Goal: Communication & Community: Answer question/provide support

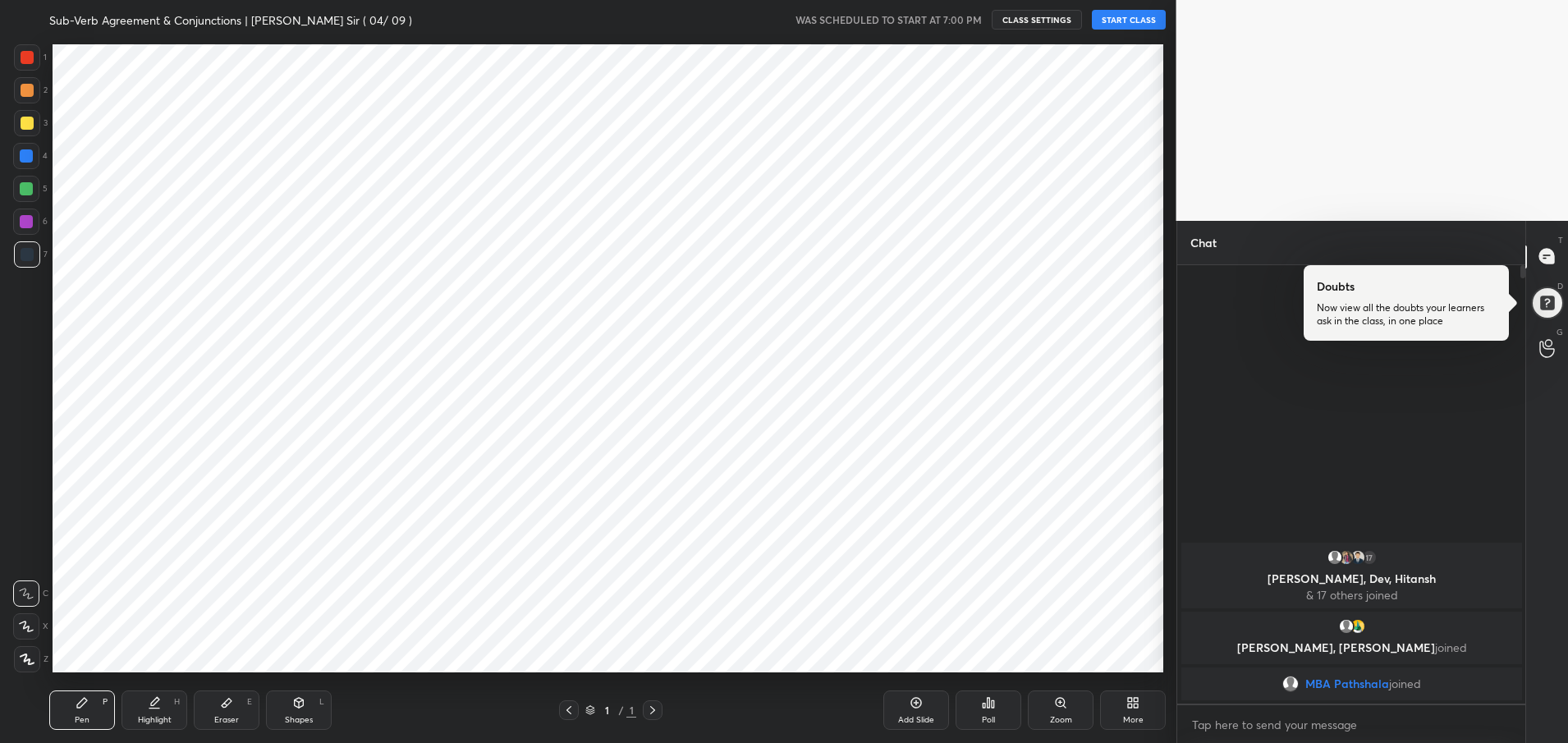
scroll to position [638, 1110]
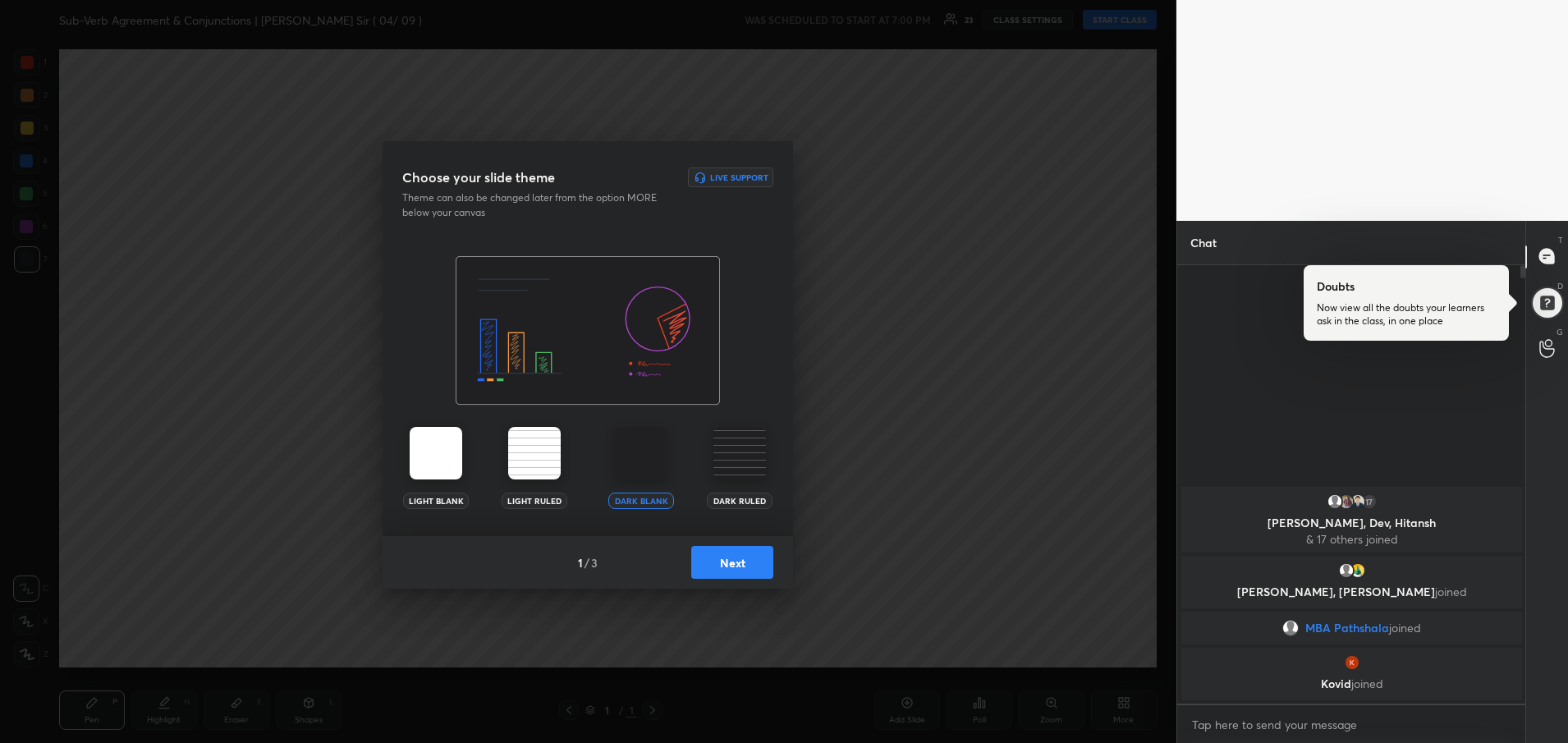
click at [741, 561] on button "Next" at bounding box center [732, 561] width 82 height 33
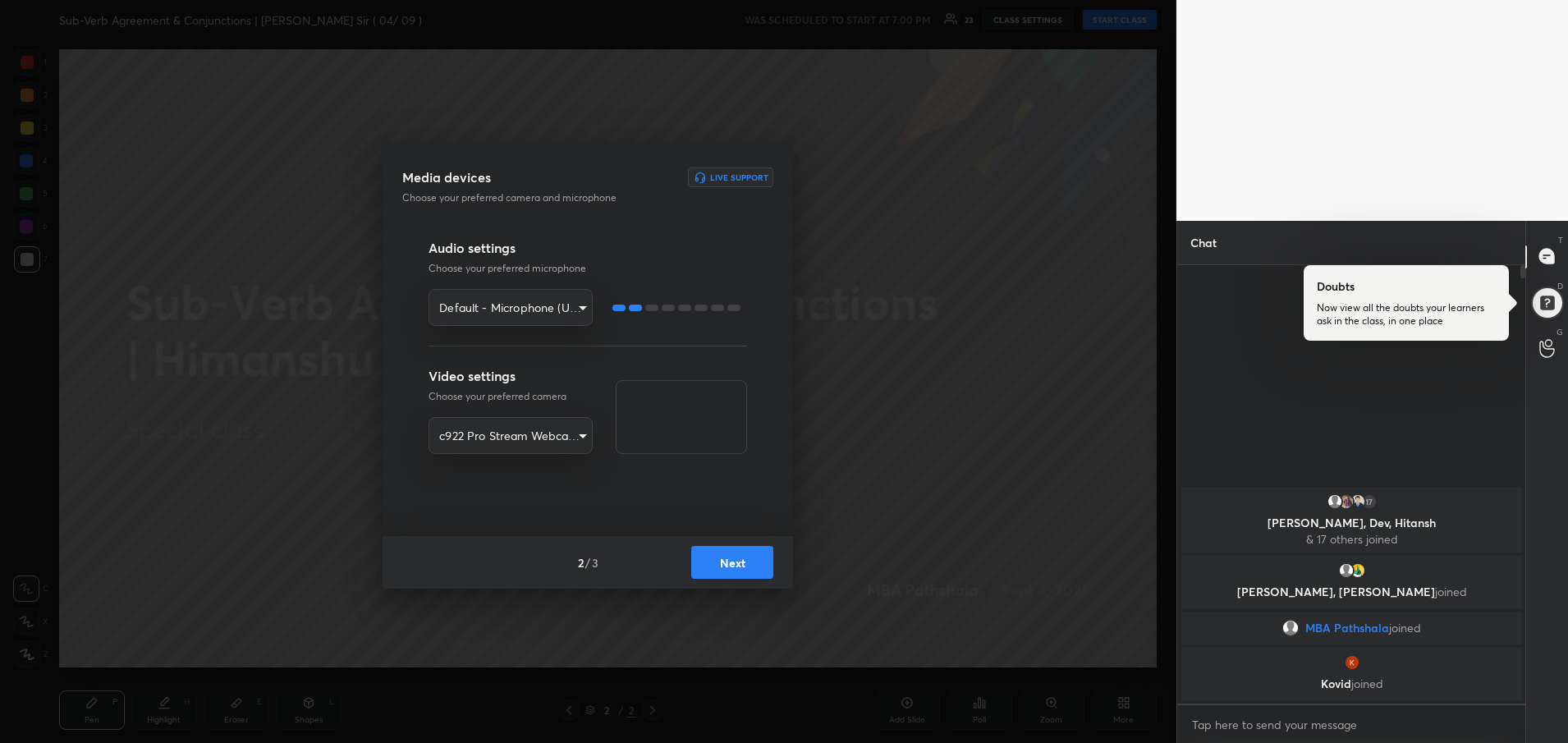
click at [741, 561] on button "Next" at bounding box center [732, 561] width 82 height 33
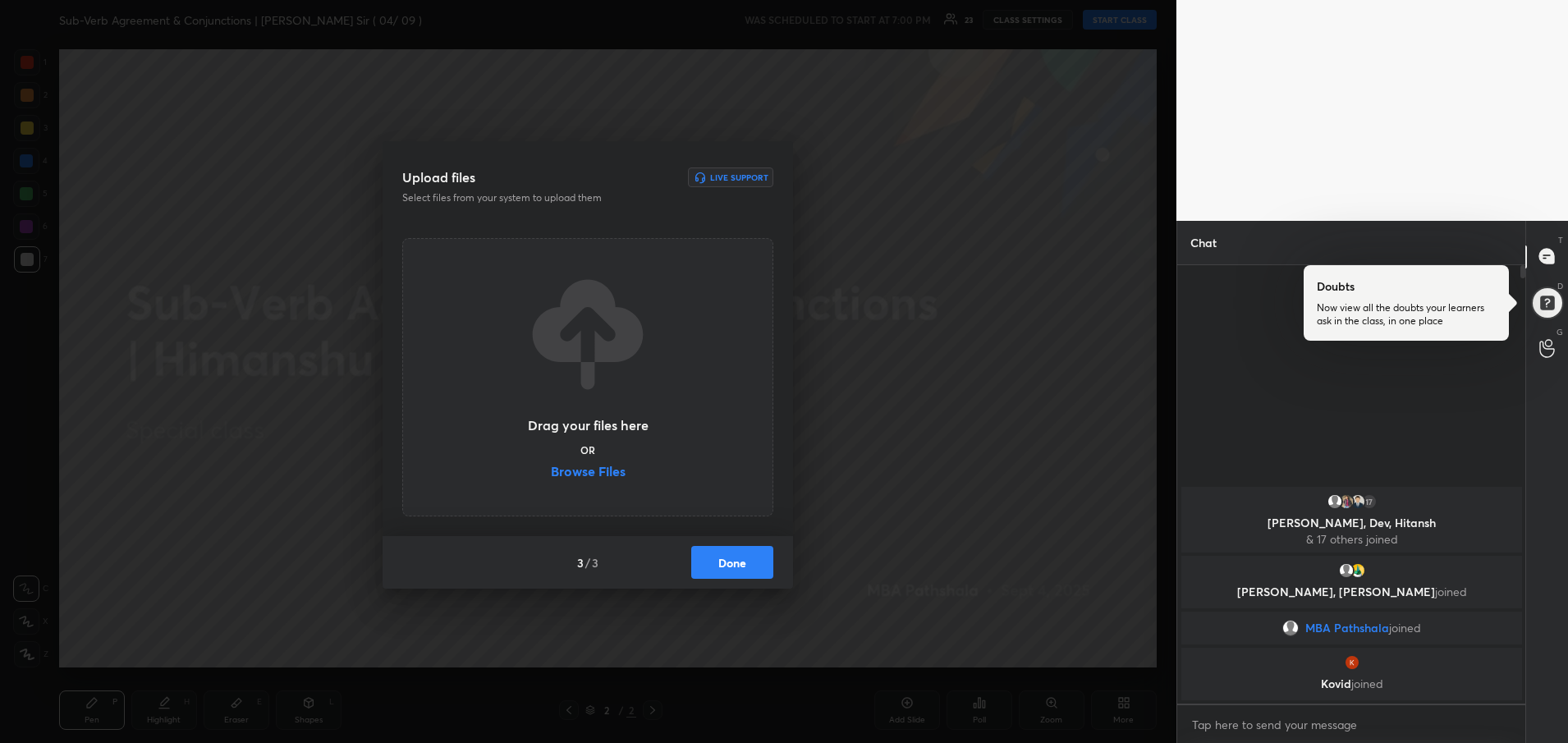
click at [741, 561] on button "Done" at bounding box center [732, 561] width 82 height 33
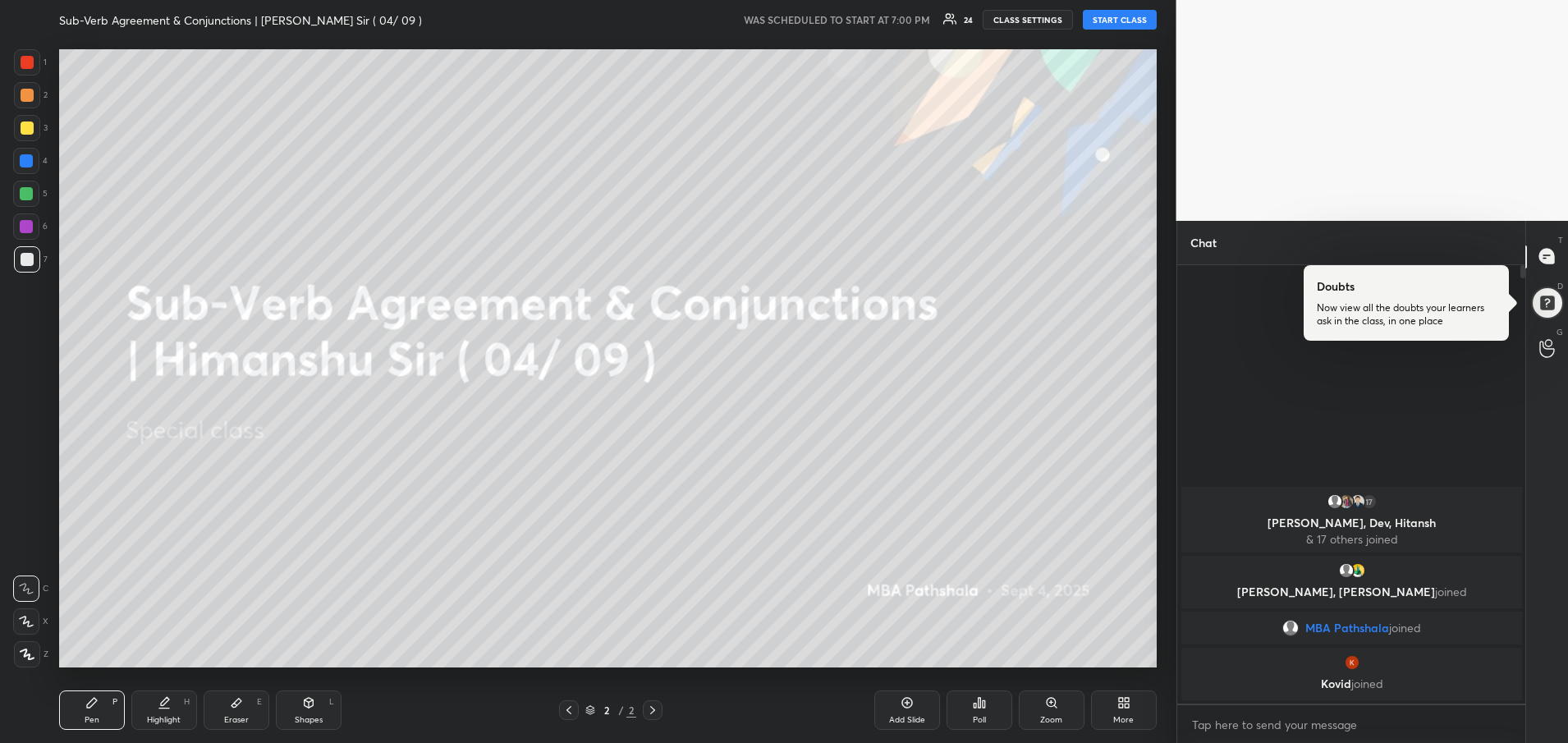
click at [1112, 21] on button "START CLASS" at bounding box center [1120, 19] width 74 height 19
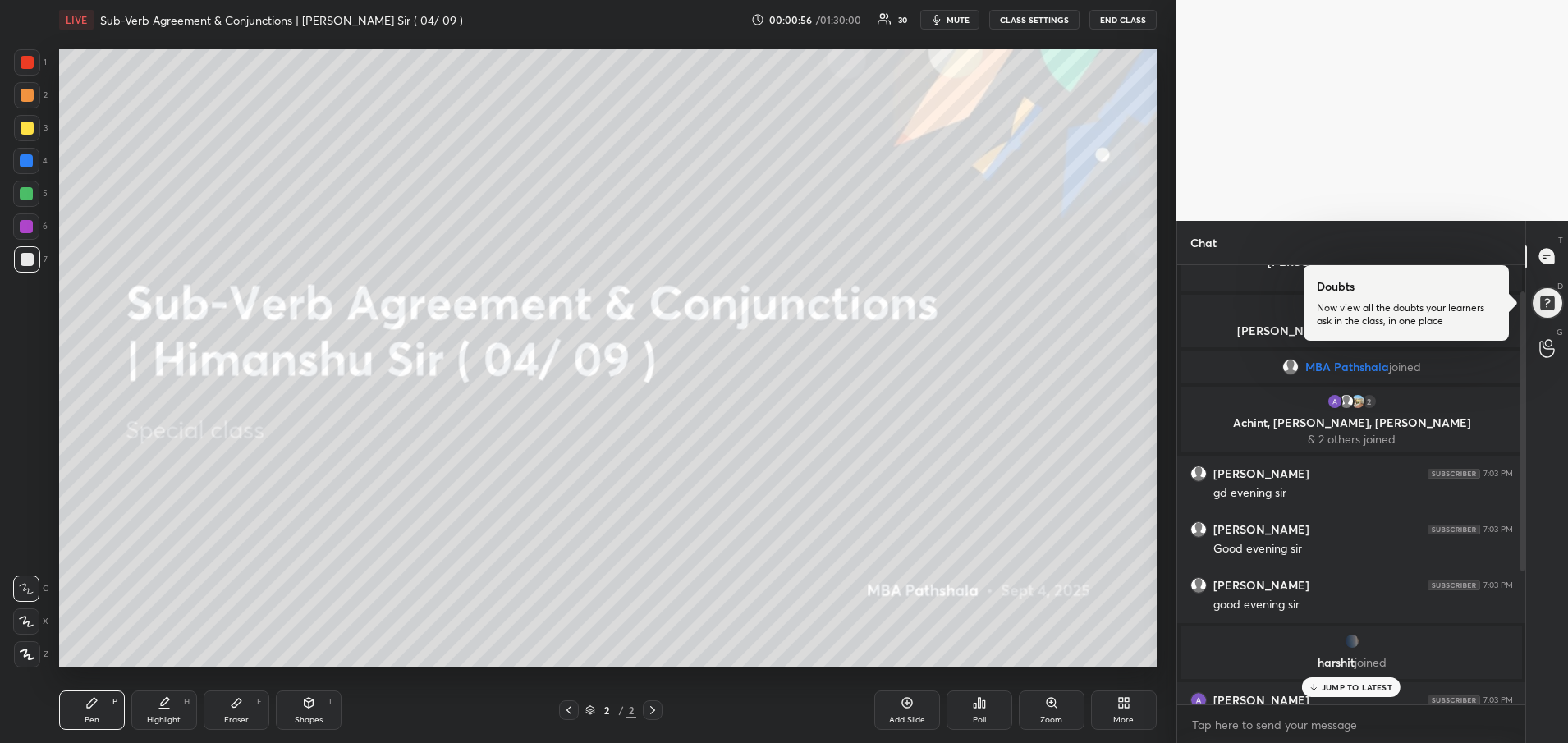
scroll to position [0, 0]
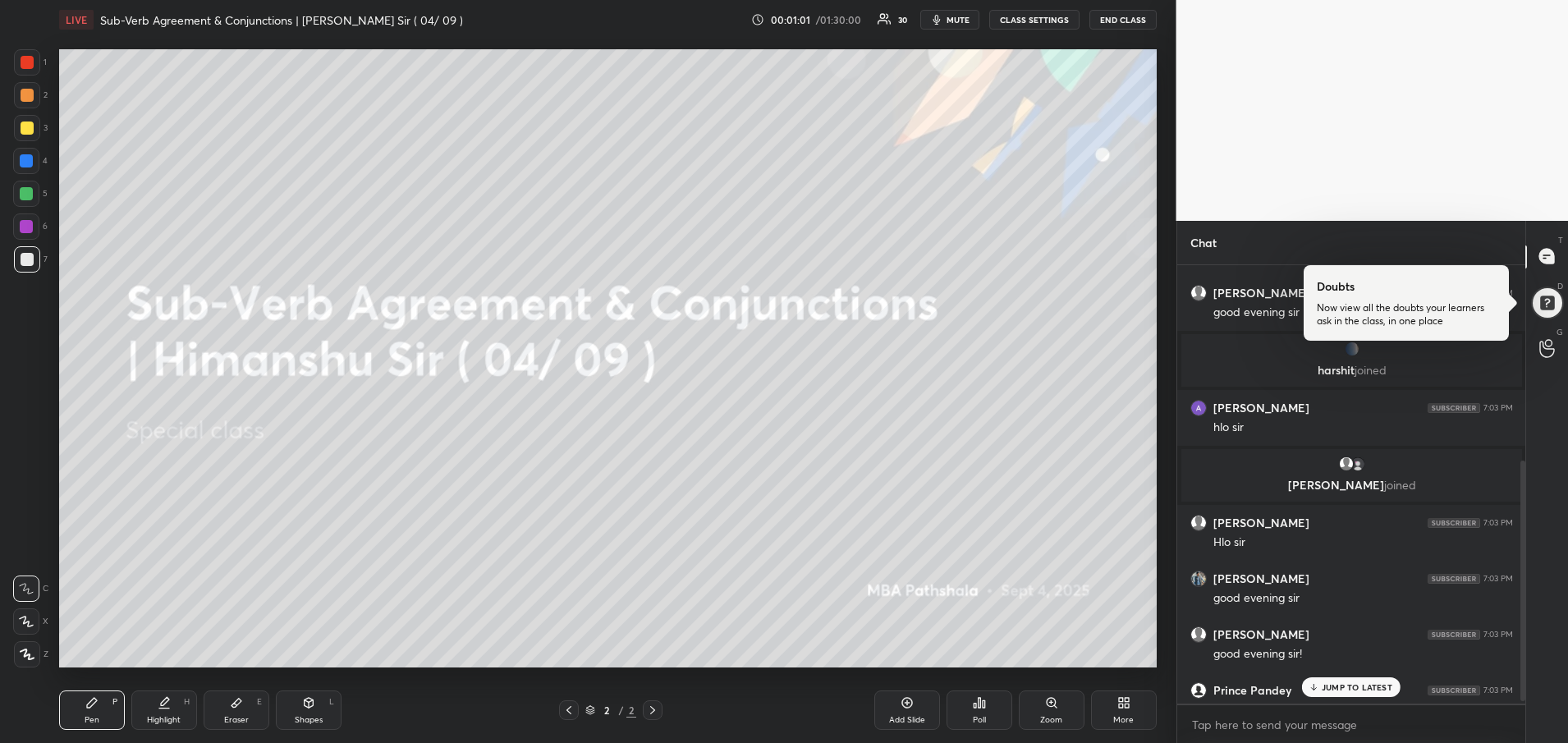
drag, startPoint x: 1523, startPoint y: 661, endPoint x: 1497, endPoint y: 731, distance: 74.7
click at [1497, 731] on div "[PERSON_NAME] 7:03 PM Good evening [PERSON_NAME] 7:03 PM good evening [PERSON_N…" at bounding box center [1352, 504] width 349 height 478
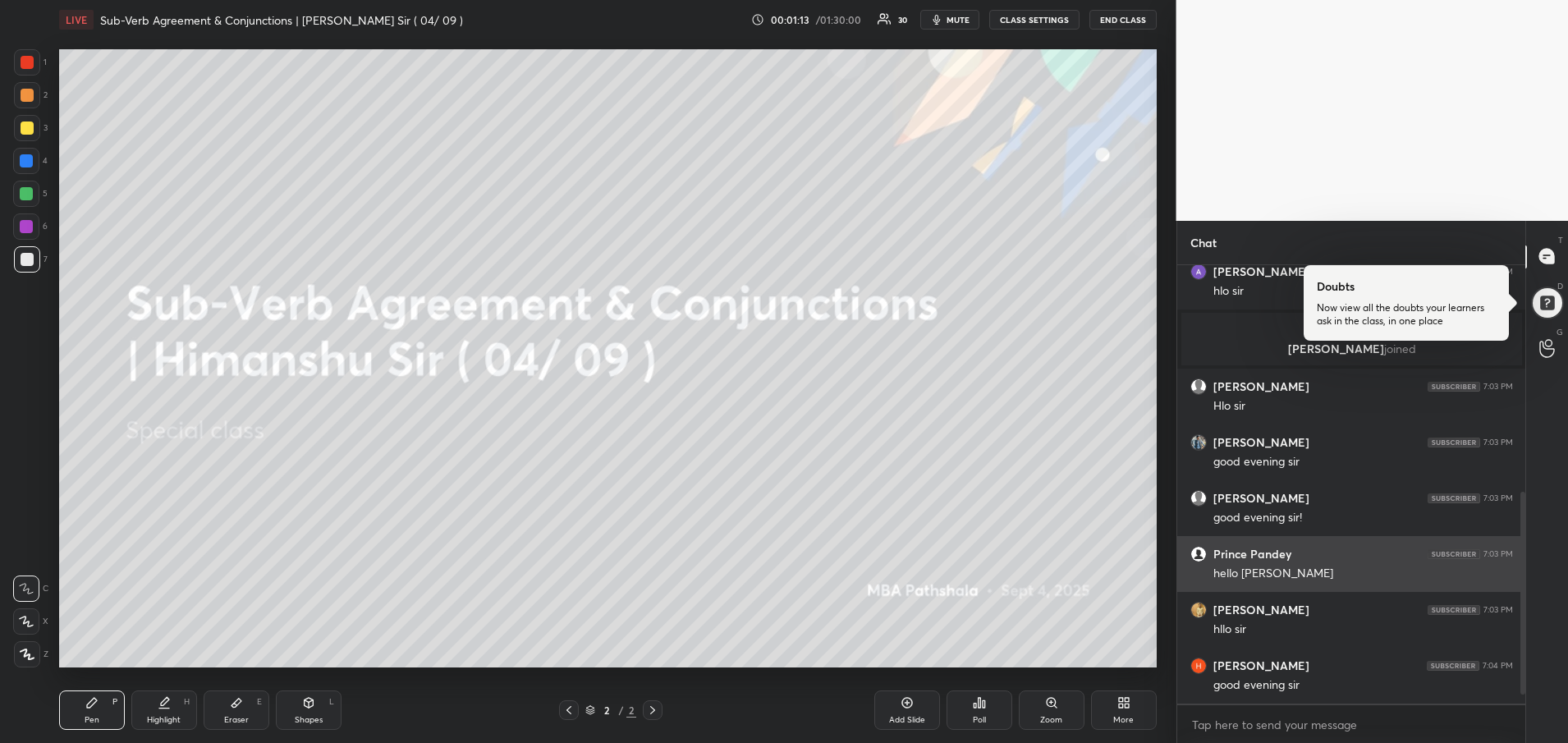
scroll to position [527, 0]
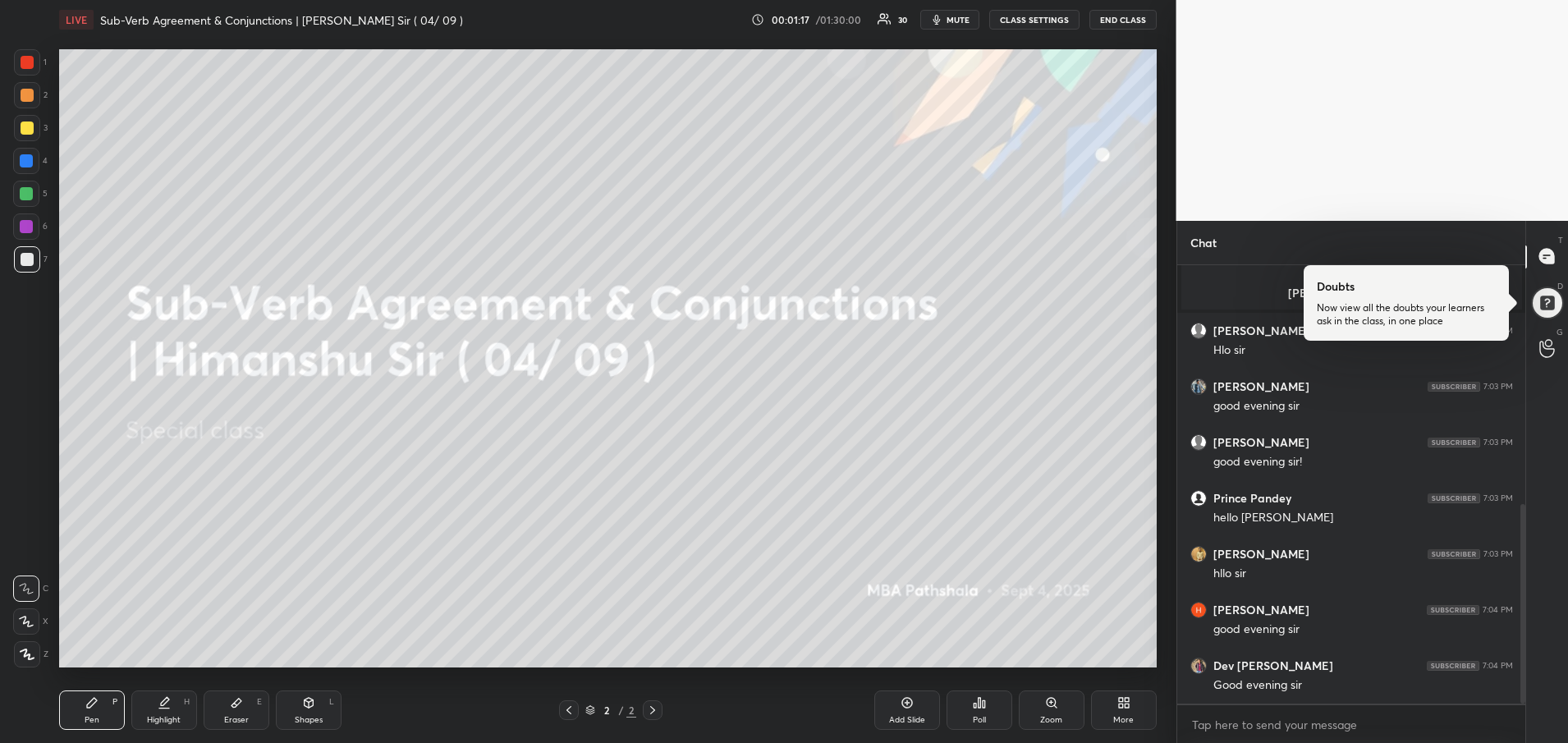
click at [1133, 717] on div "More" at bounding box center [1123, 719] width 20 height 8
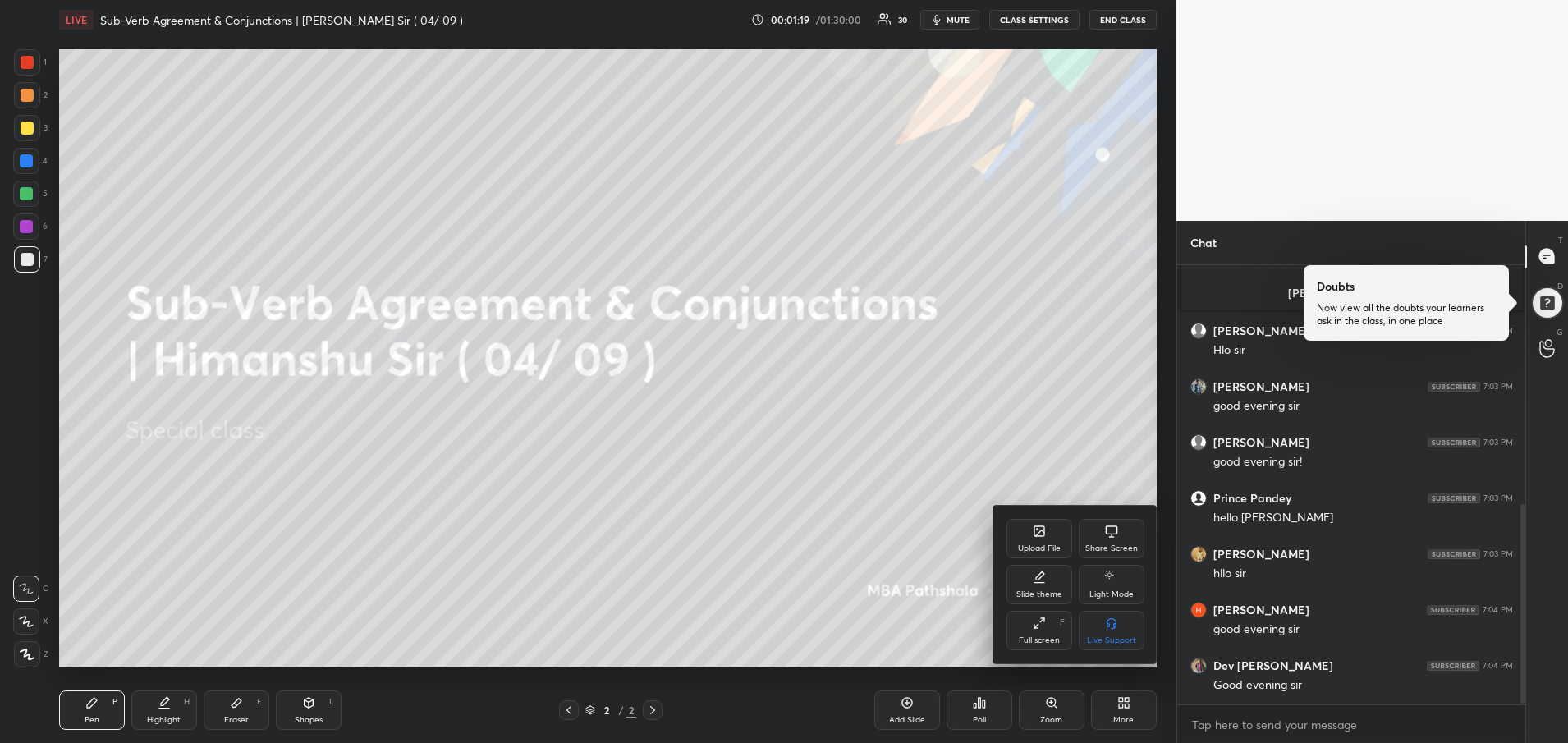
click at [1046, 548] on div "Upload File" at bounding box center [1039, 548] width 42 height 8
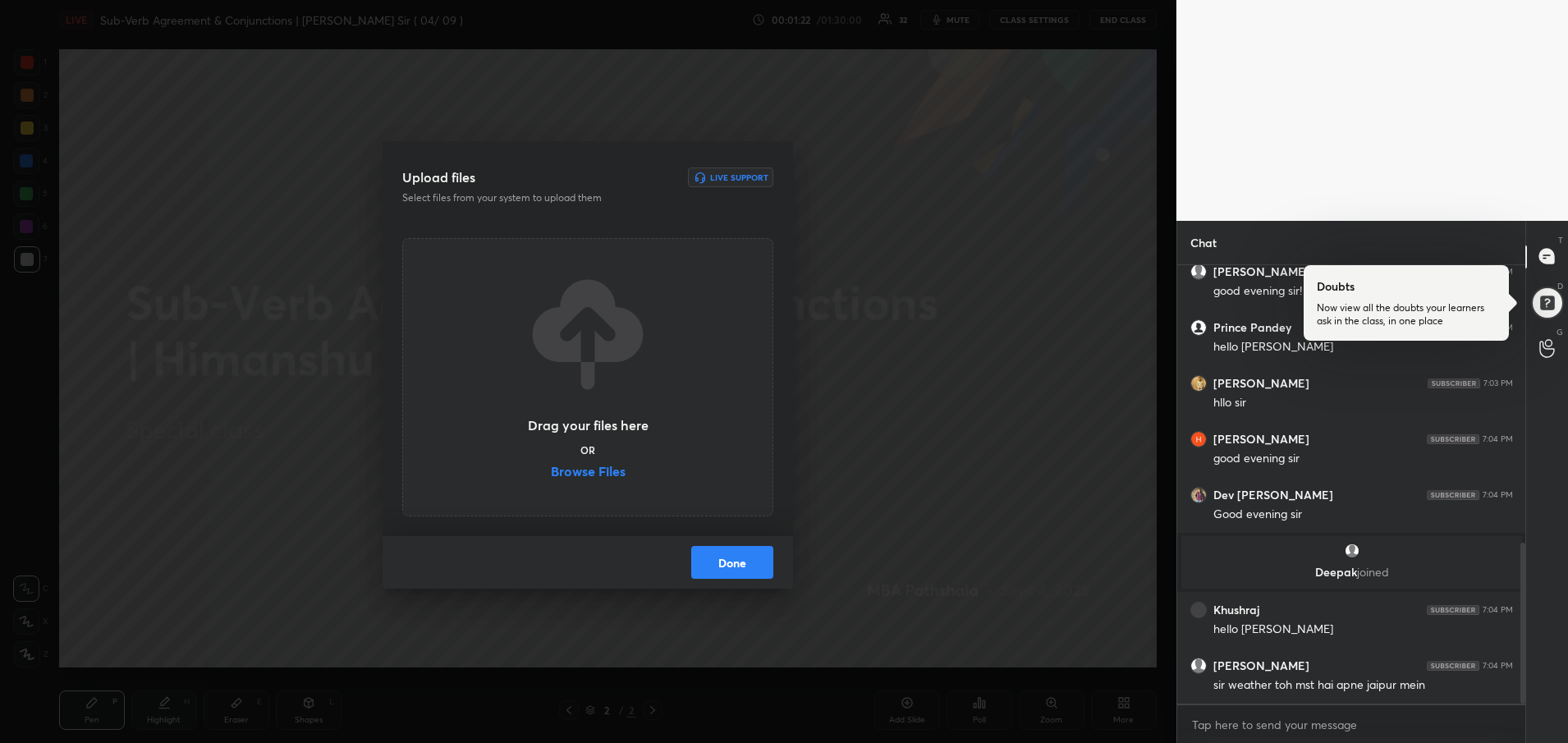
scroll to position [756, 0]
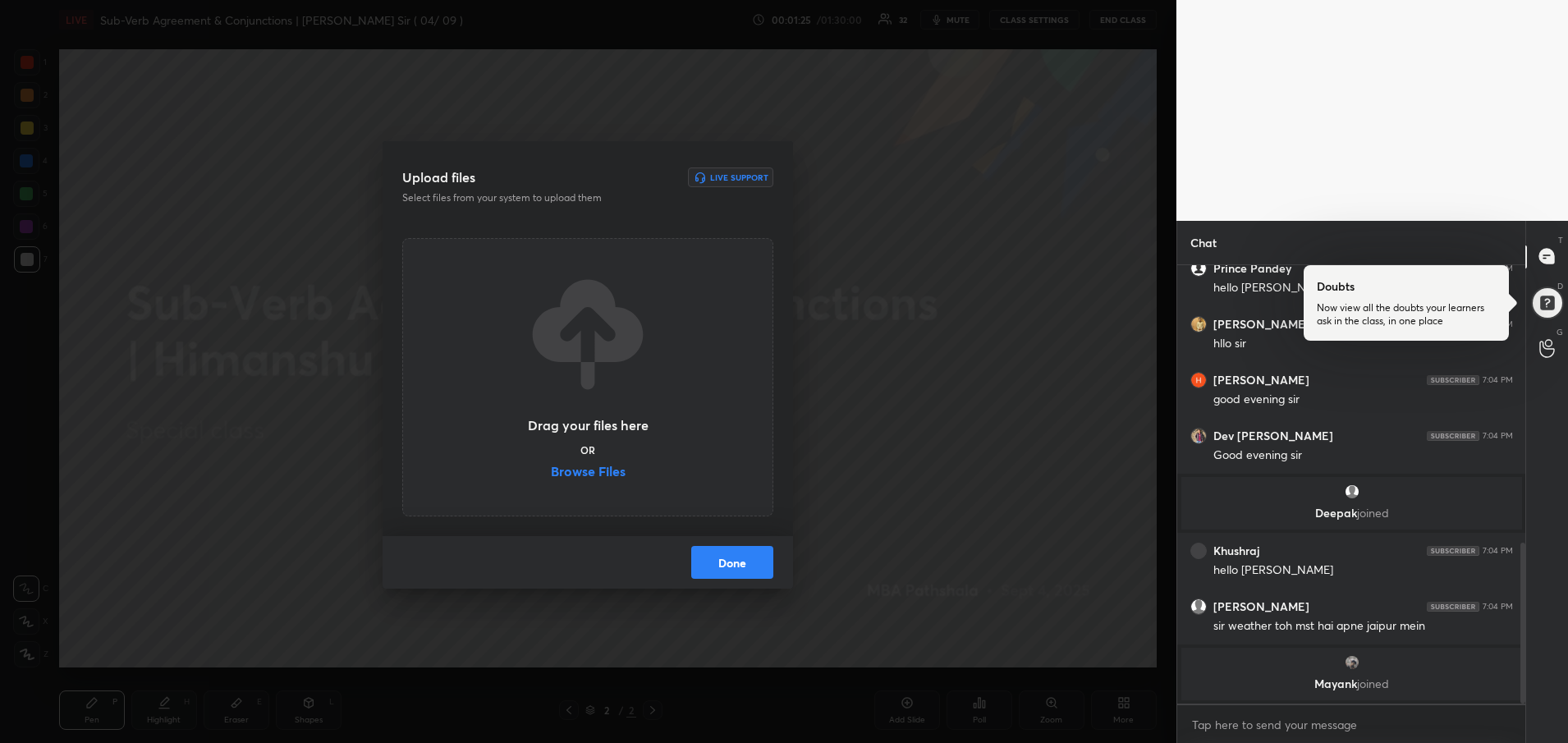
click at [605, 473] on label "Browse Files" at bounding box center [588, 473] width 75 height 18
click at [551, 473] on input "Browse Files" at bounding box center [551, 473] width 0 height 18
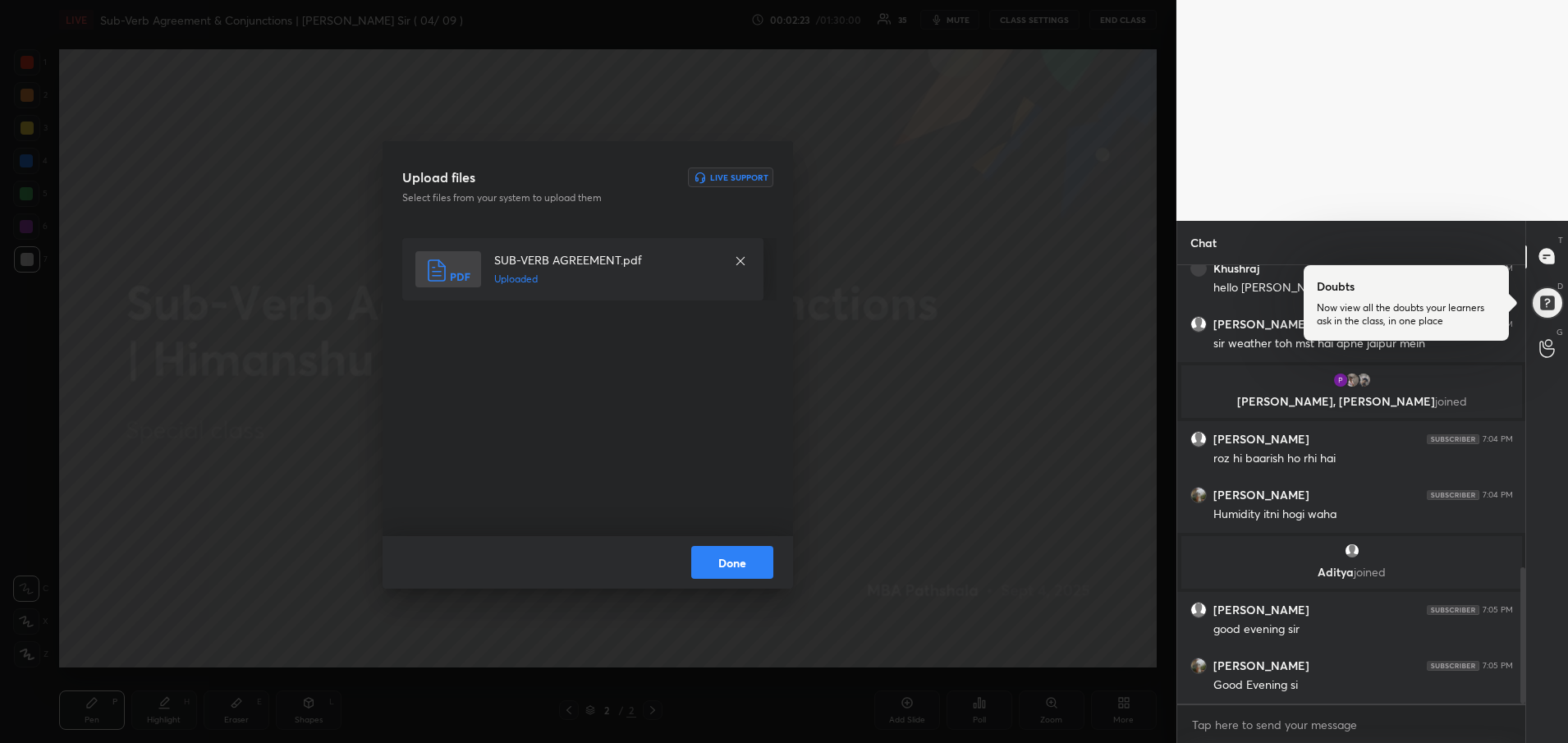
scroll to position [987, 0]
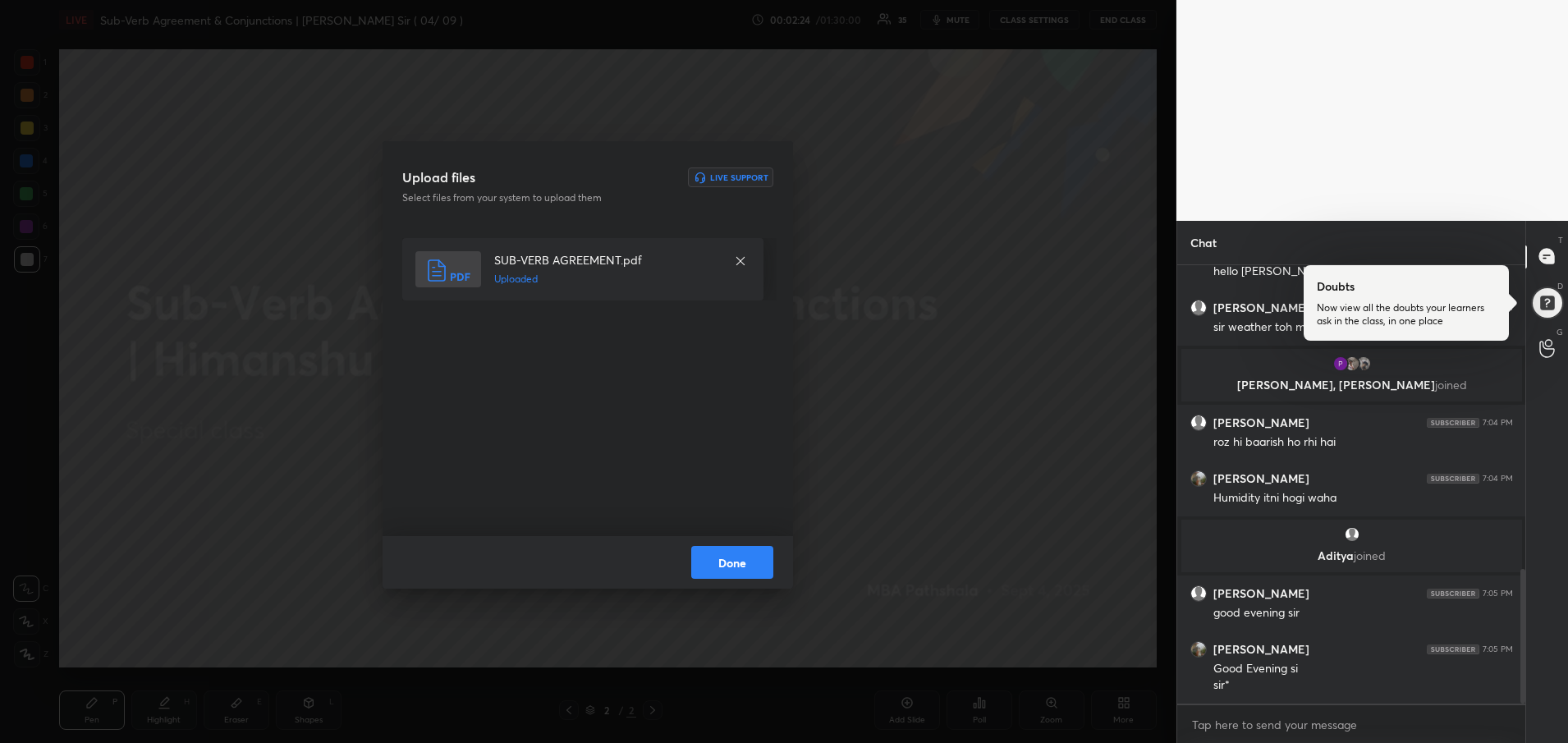
click at [710, 569] on button "Done" at bounding box center [732, 561] width 82 height 33
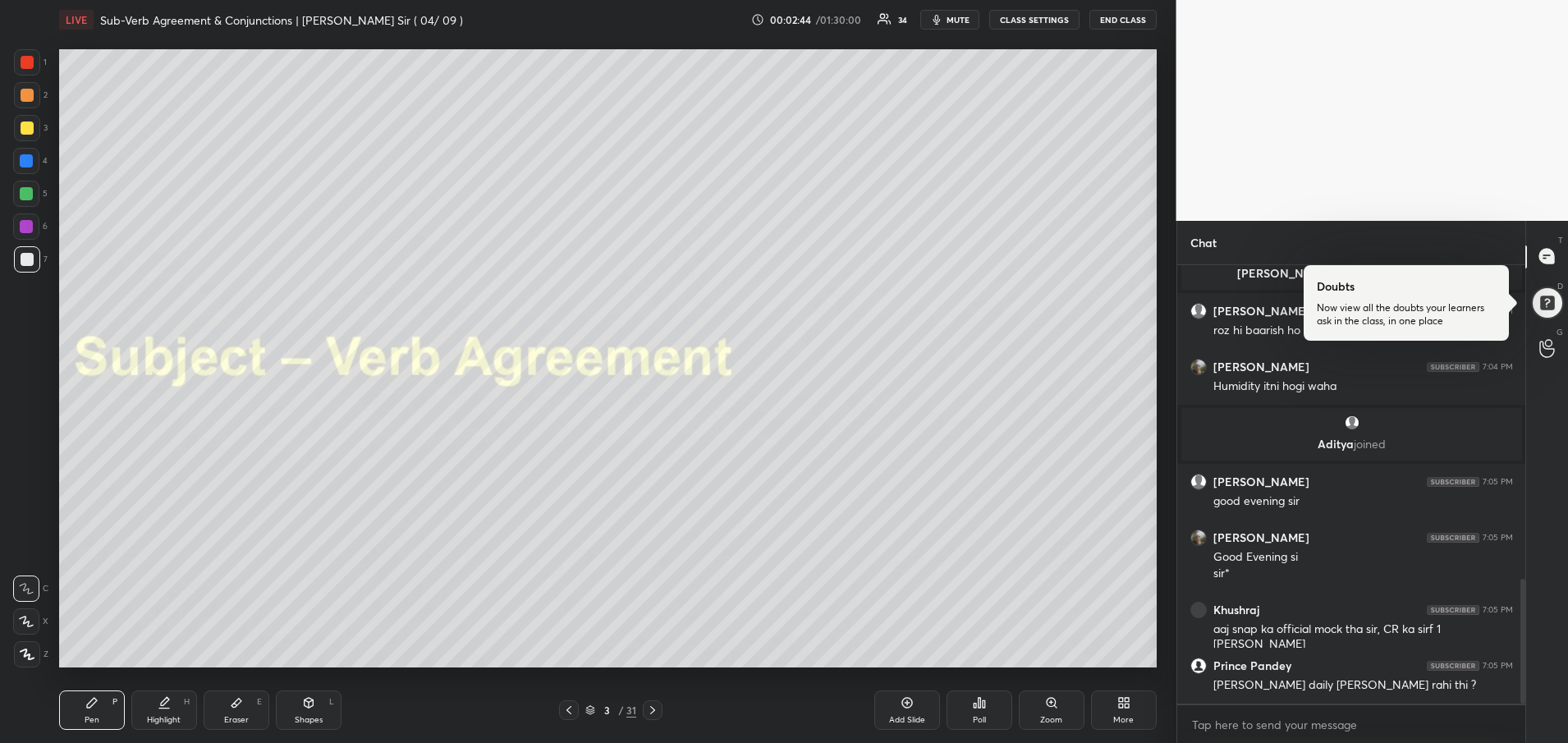
scroll to position [1114, 0]
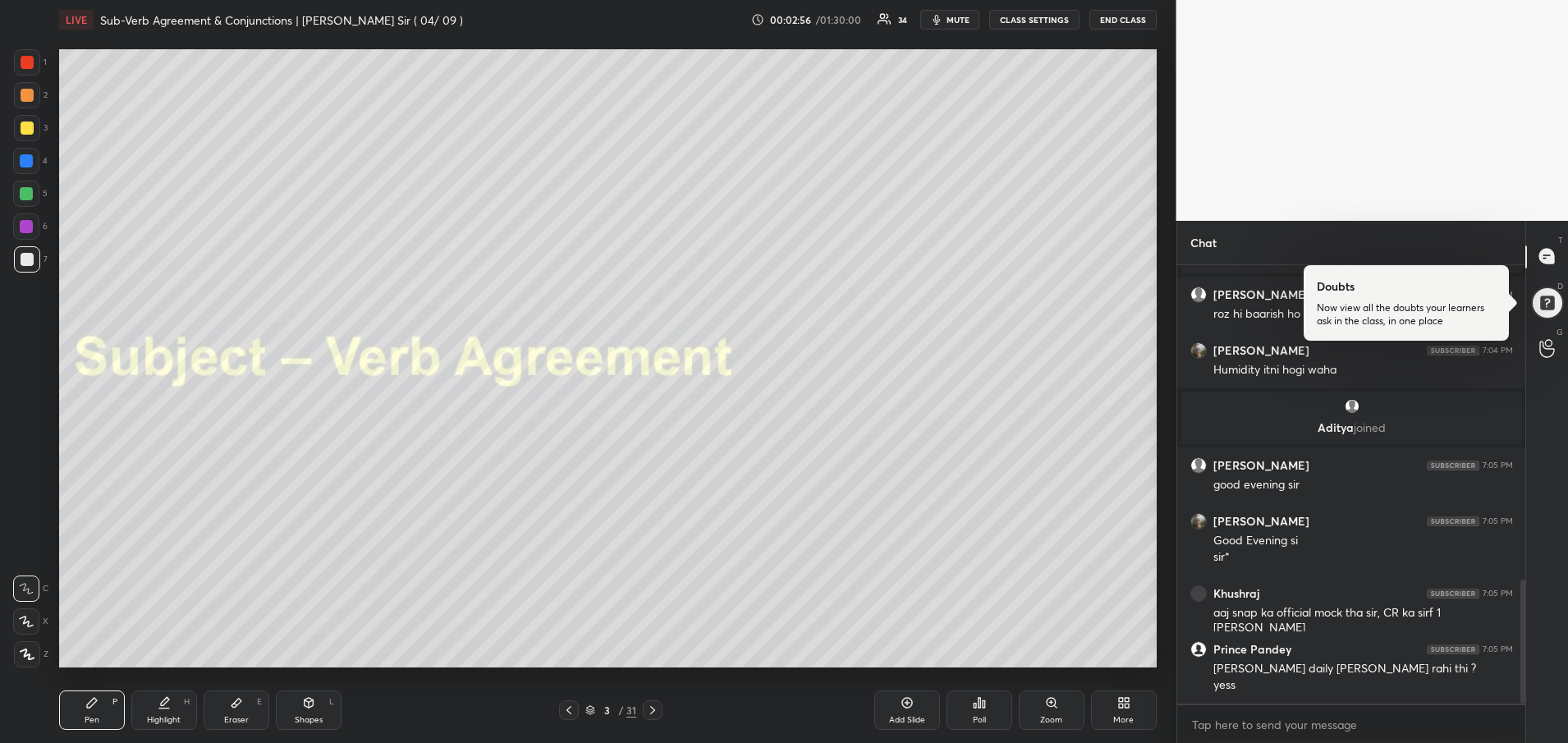
click at [20, 131] on div at bounding box center [26, 128] width 13 height 13
click at [20, 131] on div at bounding box center [26, 128] width 13 height 13
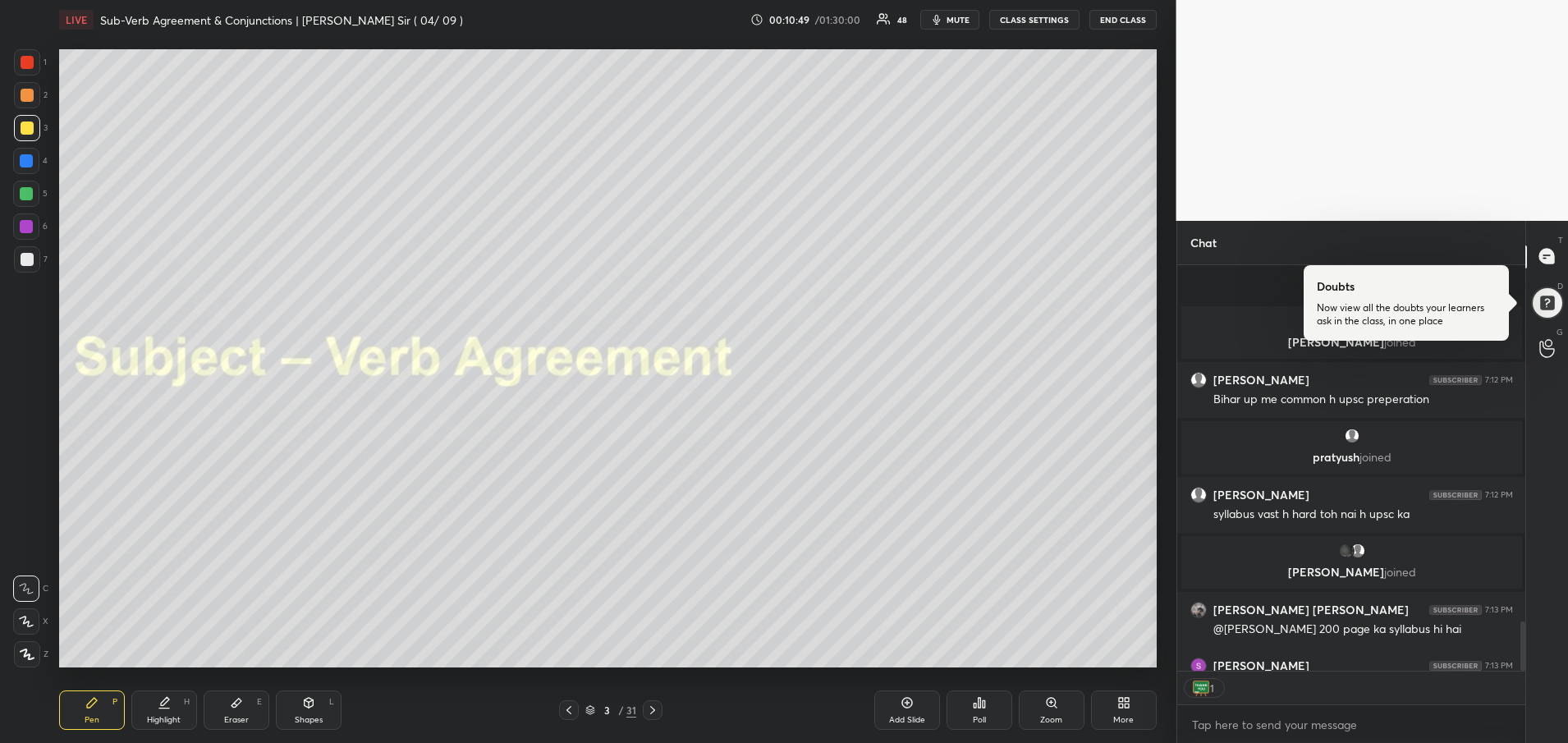
scroll to position [2920, 0]
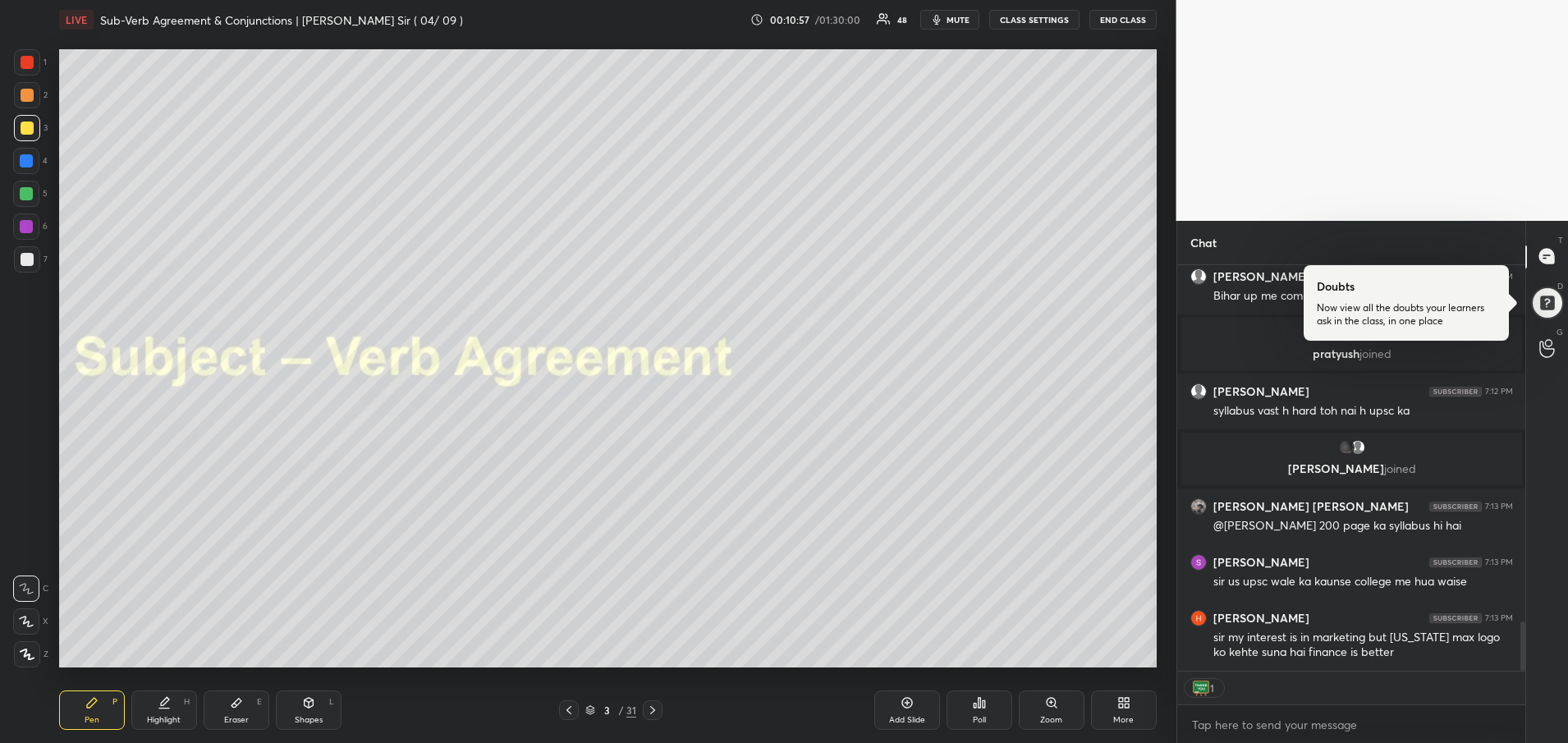
type textarea "x"
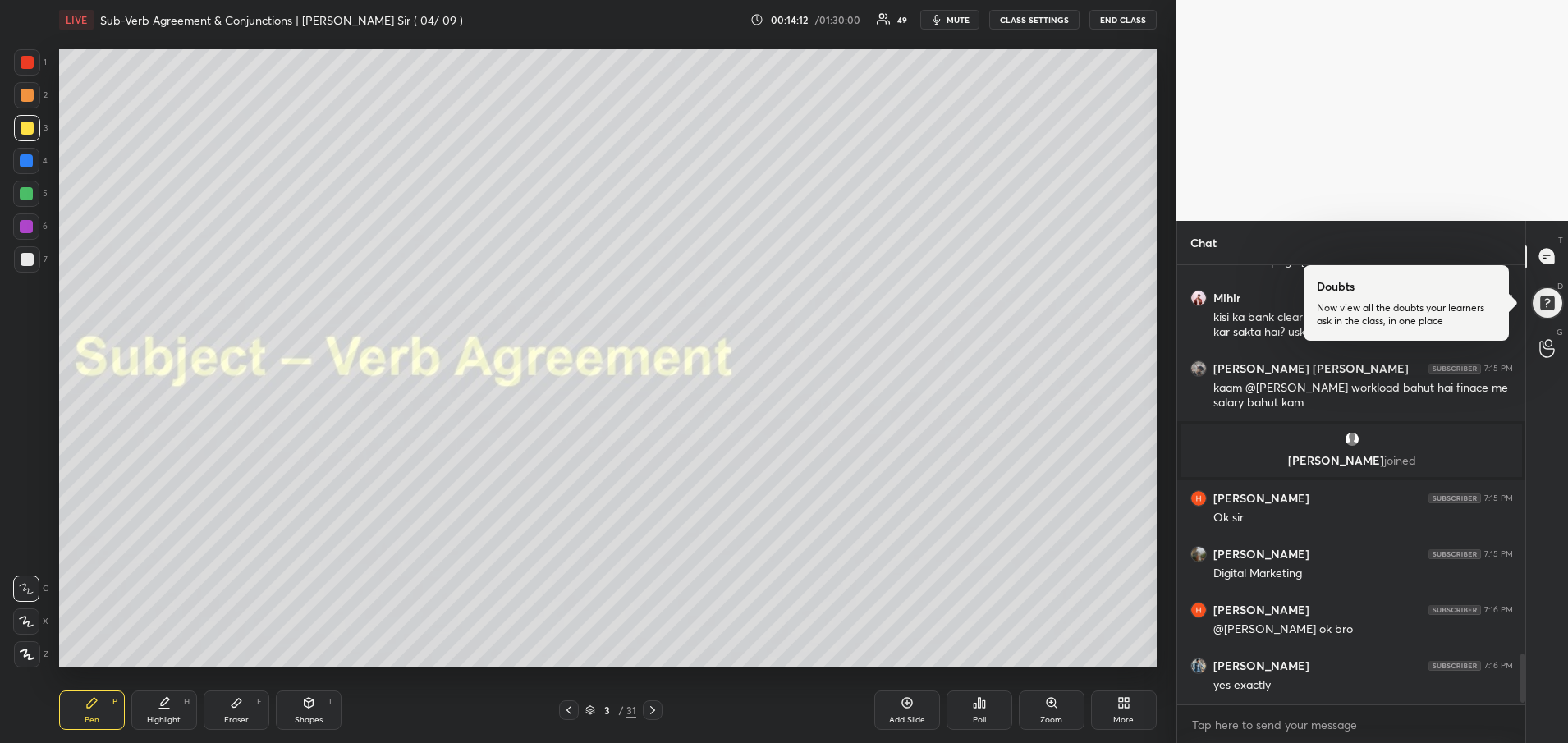
scroll to position [3465, 0]
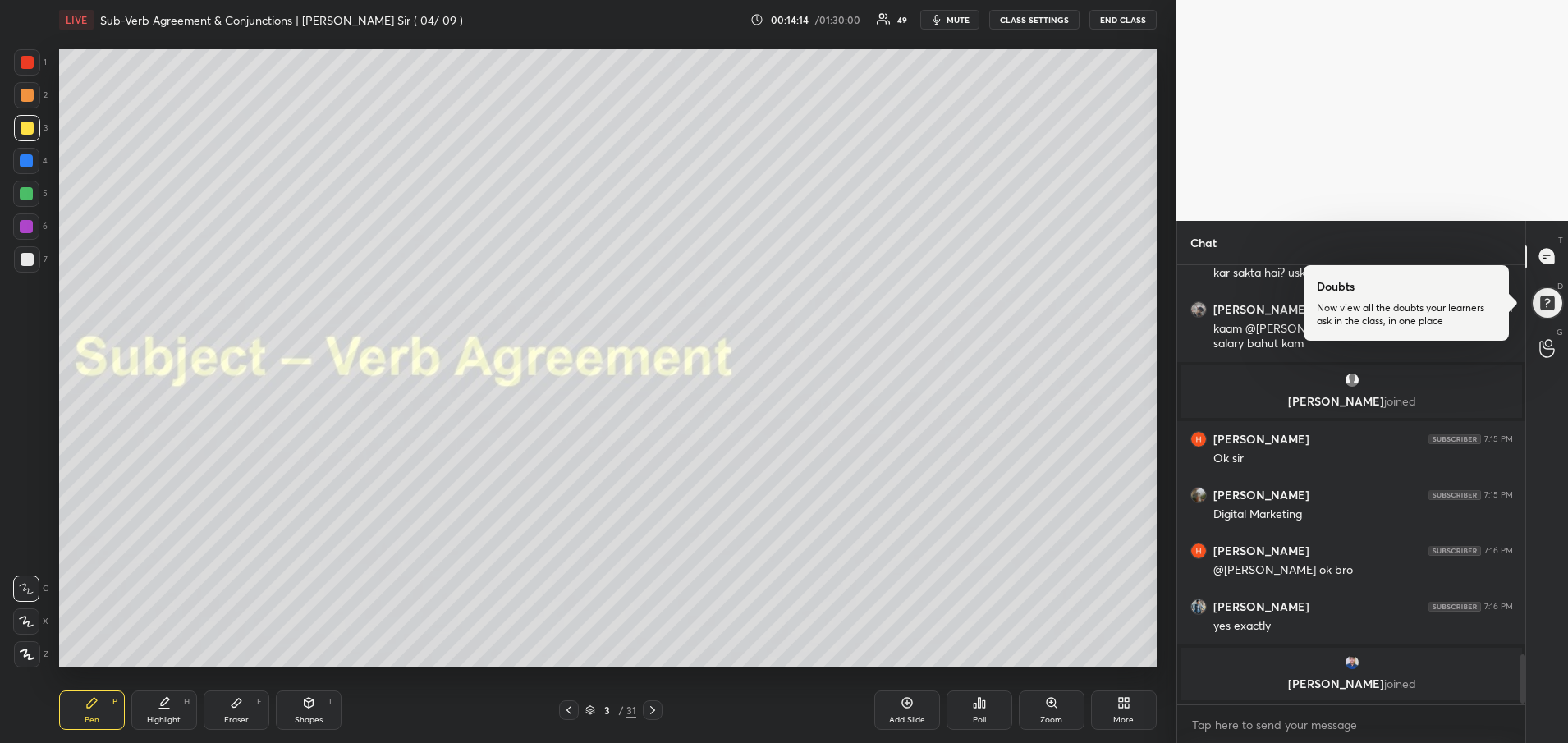
click at [654, 713] on icon at bounding box center [652, 709] width 13 height 13
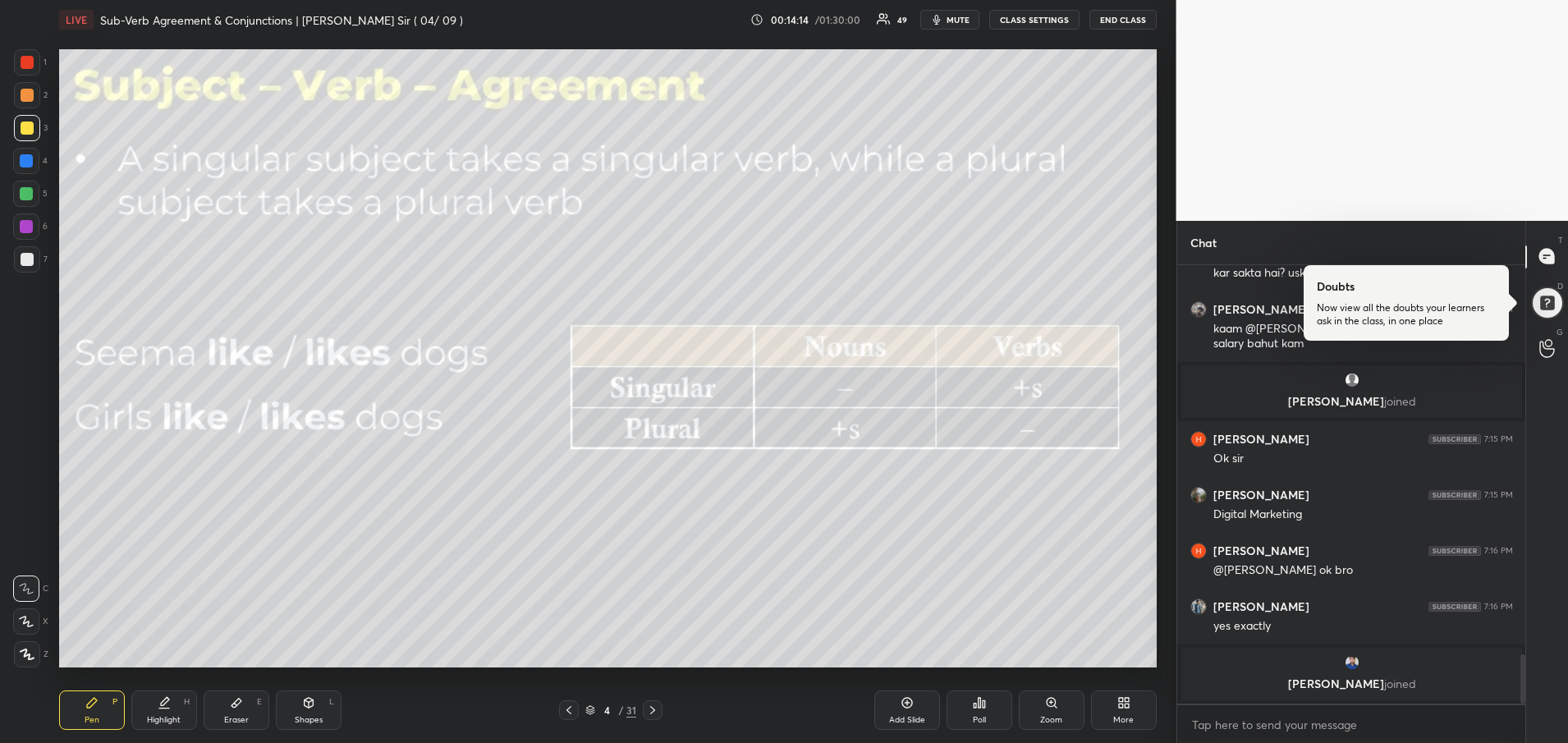
scroll to position [3443, 0]
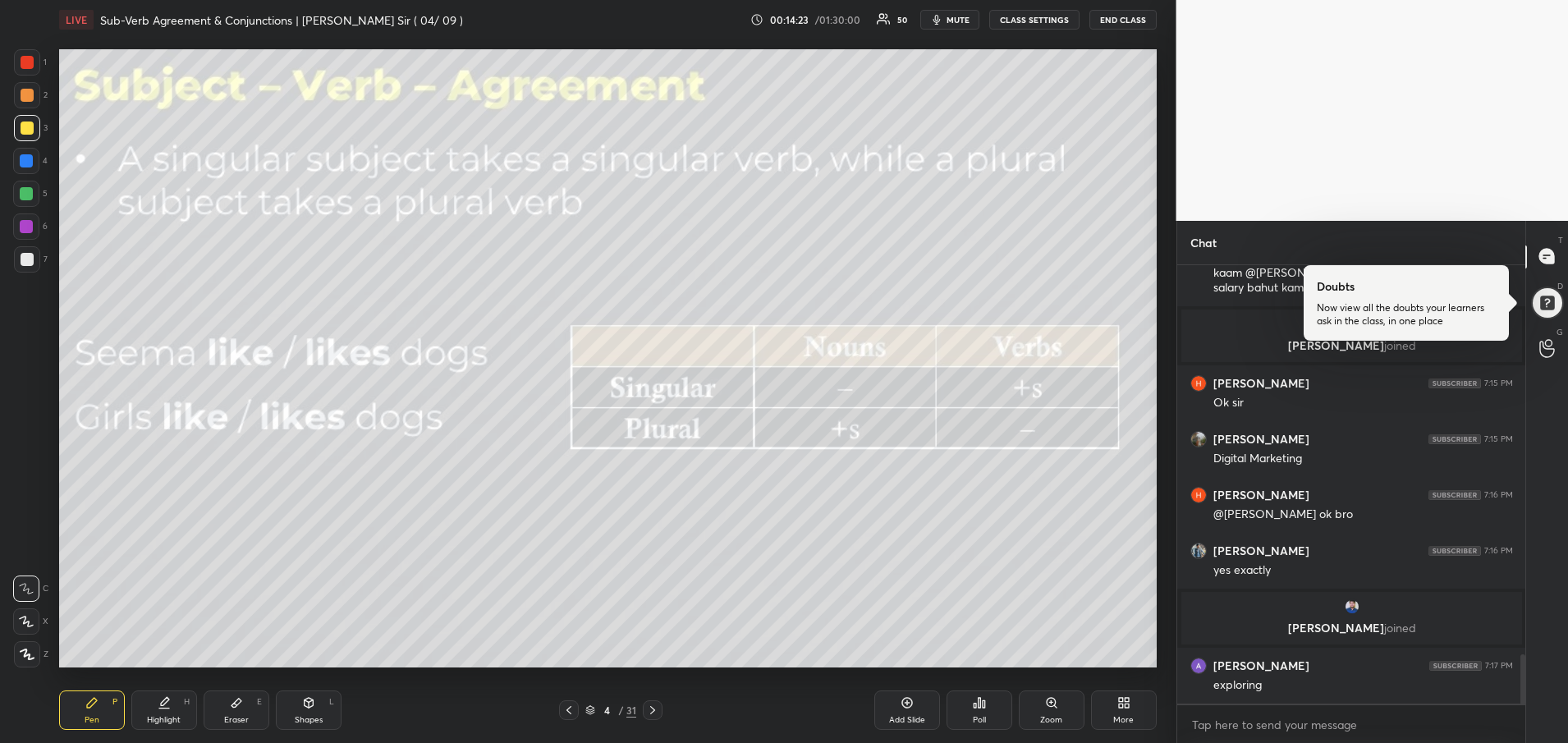
click at [32, 130] on div at bounding box center [26, 128] width 13 height 13
click at [31, 127] on div at bounding box center [26, 128] width 13 height 13
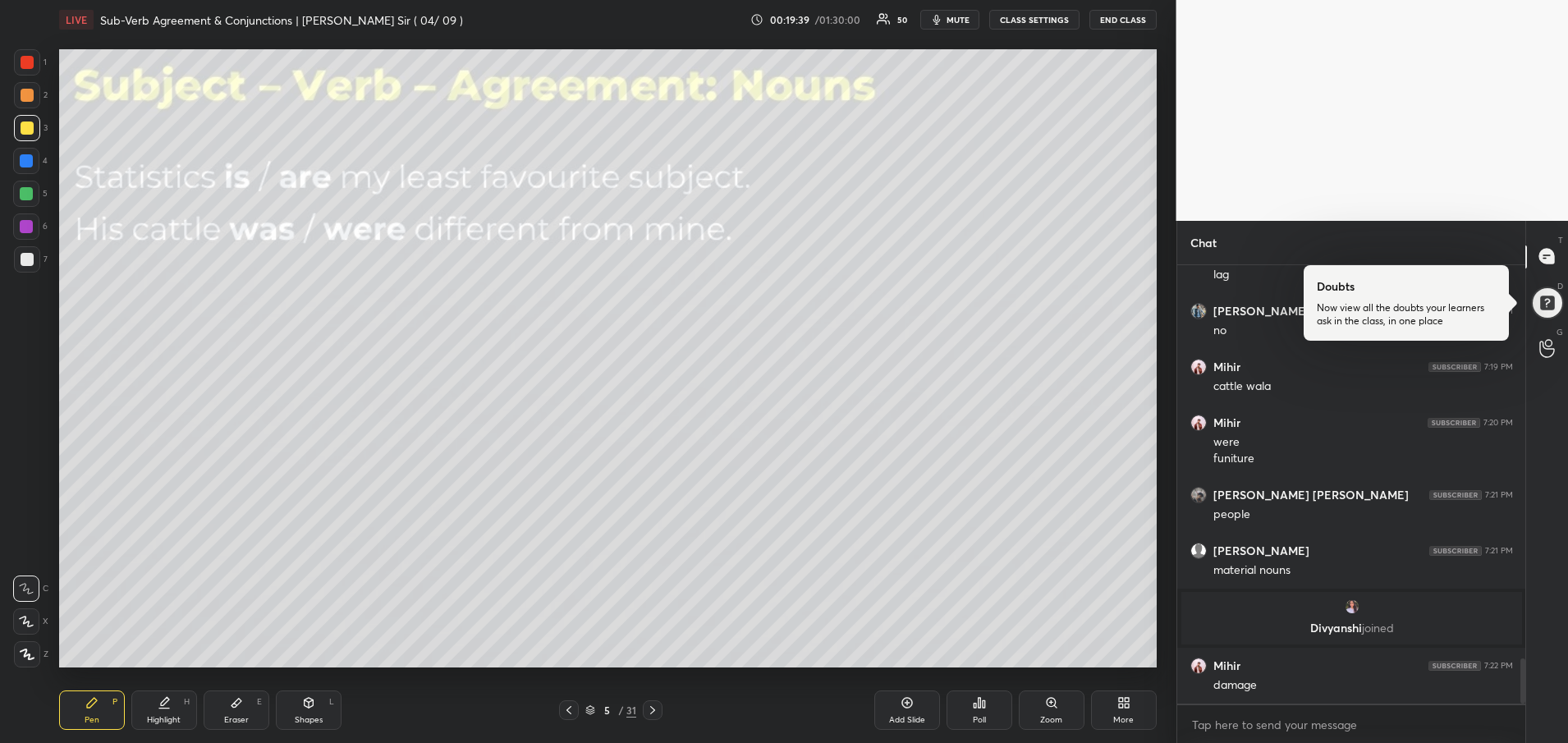
scroll to position [3841, 0]
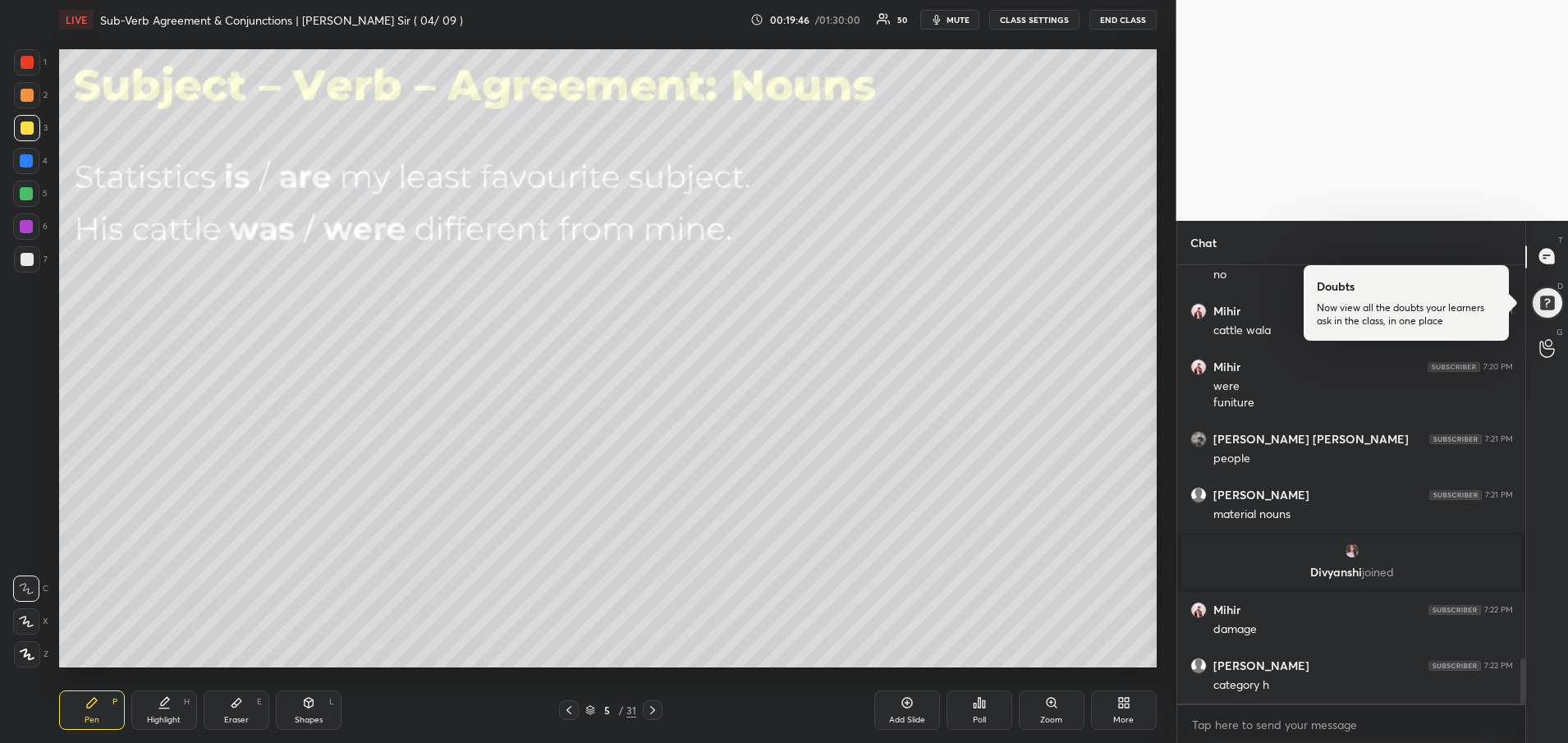
click at [916, 710] on div "Add Slide" at bounding box center [907, 709] width 65 height 40
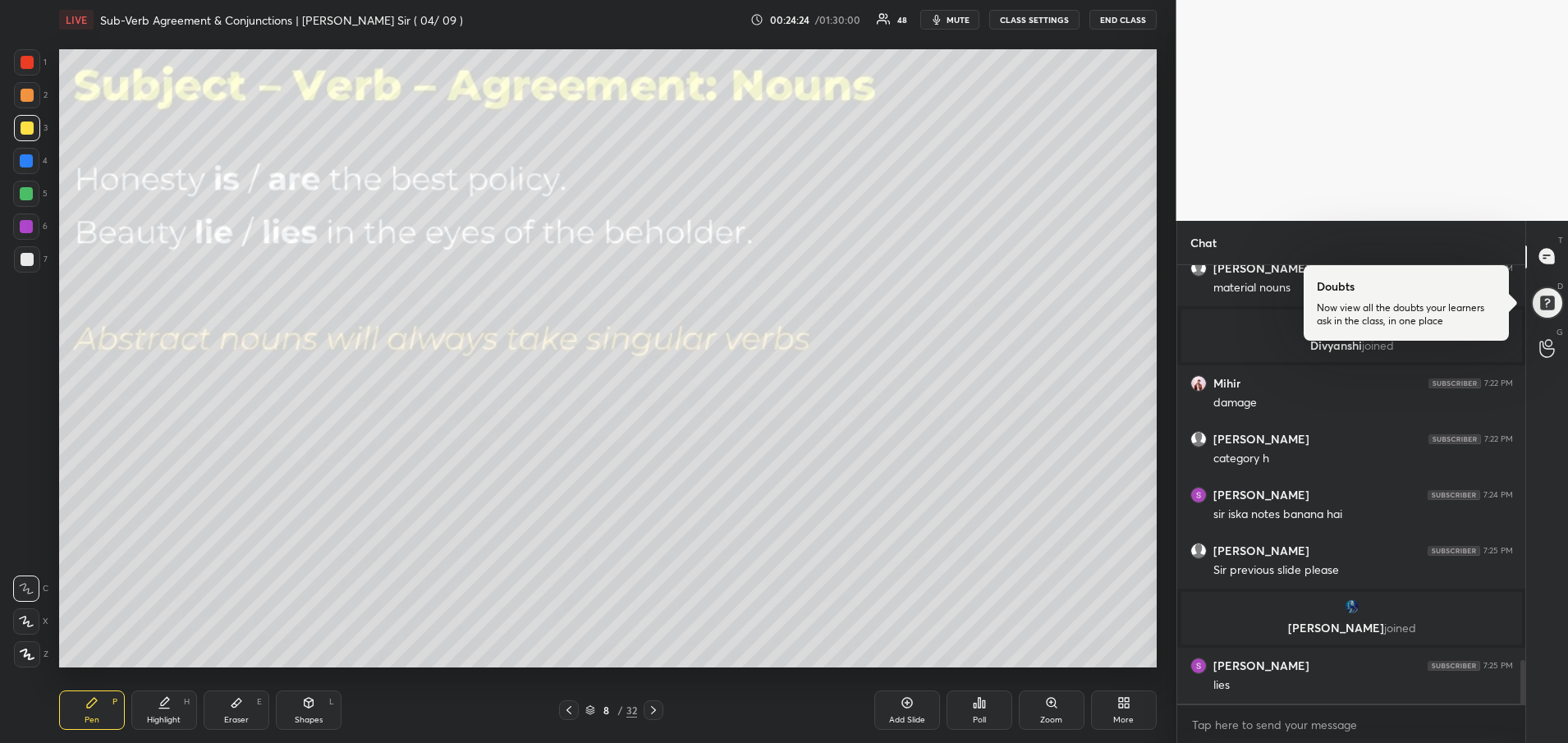
scroll to position [4005, 0]
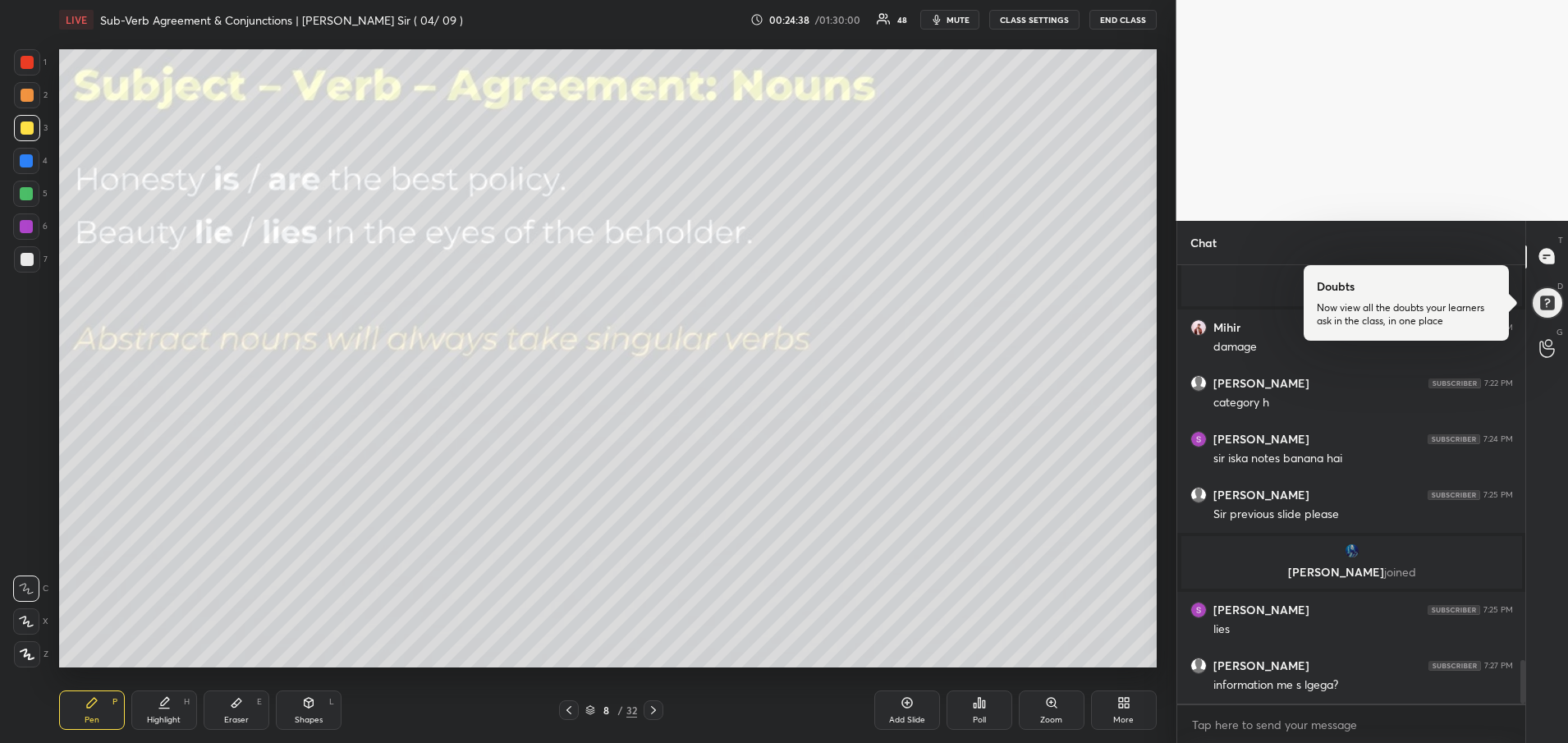
click at [657, 713] on icon at bounding box center [653, 709] width 13 height 13
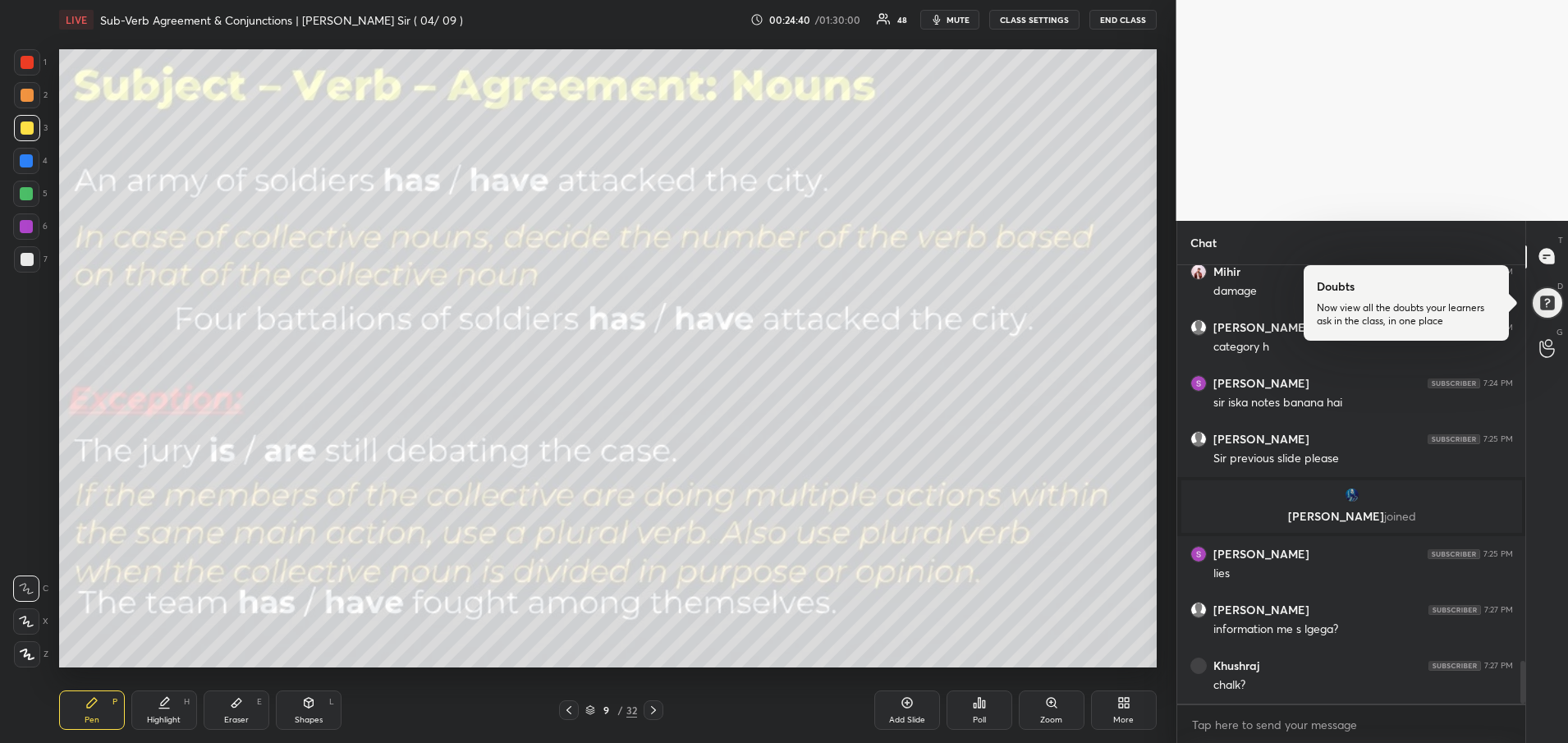
click at [565, 715] on icon at bounding box center [569, 709] width 13 height 13
click at [576, 709] on div at bounding box center [569, 709] width 19 height 19
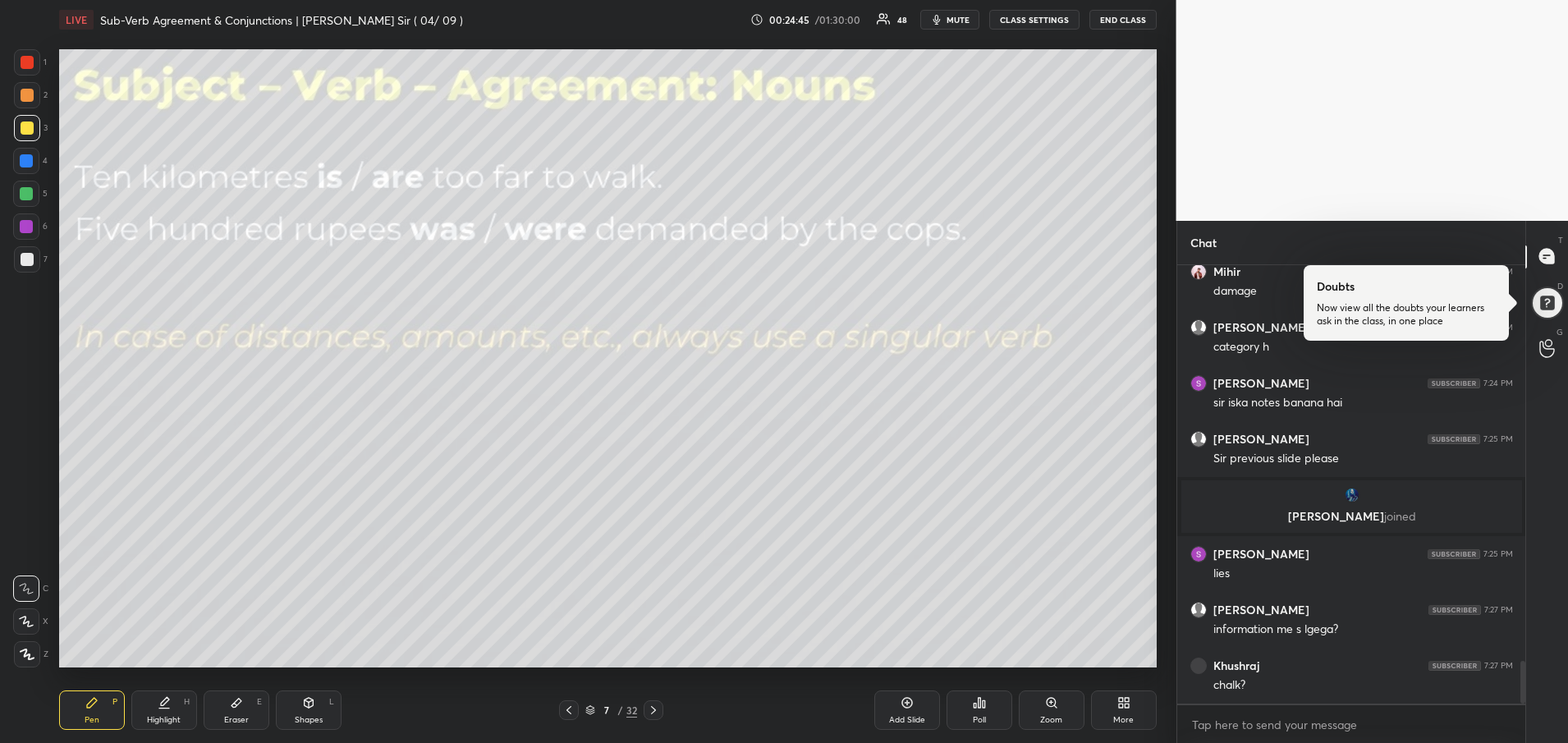
click at [652, 710] on icon at bounding box center [653, 709] width 13 height 13
click at [916, 707] on div "Add Slide" at bounding box center [907, 709] width 65 height 40
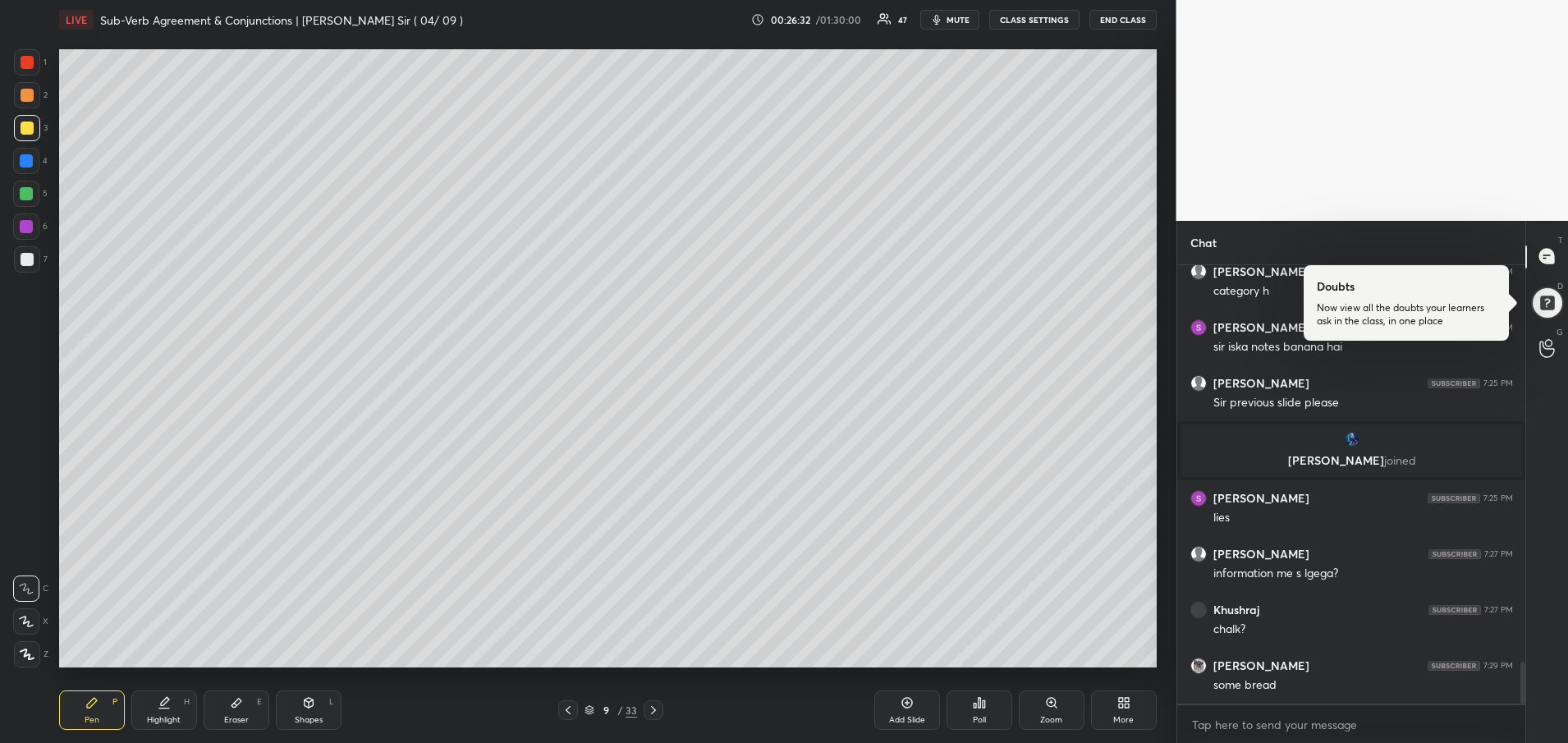
scroll to position [4172, 0]
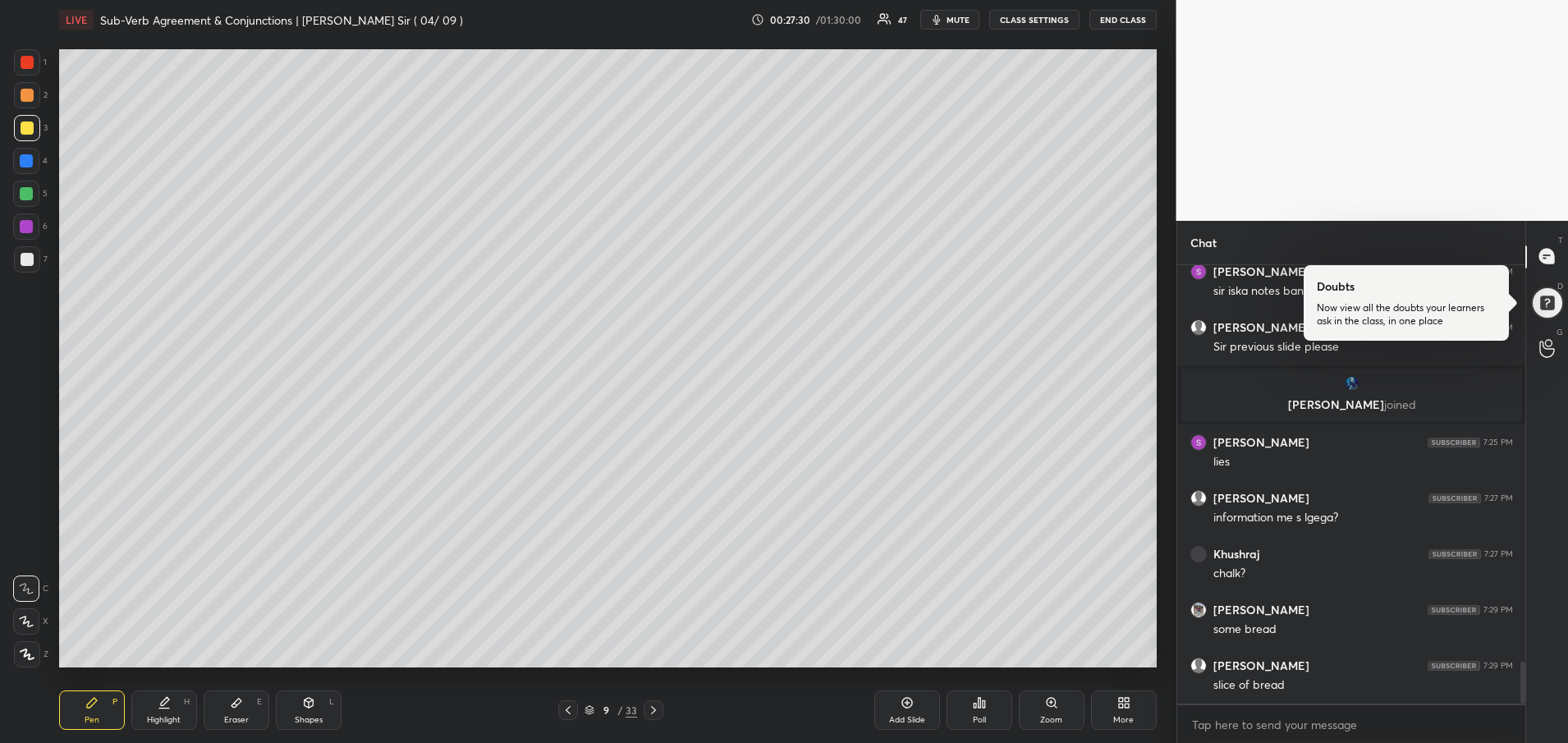
click at [655, 709] on icon at bounding box center [654, 709] width 5 height 8
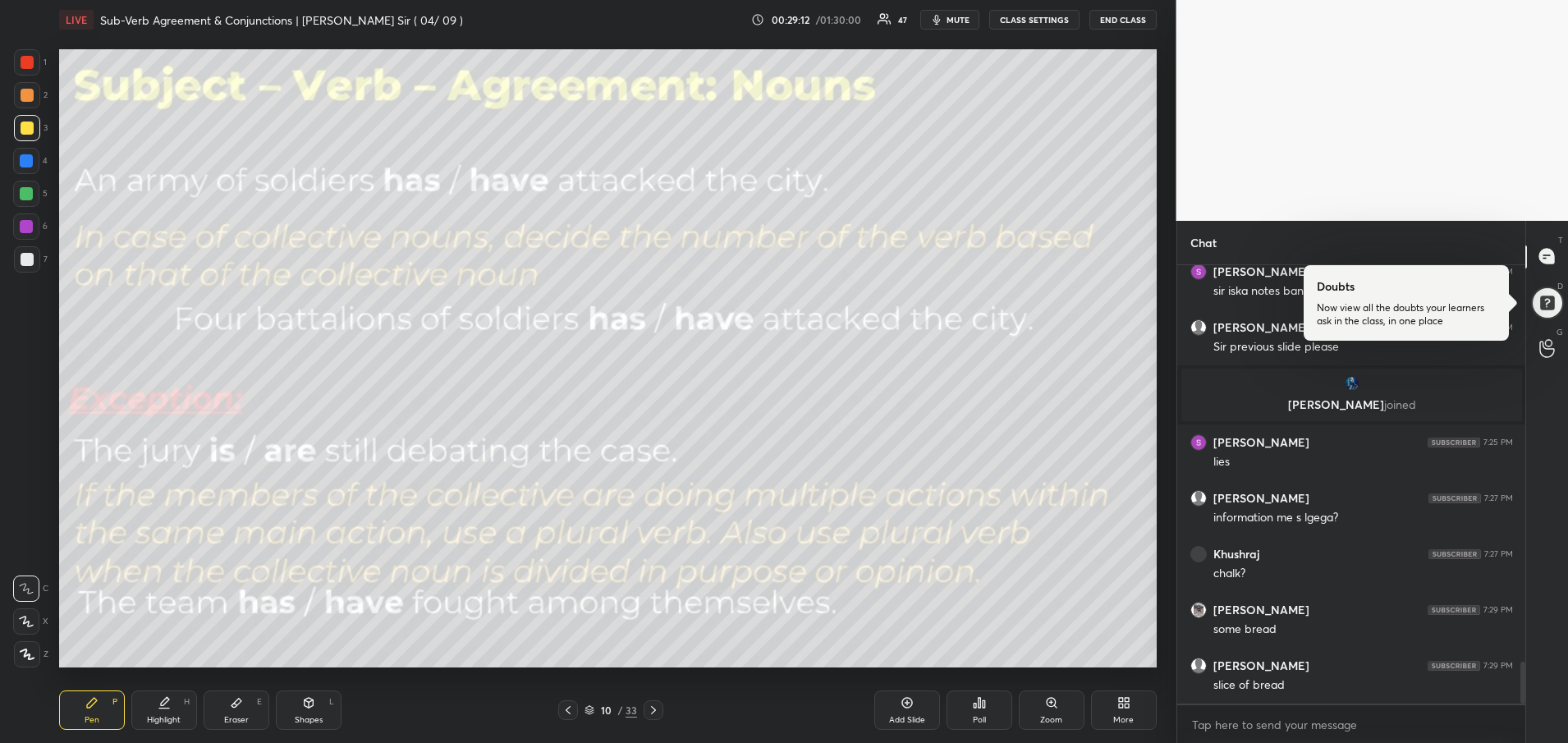
click at [24, 223] on div at bounding box center [26, 226] width 13 height 13
click at [16, 228] on div at bounding box center [26, 227] width 26 height 26
click at [18, 230] on div at bounding box center [26, 227] width 26 height 26
click at [22, 229] on div at bounding box center [26, 226] width 13 height 13
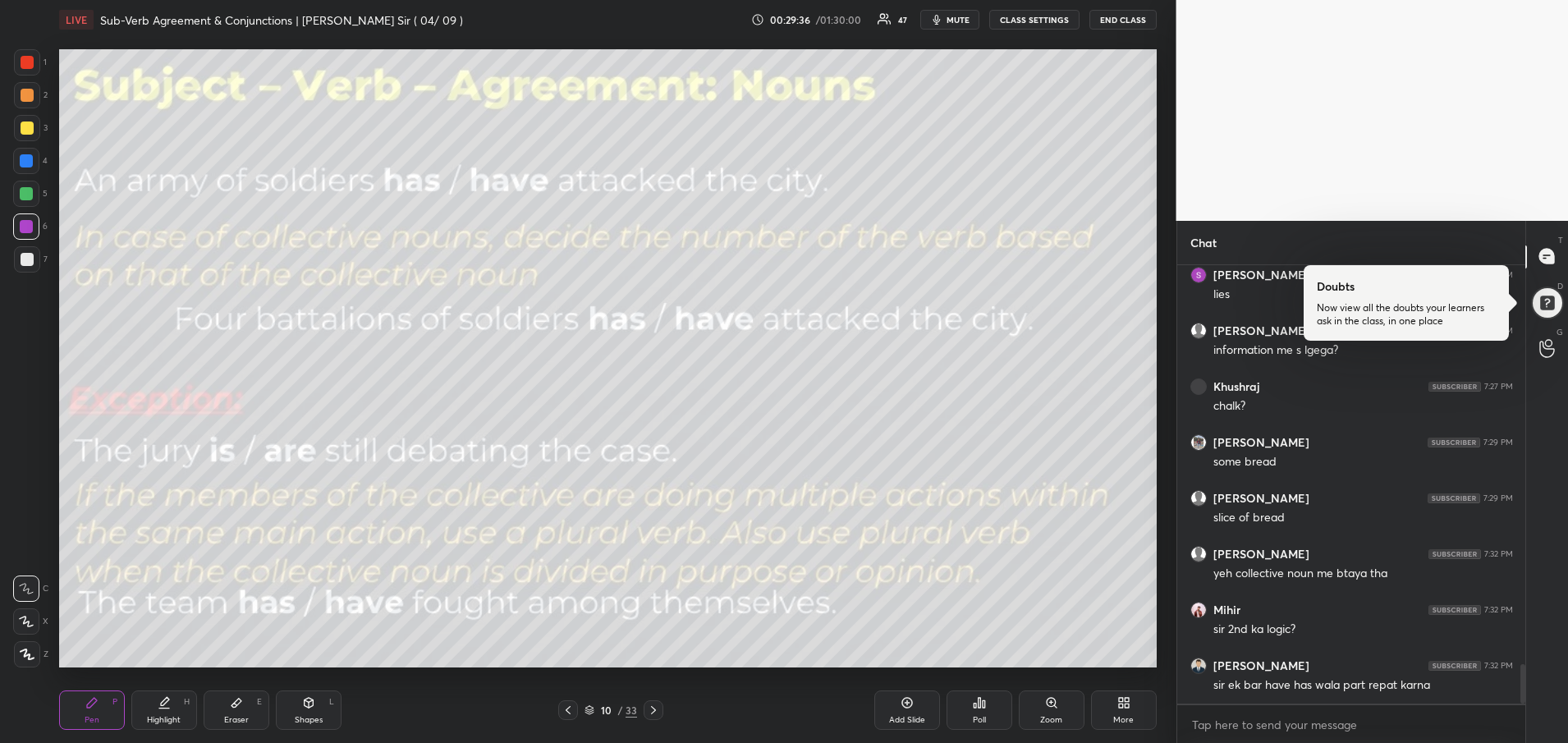
scroll to position [4395, 0]
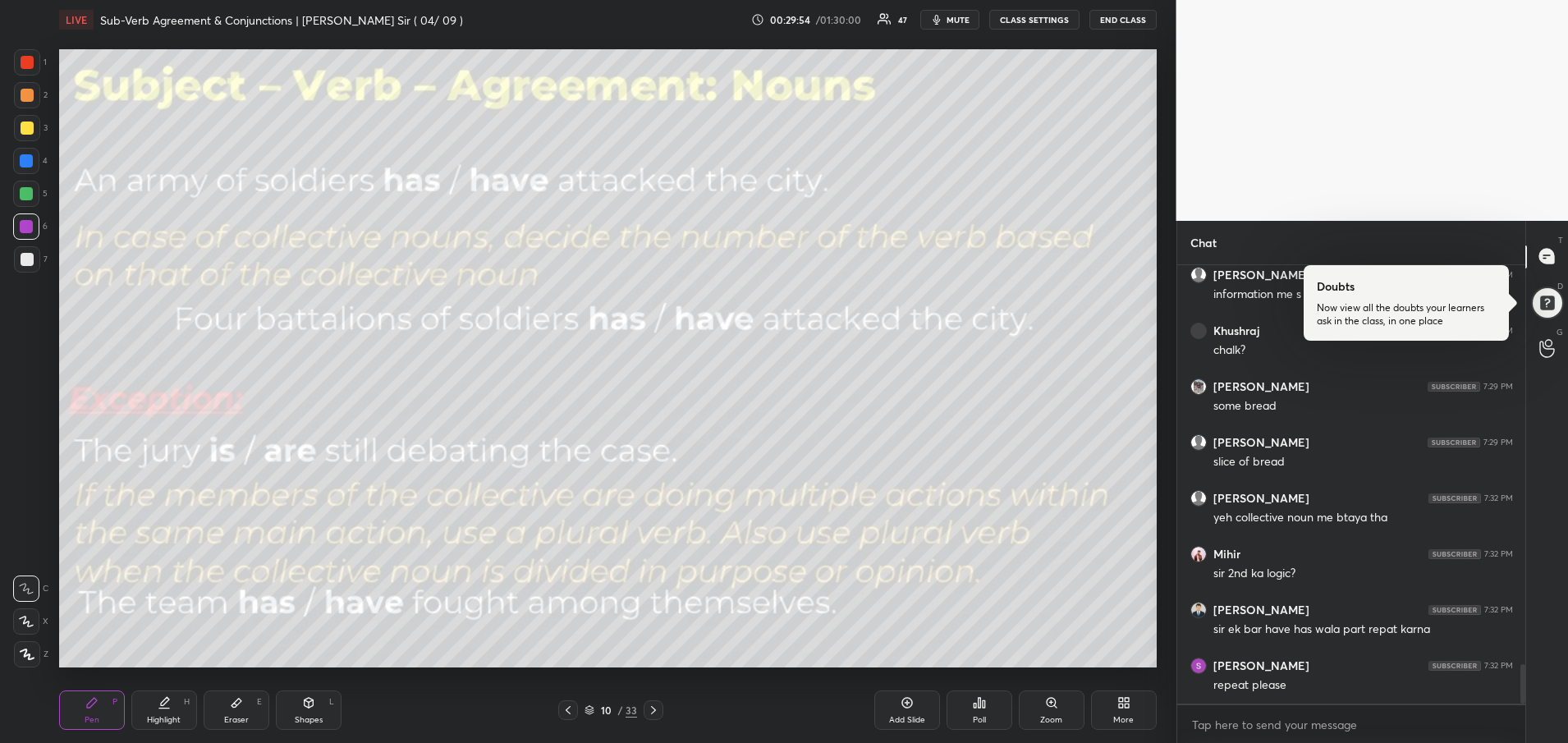
click at [913, 698] on icon at bounding box center [907, 702] width 13 height 13
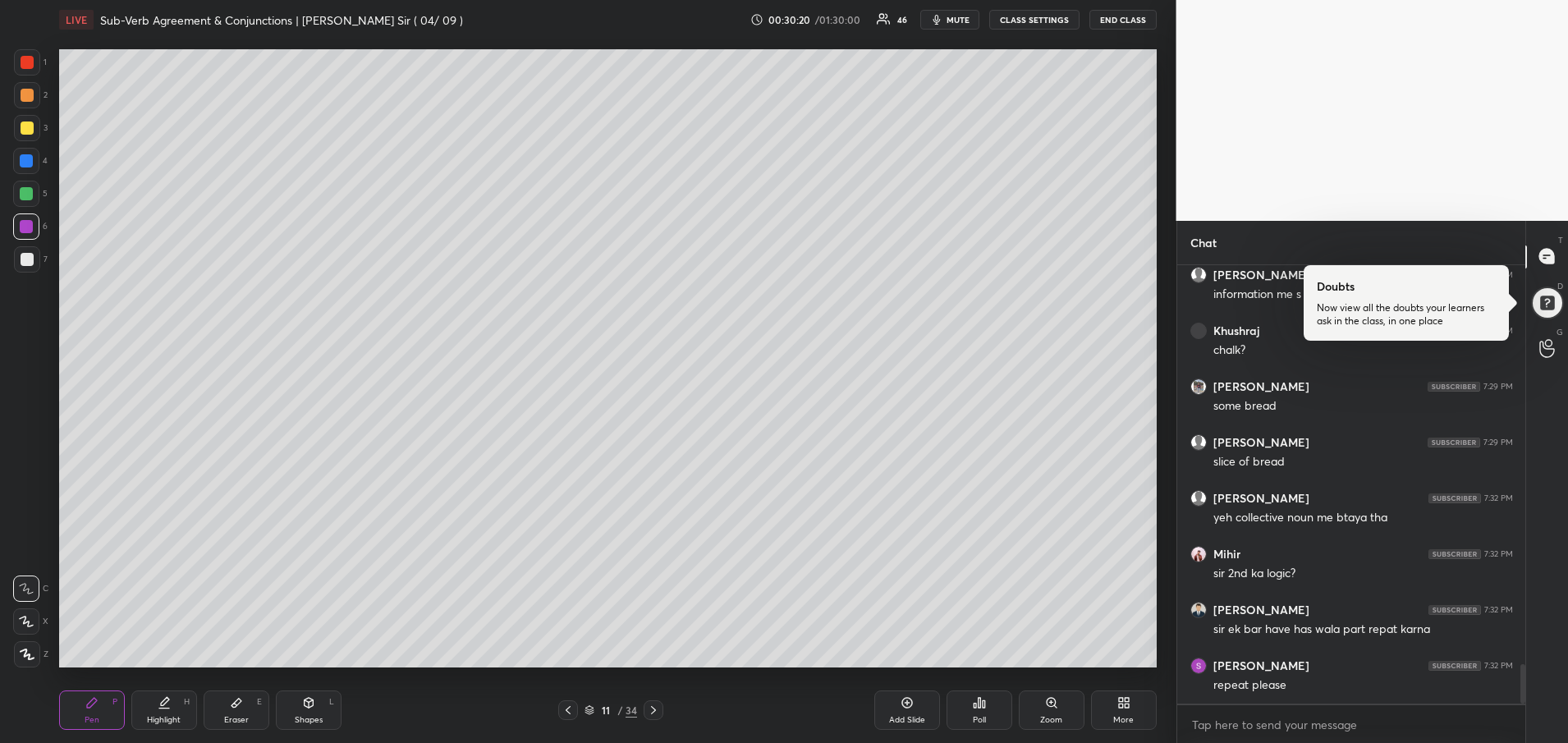
scroll to position [4451, 0]
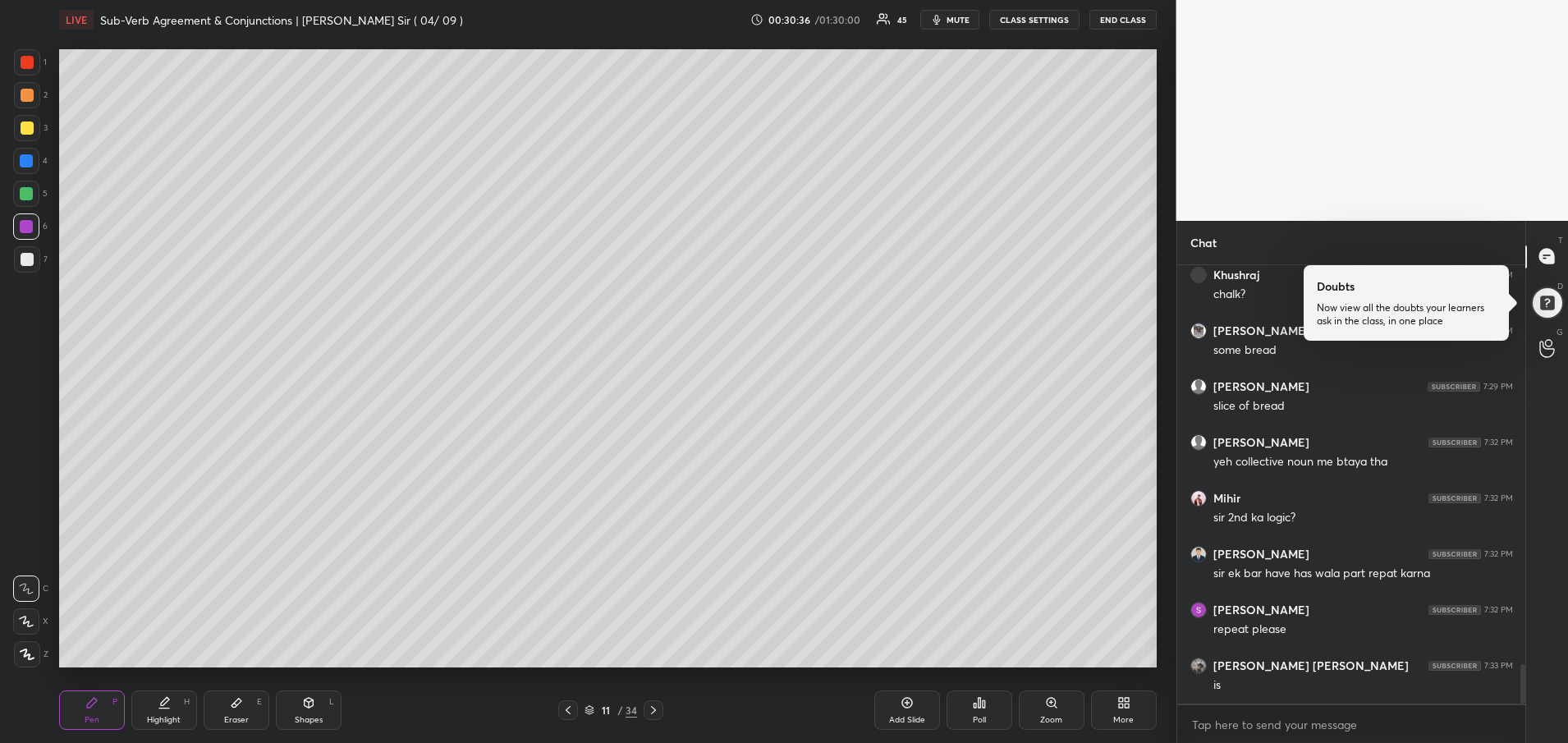
click at [25, 96] on div at bounding box center [26, 94] width 13 height 13
click at [28, 92] on div at bounding box center [26, 94] width 13 height 13
click at [27, 92] on div at bounding box center [26, 94] width 13 height 13
click at [27, 94] on div at bounding box center [26, 94] width 13 height 13
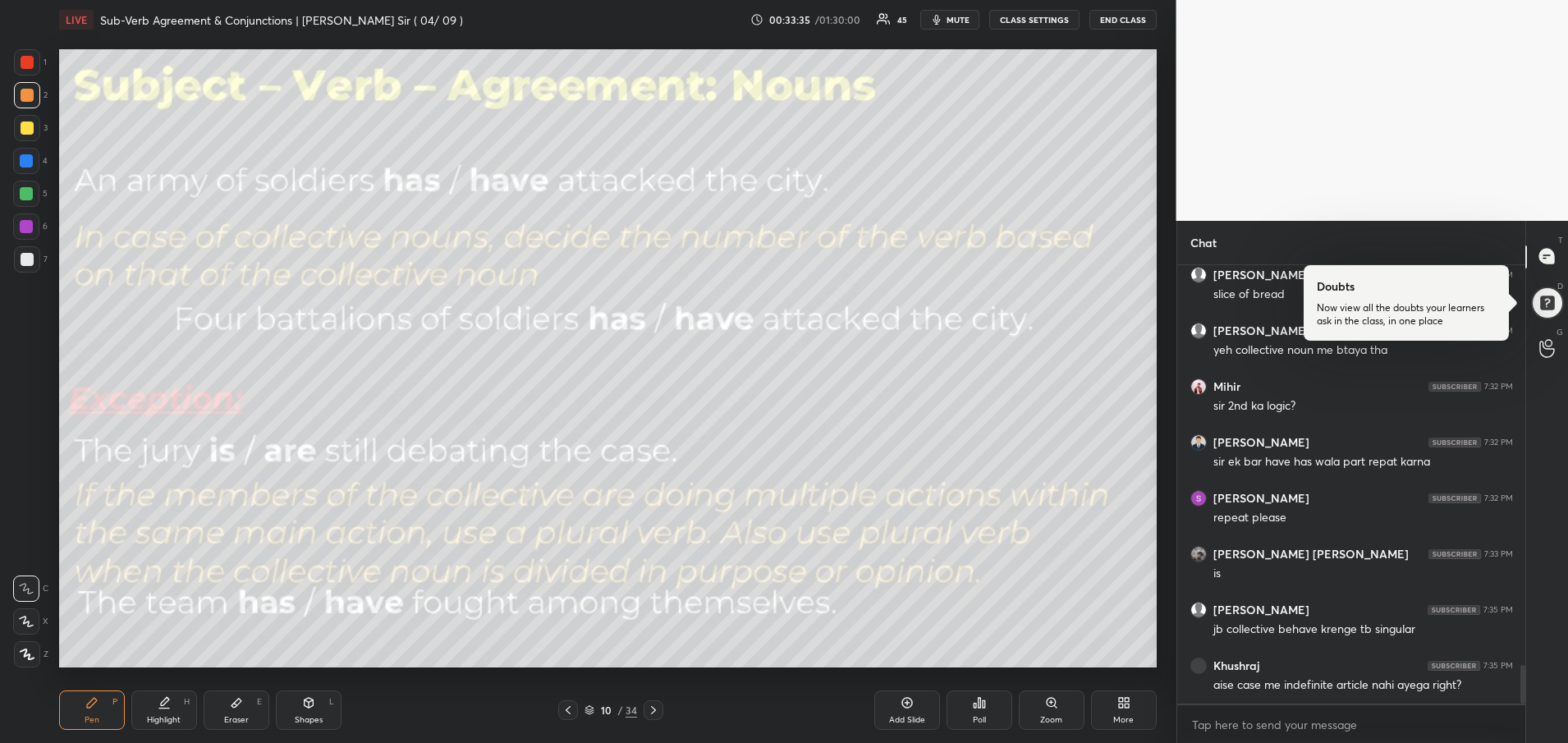
scroll to position [4619, 0]
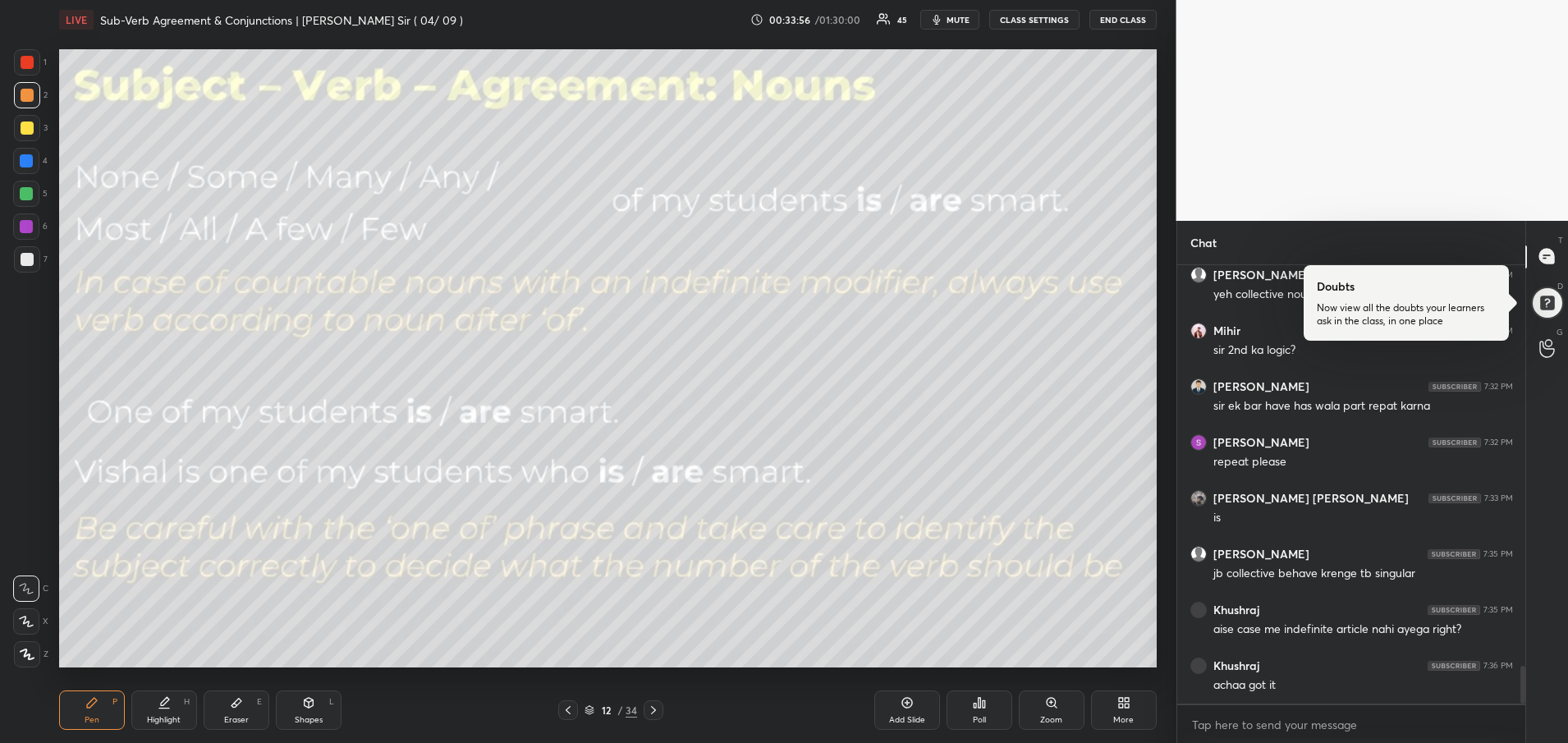
click at [925, 717] on div "Add Slide" at bounding box center [907, 709] width 65 height 40
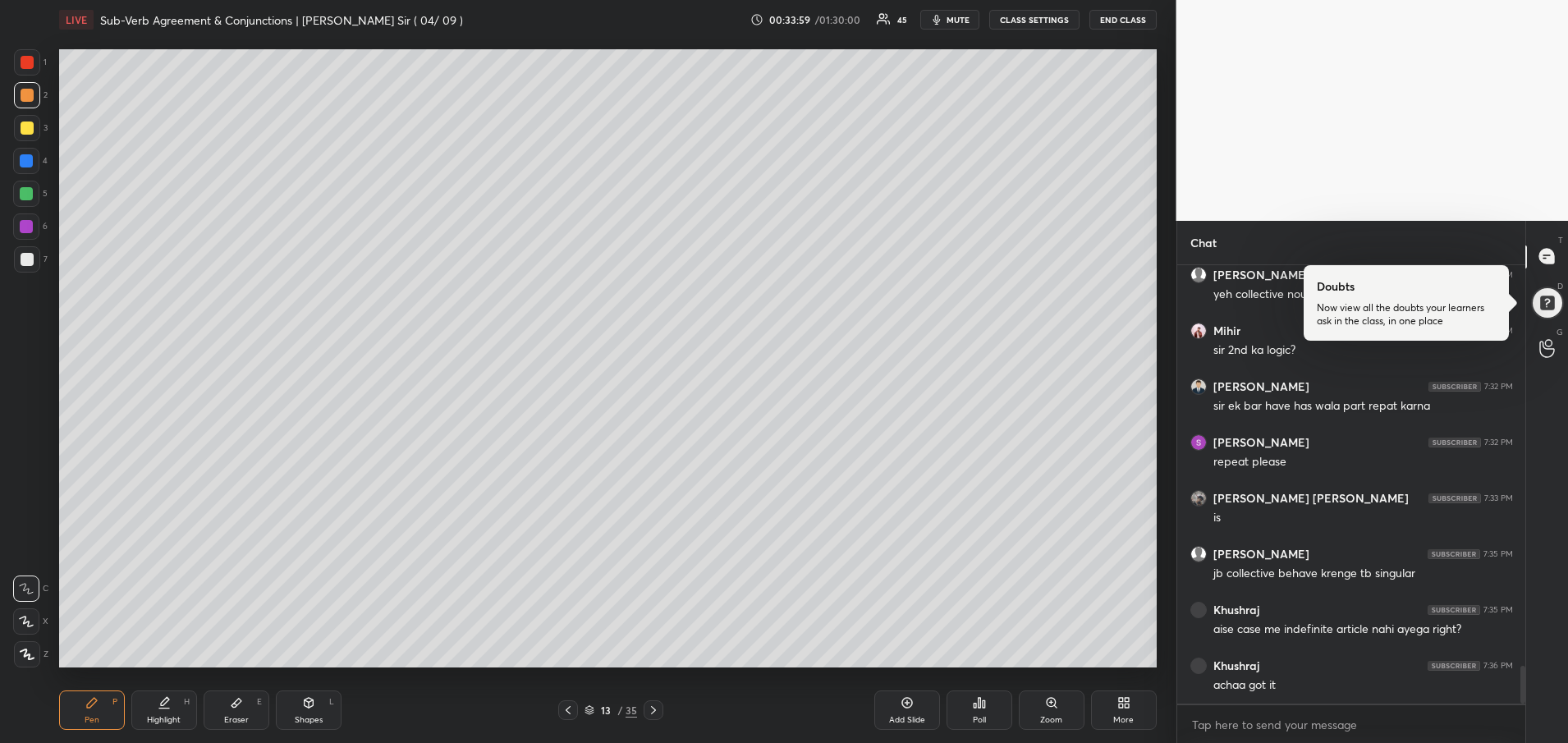
click at [27, 100] on div at bounding box center [26, 94] width 13 height 13
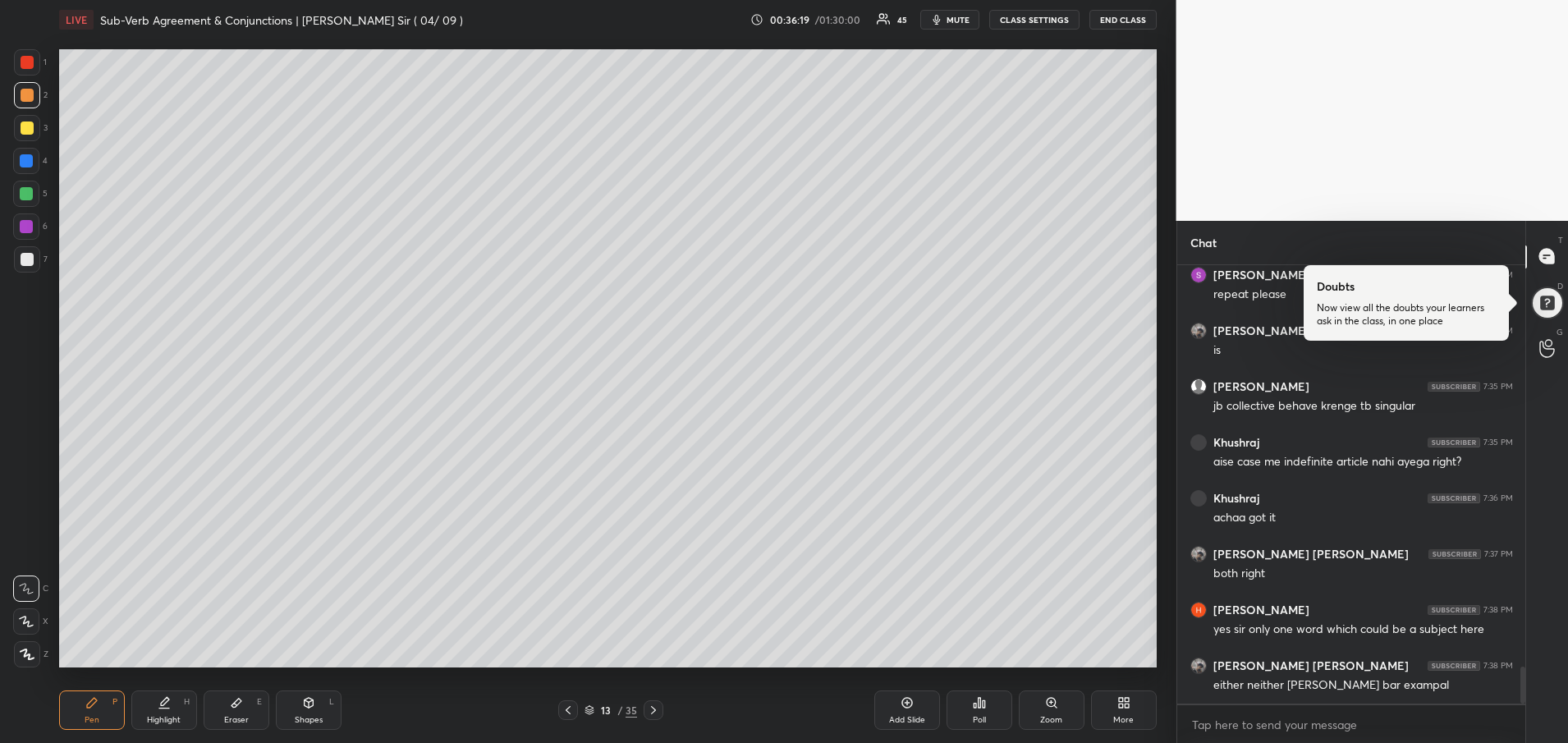
scroll to position [4842, 0]
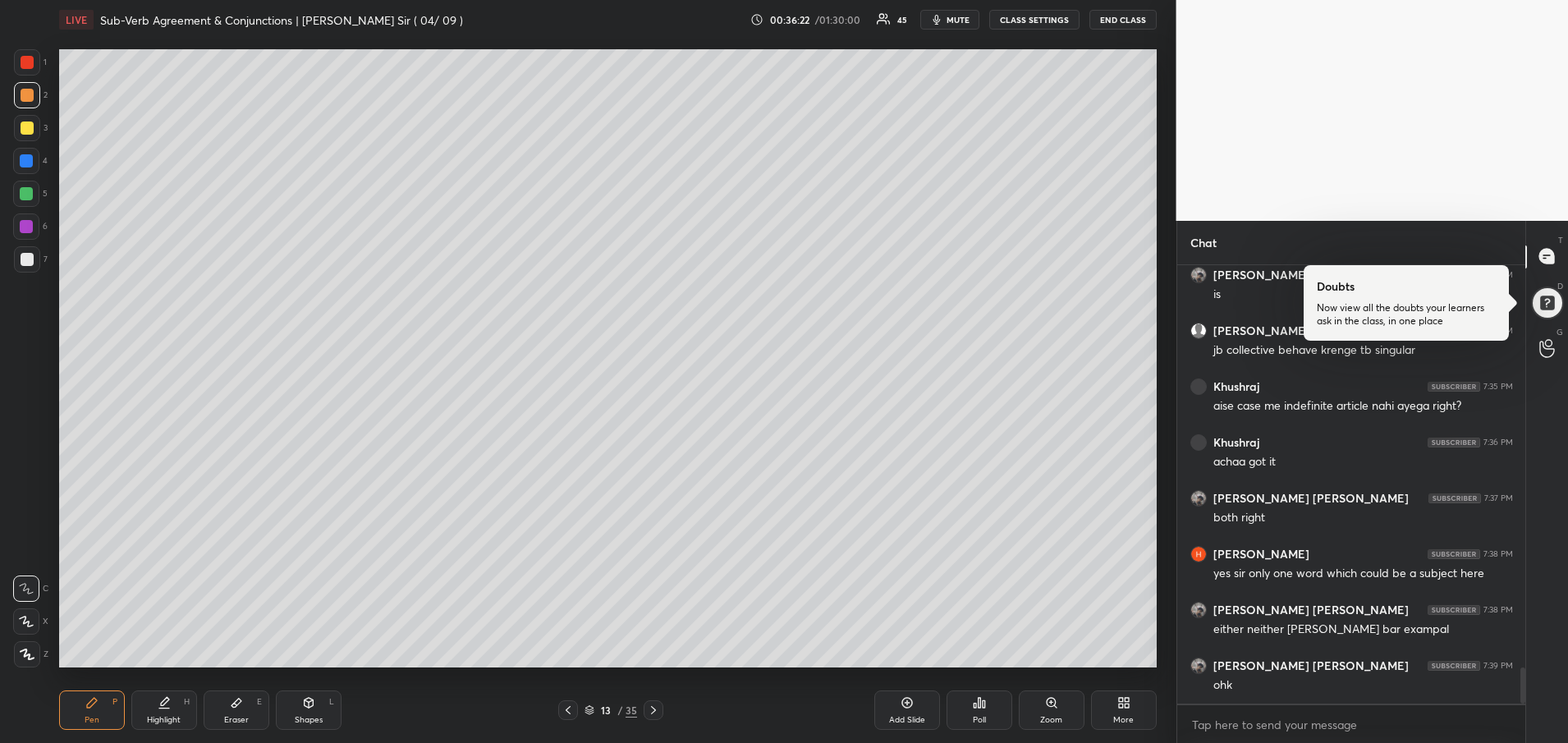
click at [571, 711] on icon at bounding box center [568, 709] width 13 height 13
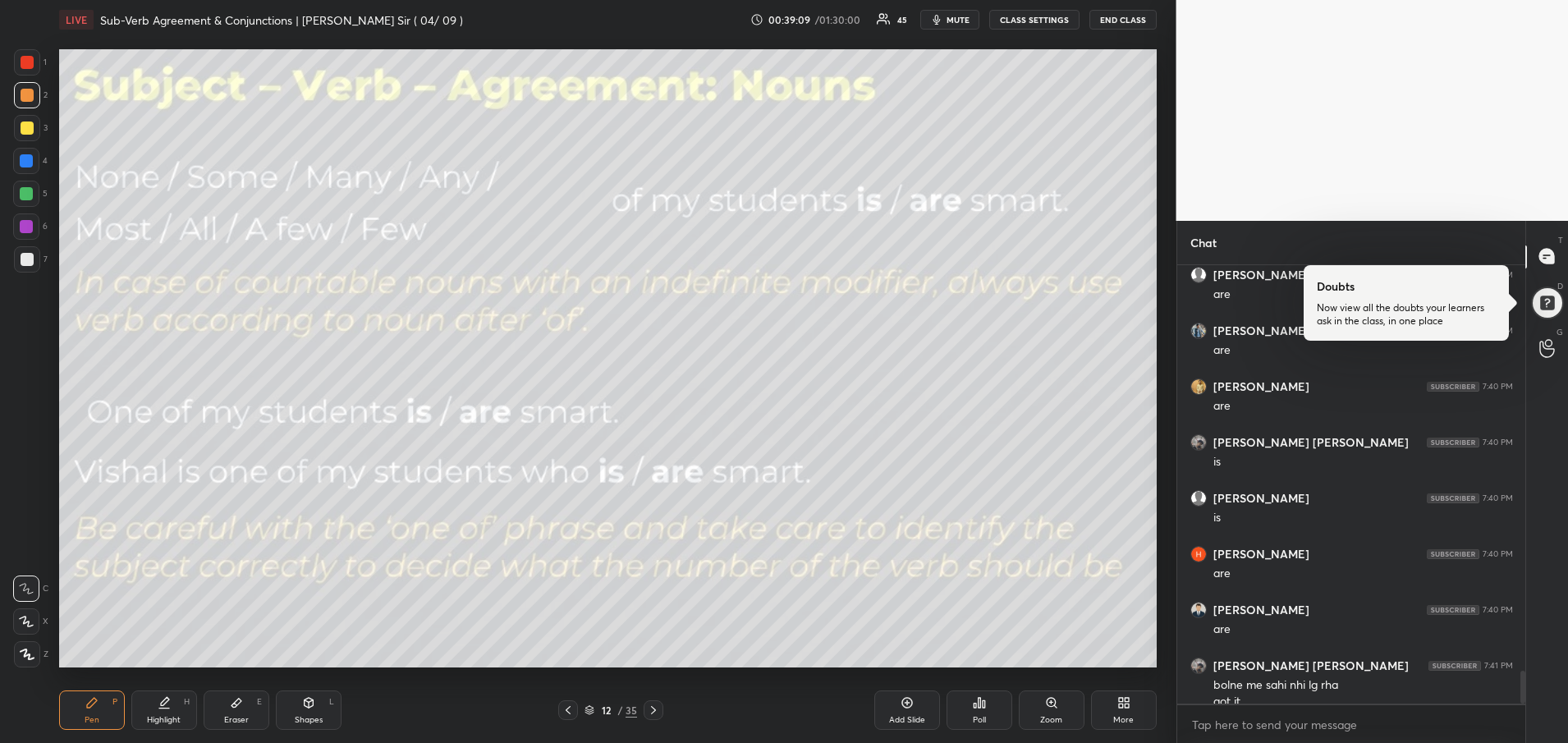
scroll to position [5472, 0]
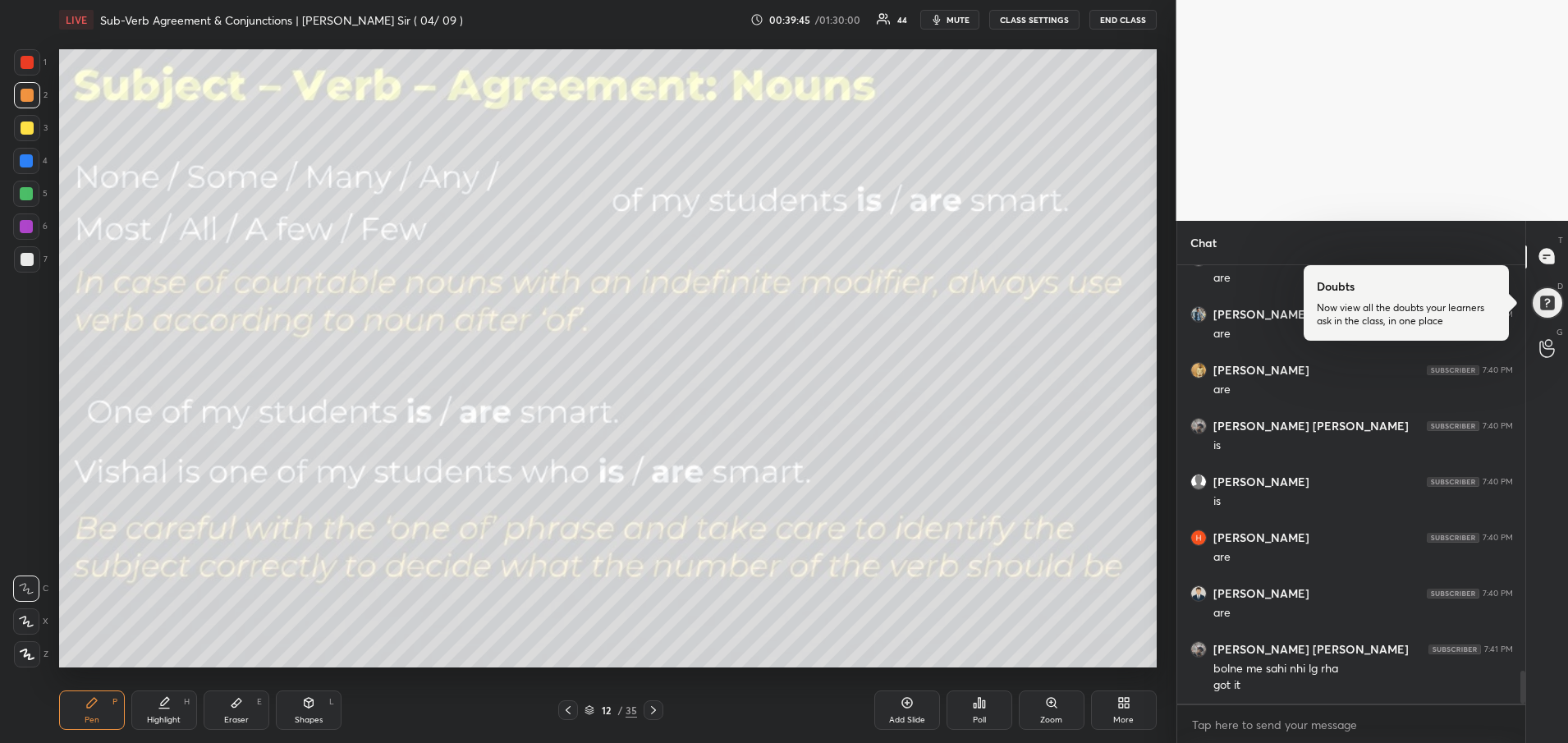
click at [911, 702] on icon at bounding box center [907, 702] width 13 height 13
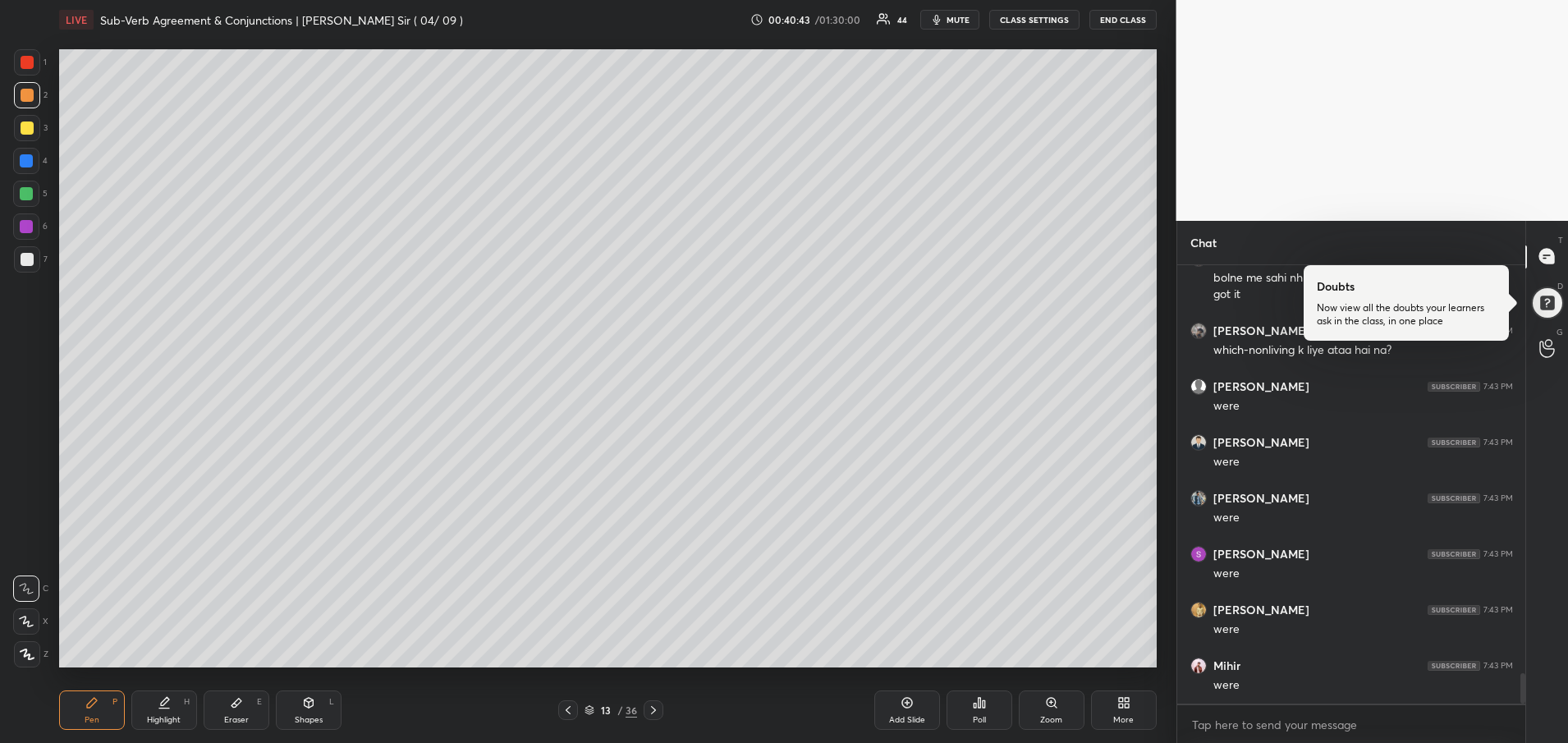
scroll to position [5918, 0]
click at [652, 710] on icon at bounding box center [653, 709] width 13 height 13
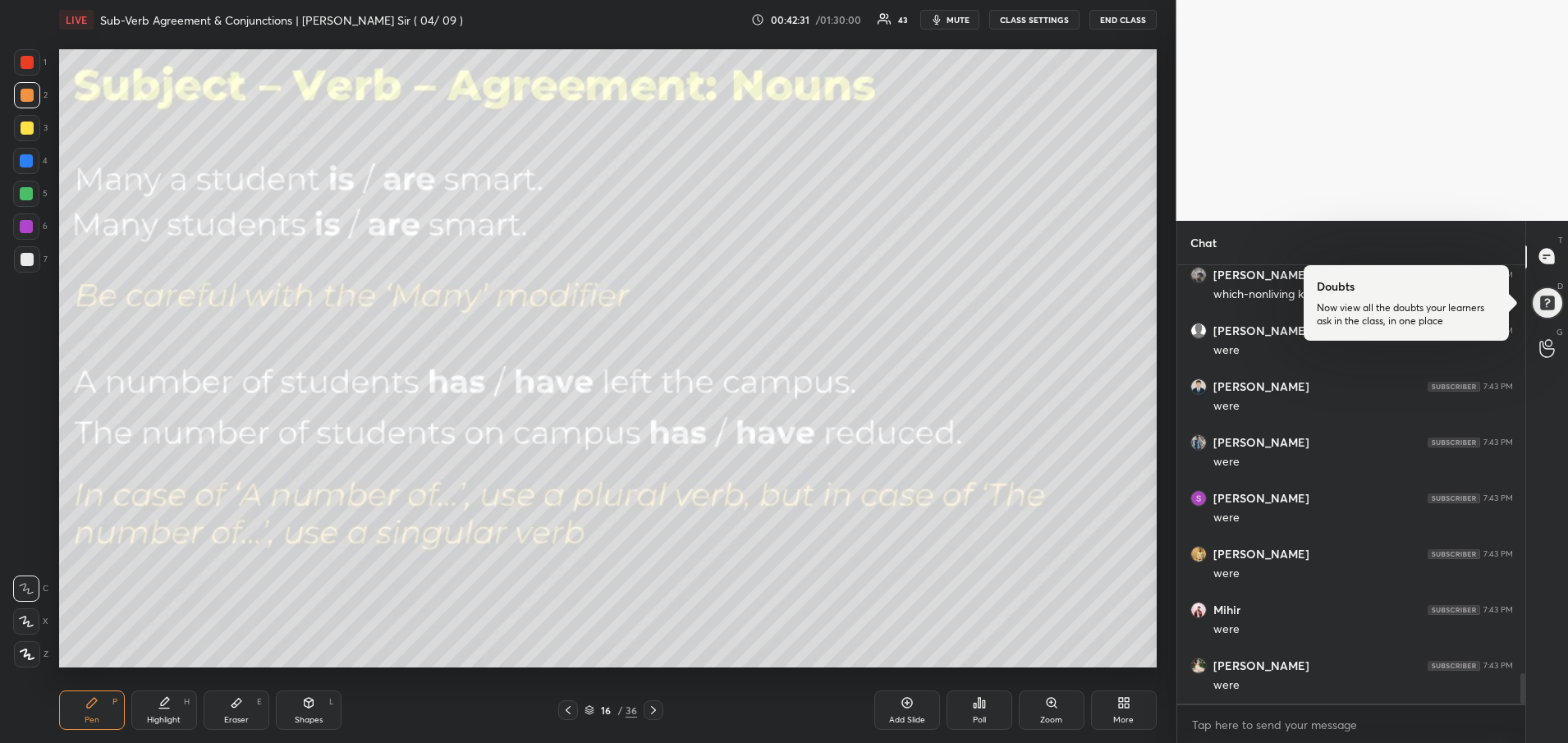
scroll to position [5975, 0]
click at [908, 705] on icon at bounding box center [908, 702] width 5 height 5
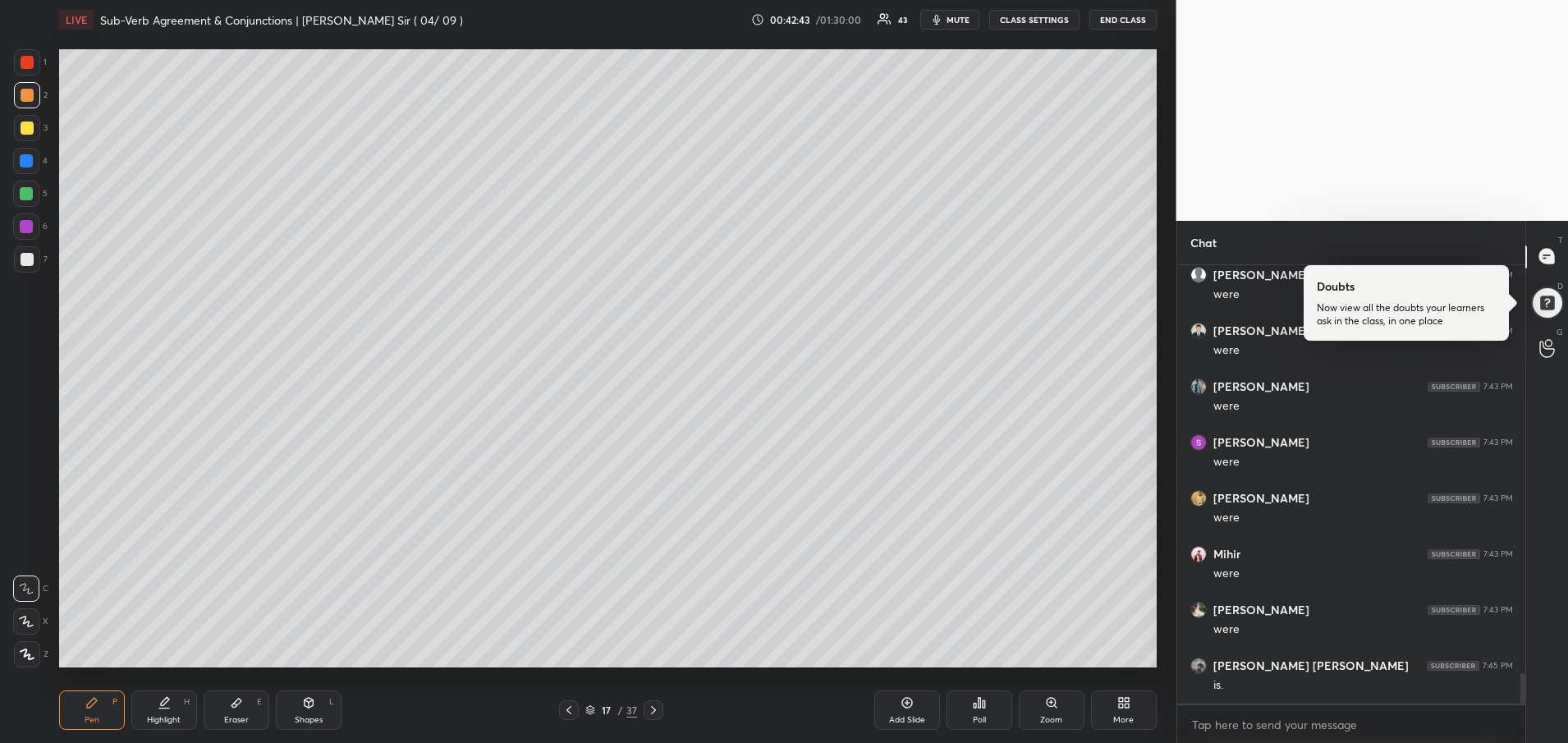
scroll to position [6030, 0]
click at [26, 97] on div at bounding box center [26, 94] width 13 height 13
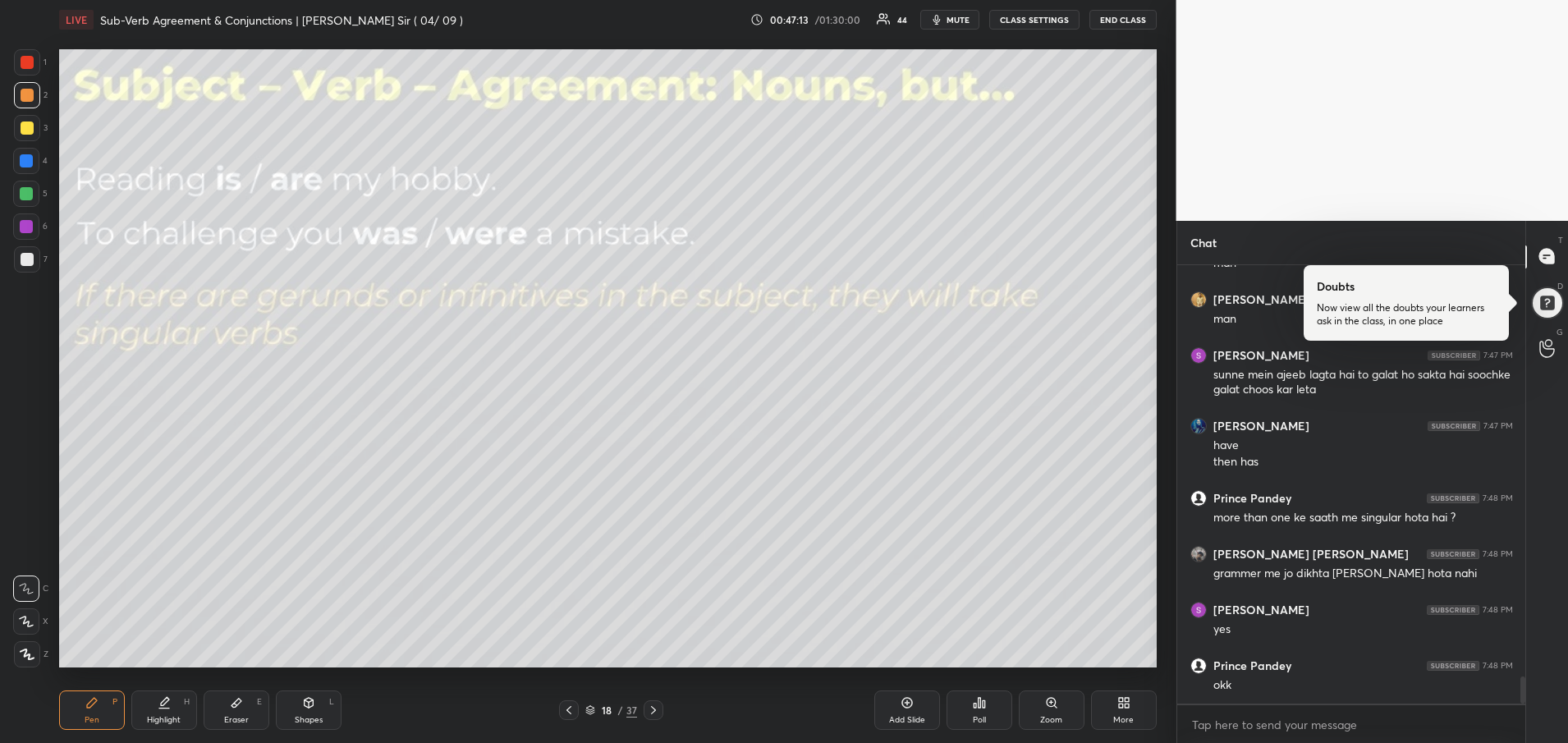
scroll to position [6676, 0]
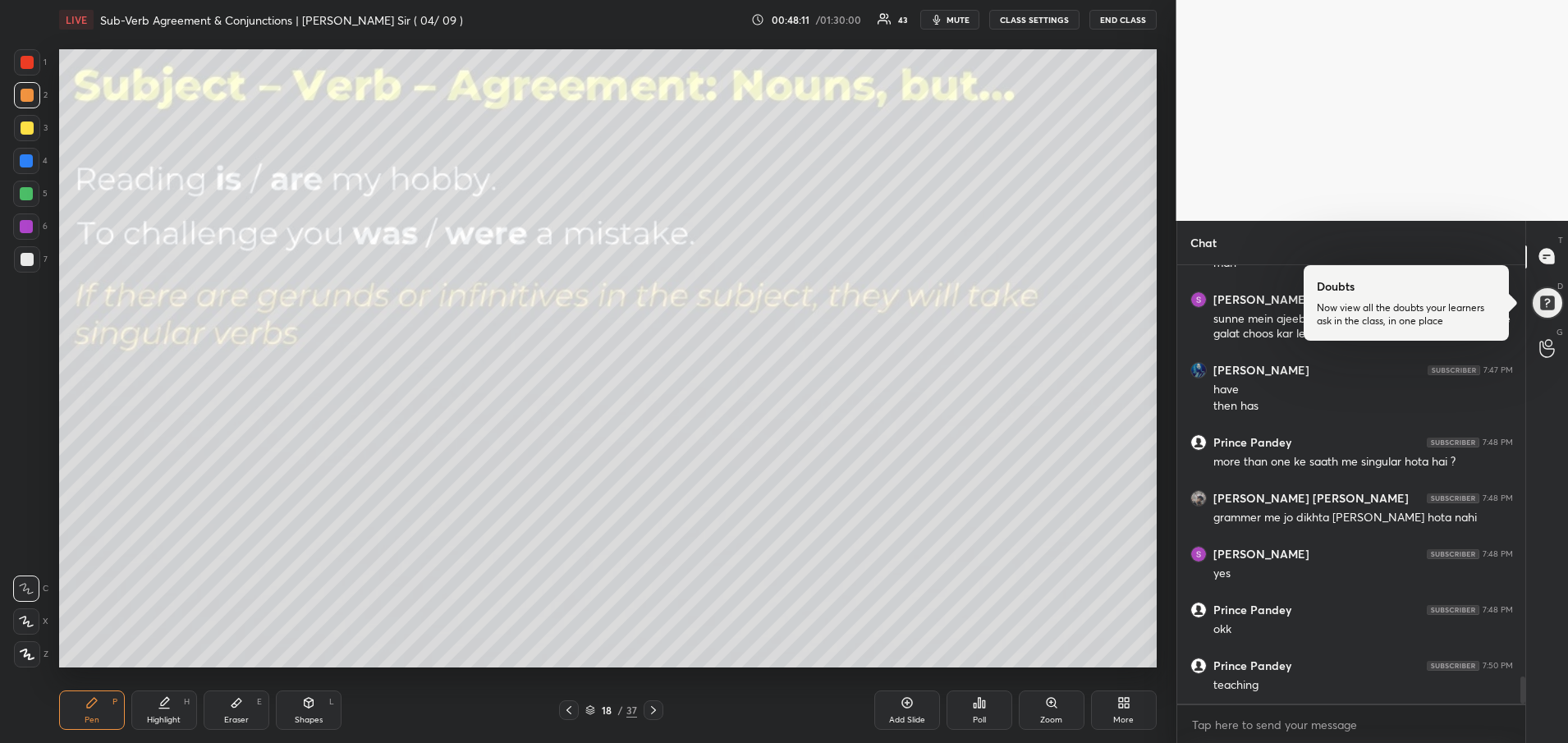
click at [654, 712] on icon at bounding box center [653, 709] width 13 height 13
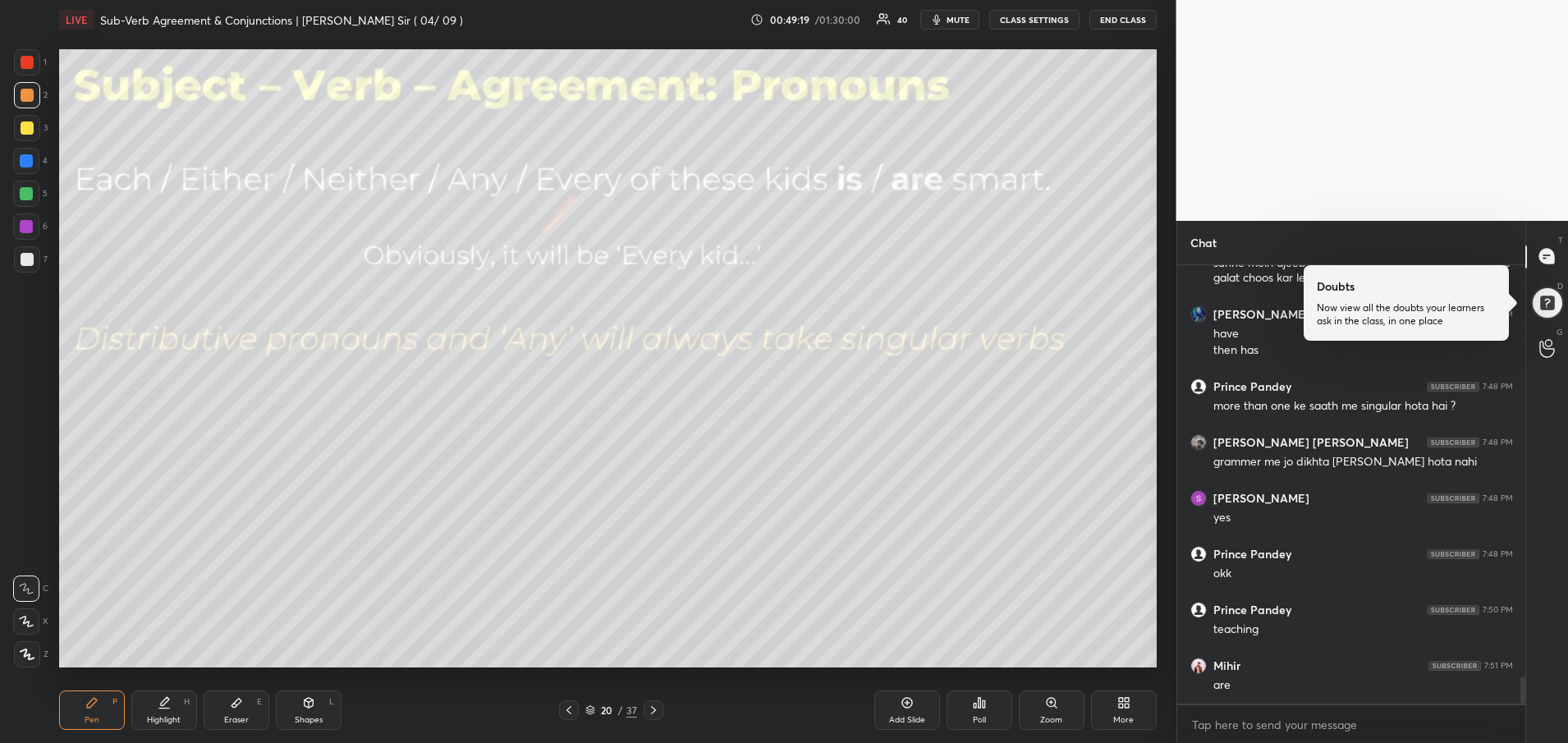
click at [914, 705] on div "Add Slide" at bounding box center [907, 709] width 65 height 40
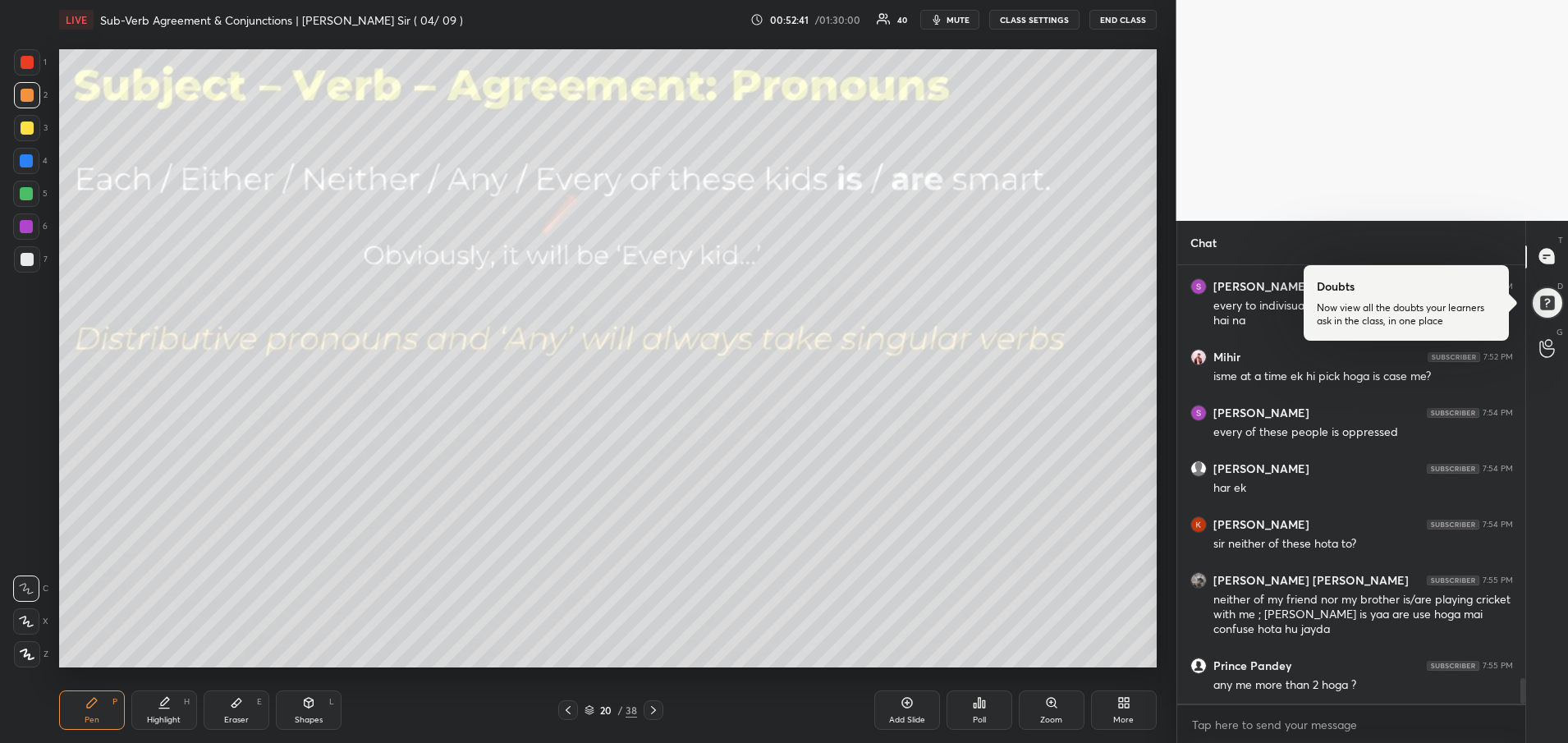
scroll to position [7294, 0]
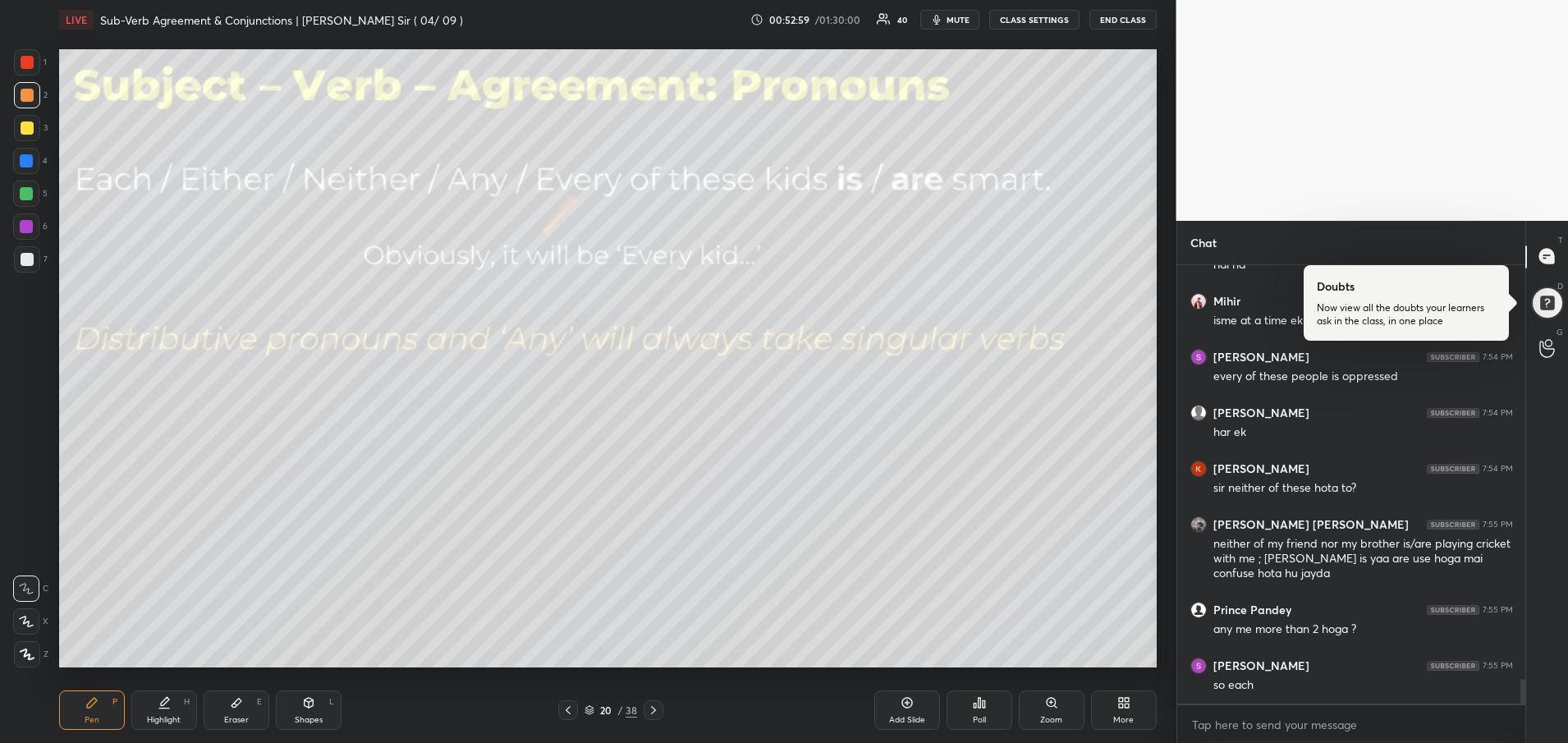
click at [893, 712] on div "Add Slide" at bounding box center [907, 709] width 65 height 40
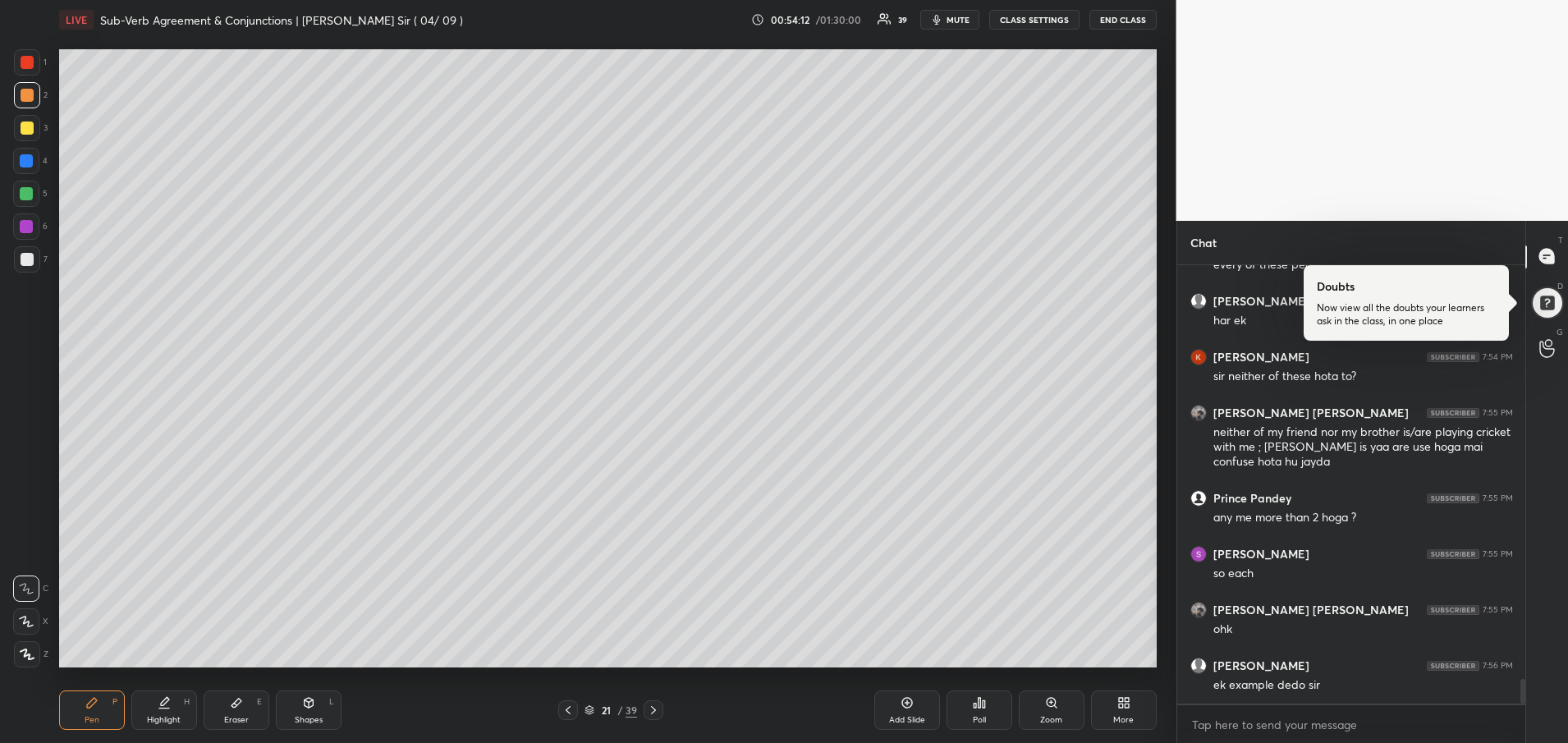
scroll to position [7477, 0]
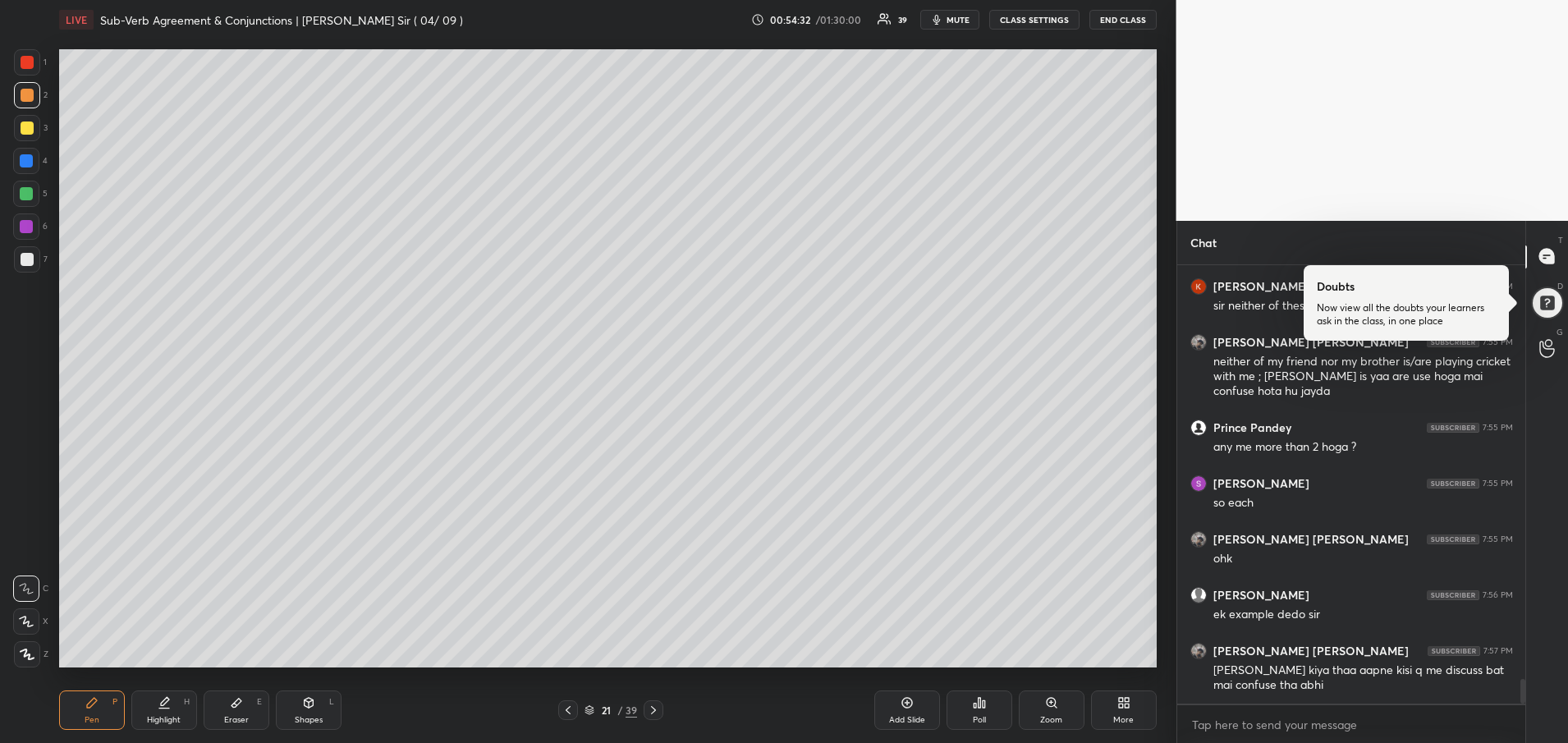
click at [901, 724] on div "Add Slide" at bounding box center [907, 719] width 36 height 8
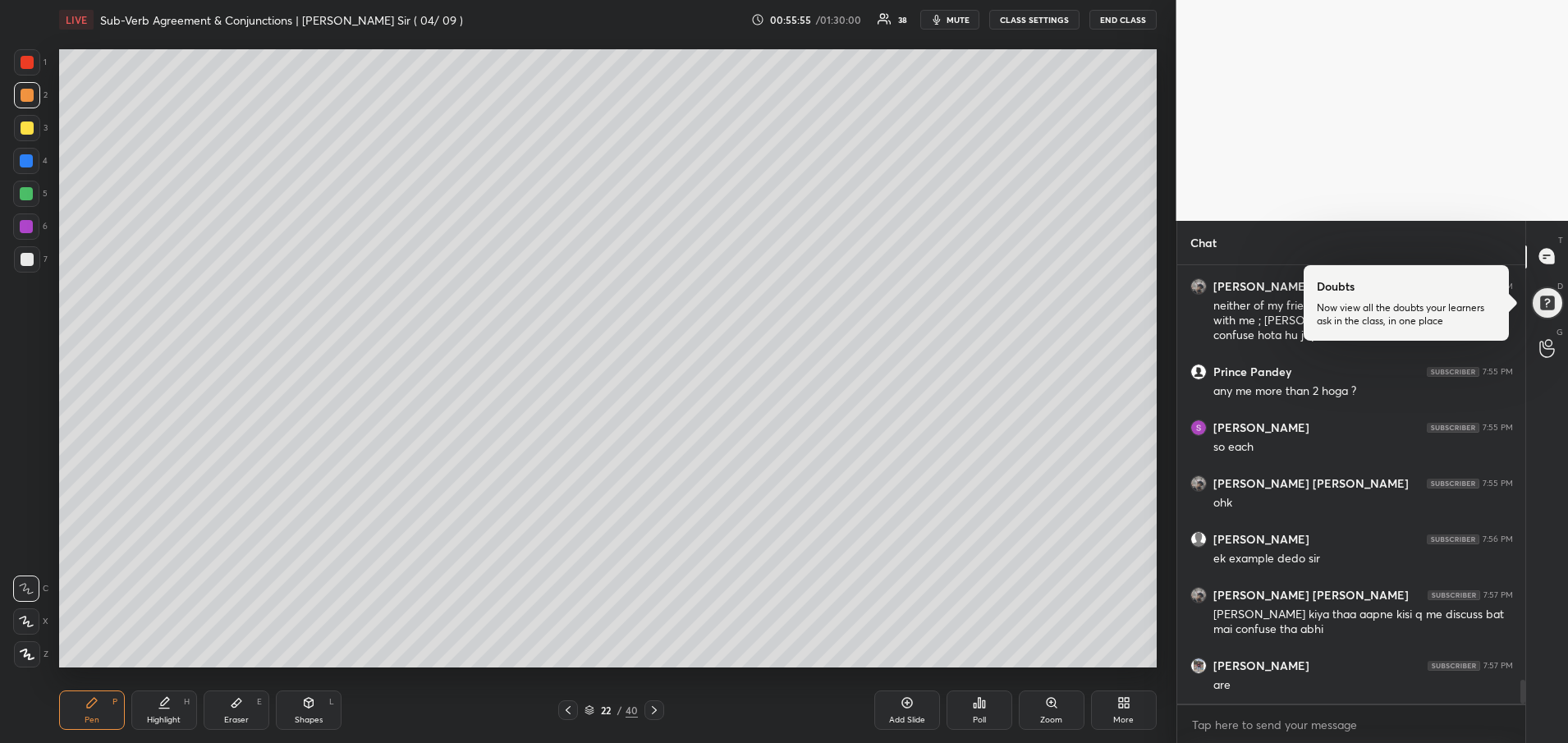
scroll to position [7588, 0]
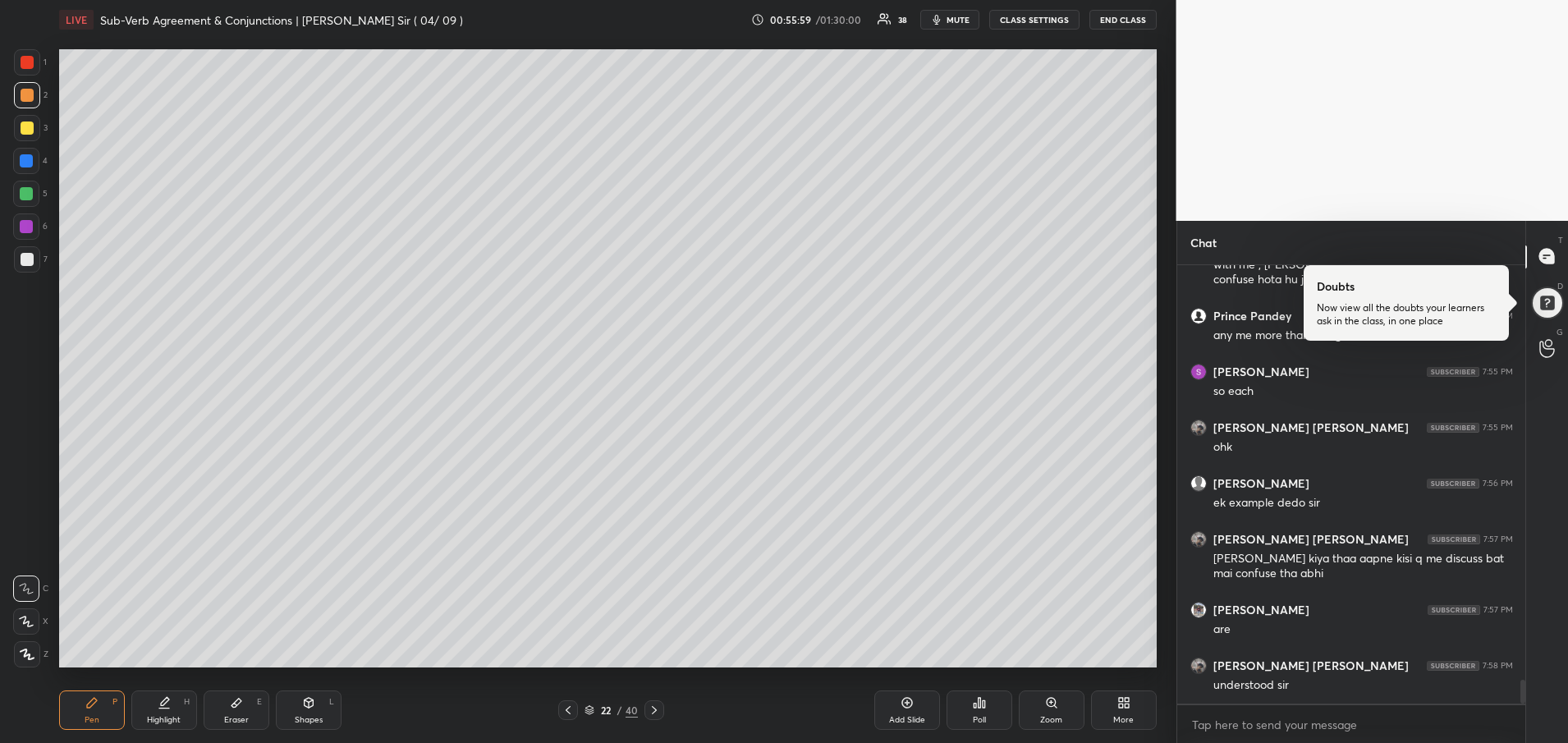
click at [569, 710] on icon at bounding box center [568, 709] width 13 height 13
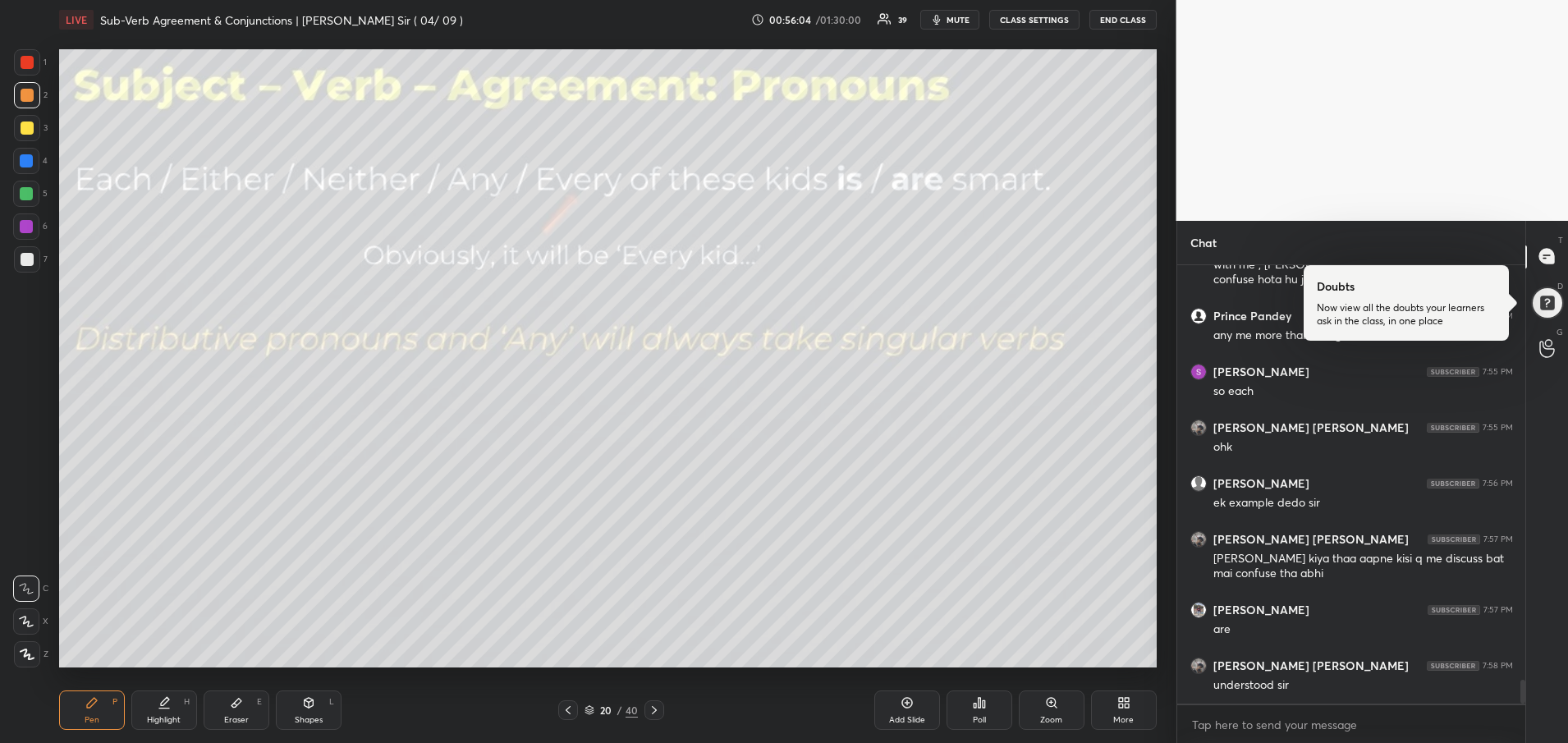
click at [656, 717] on div at bounding box center [654, 709] width 19 height 19
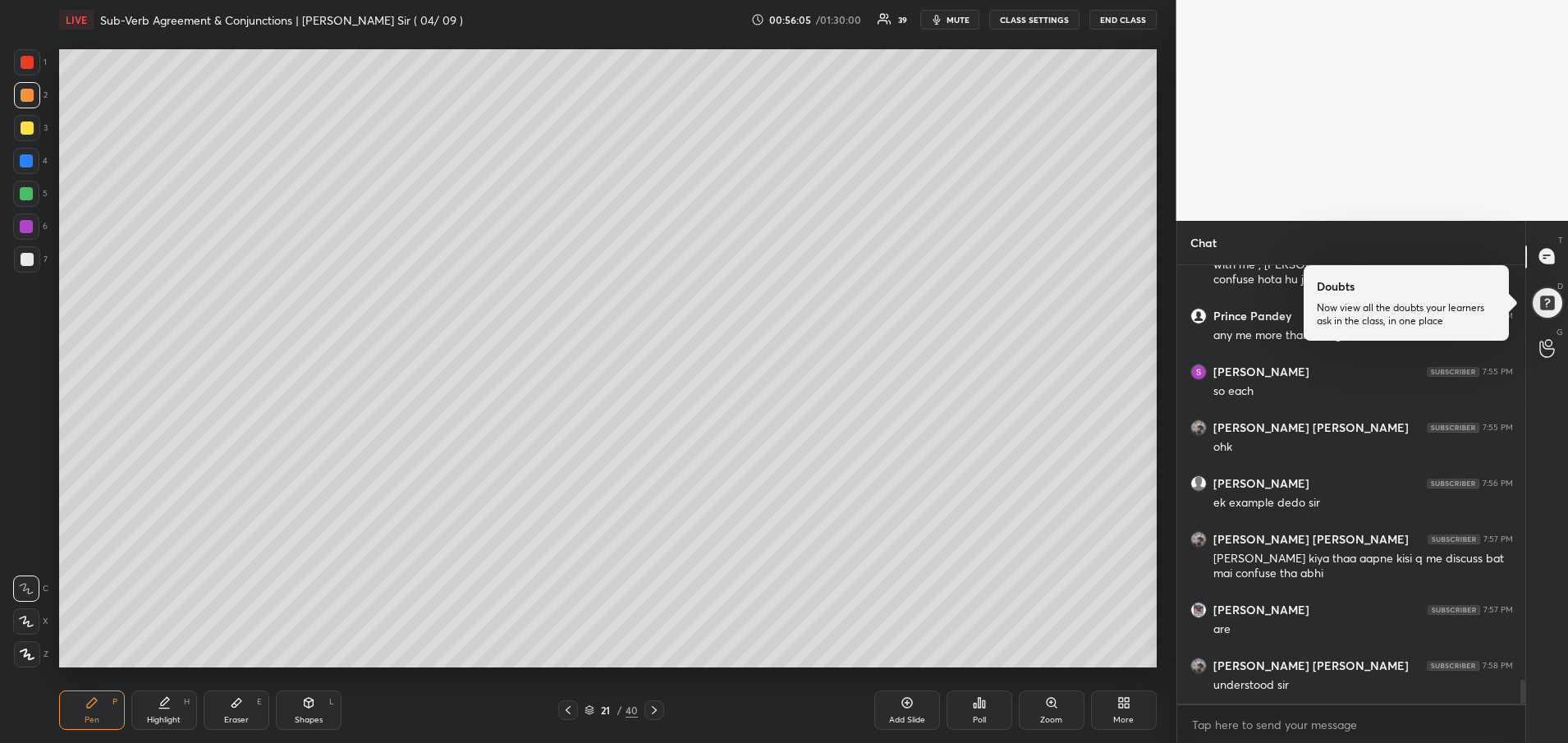
click at [656, 717] on div at bounding box center [654, 709] width 19 height 19
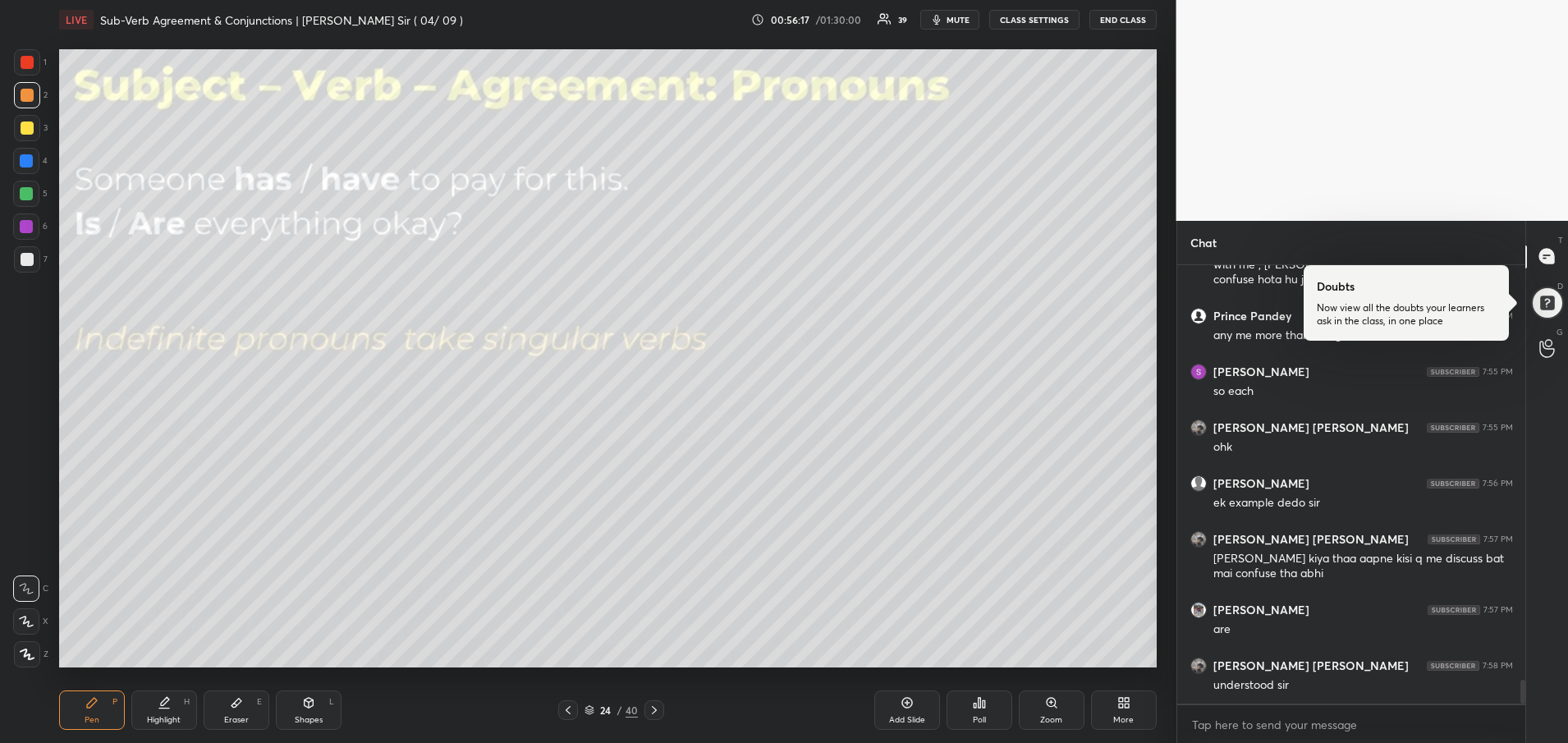
click at [26, 159] on div at bounding box center [26, 161] width 13 height 13
click at [886, 721] on div "Add Slide" at bounding box center [907, 709] width 65 height 40
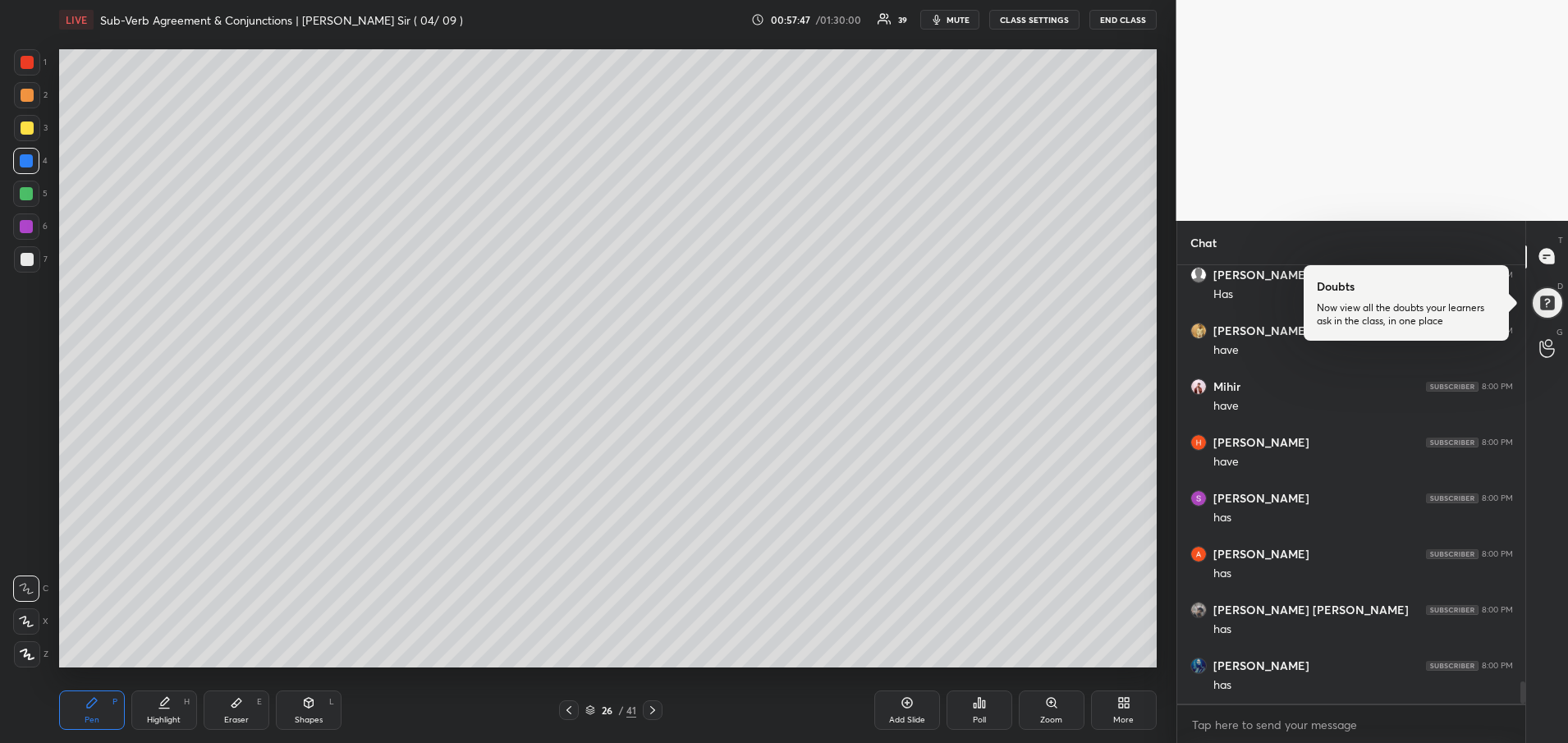
scroll to position [8258, 0]
click at [20, 130] on div at bounding box center [26, 128] width 13 height 13
click at [20, 125] on div at bounding box center [26, 128] width 13 height 13
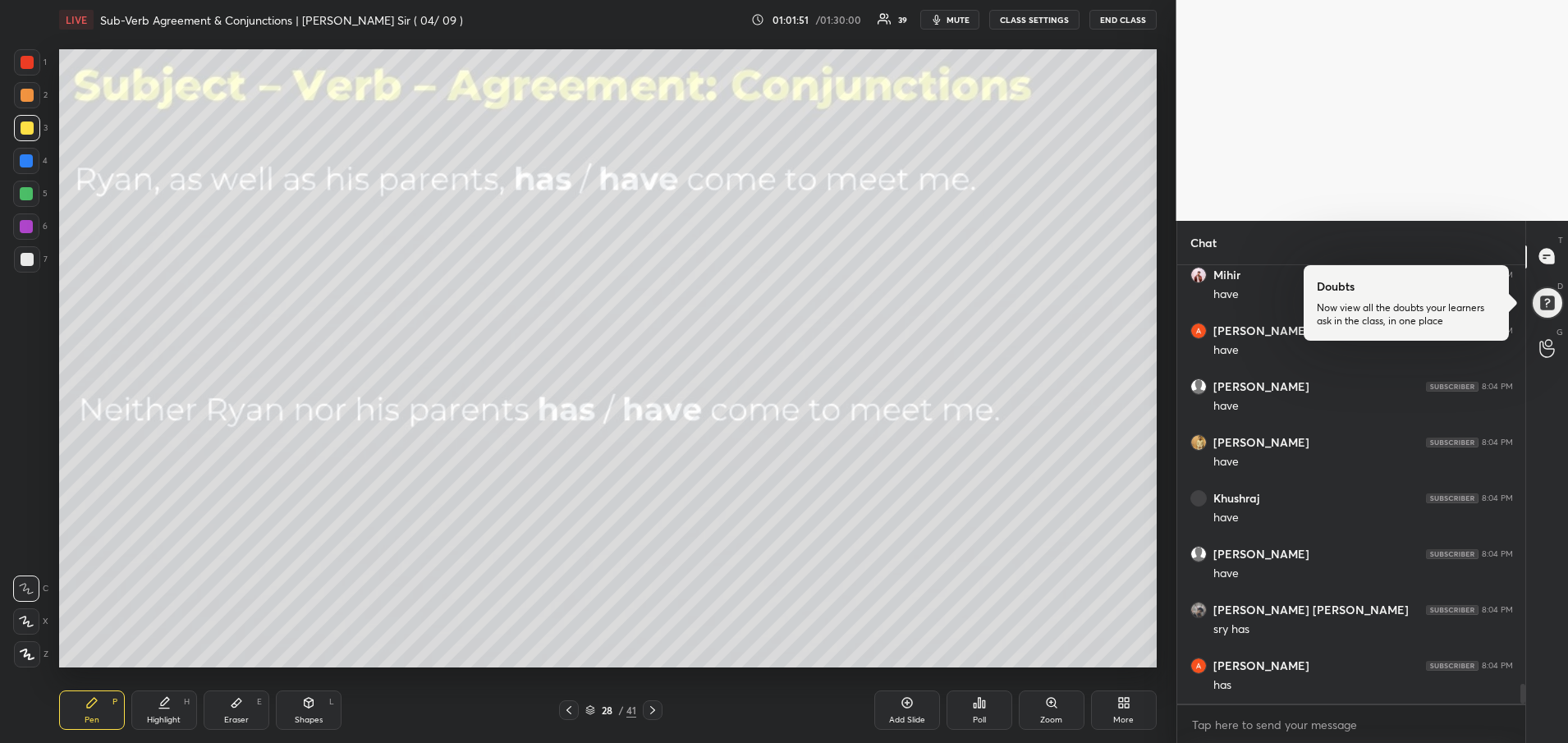
scroll to position [9390, 0]
click at [916, 720] on div "Add Slide" at bounding box center [907, 719] width 36 height 8
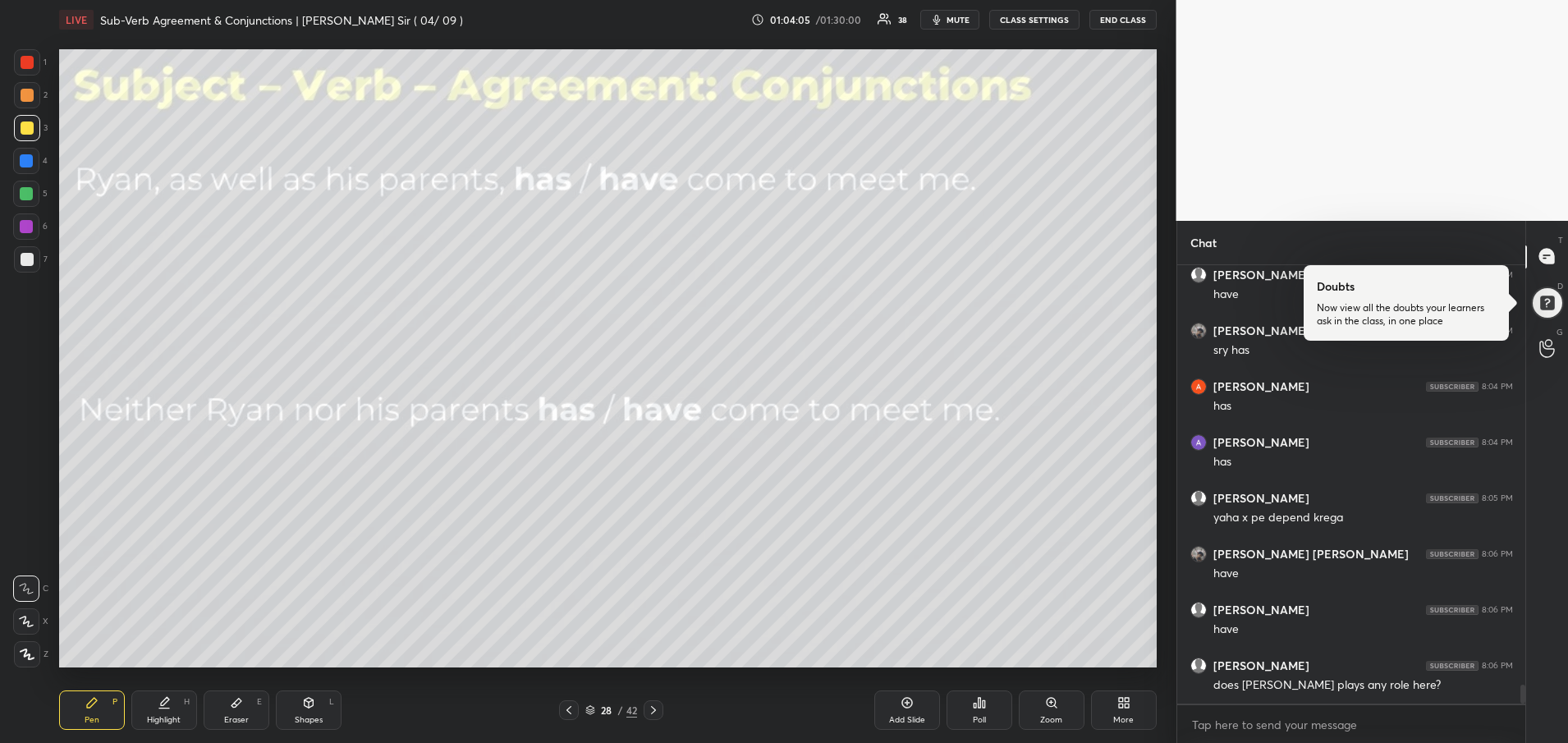
scroll to position [9630, 0]
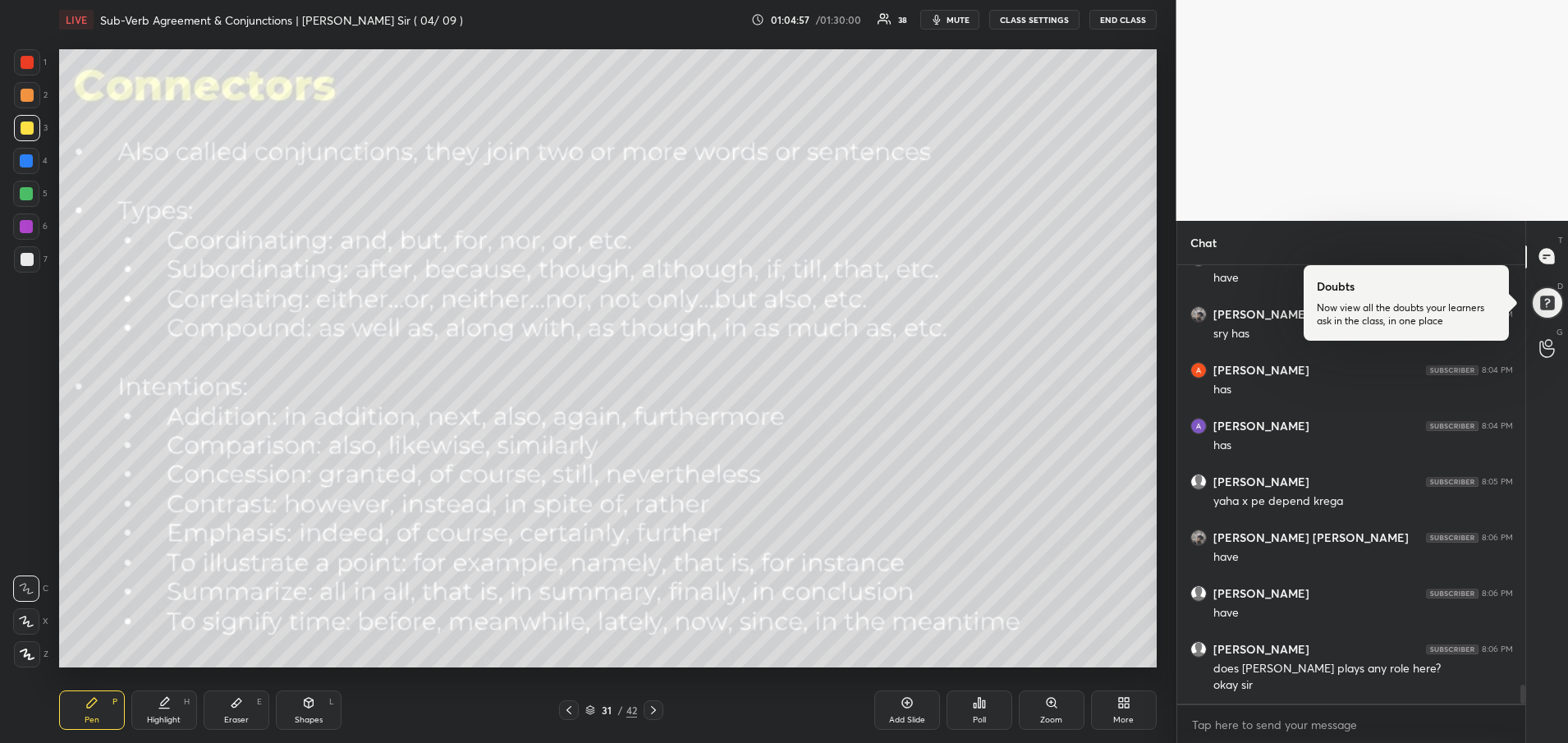
click at [909, 727] on div "Add Slide" at bounding box center [907, 709] width 65 height 40
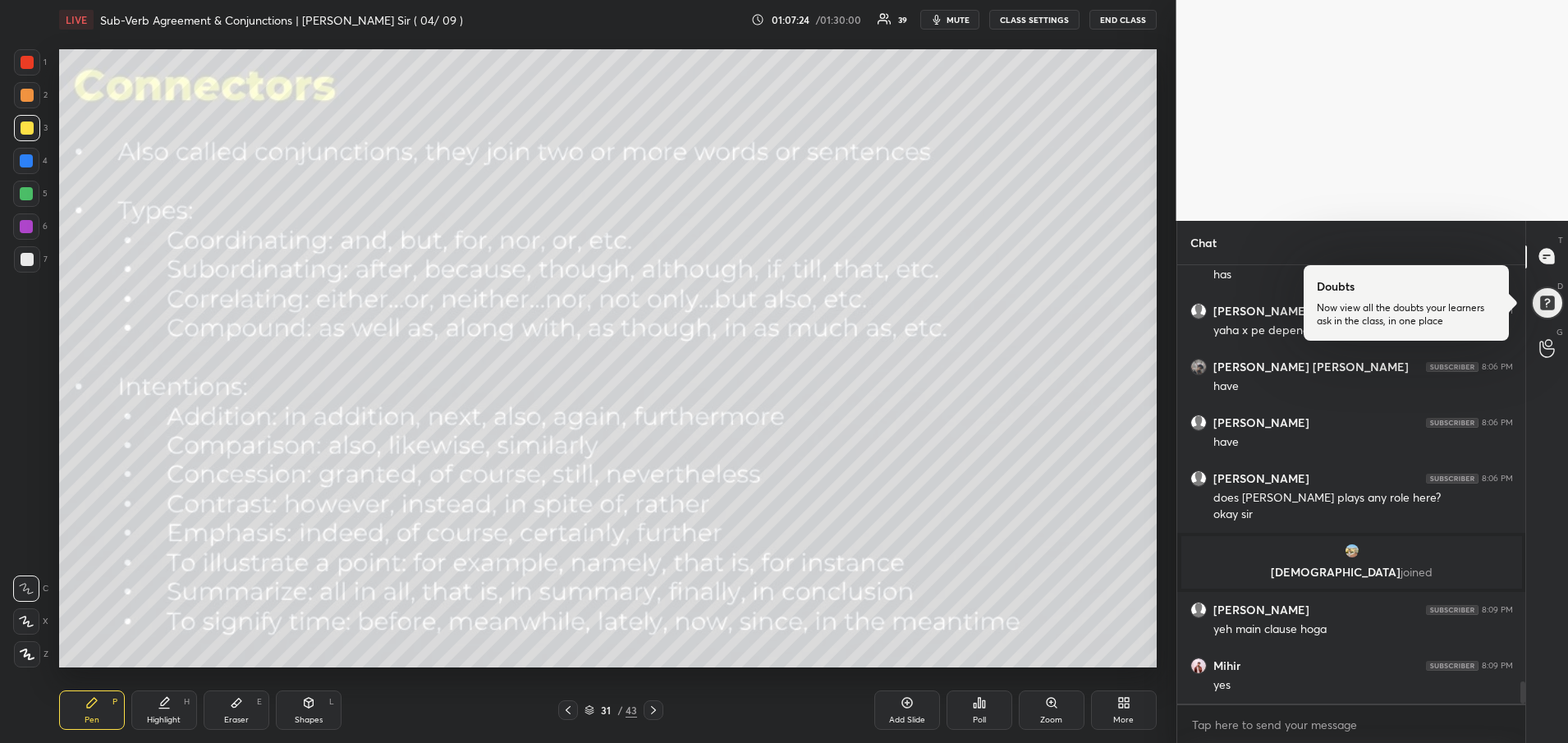
scroll to position [8227, 0]
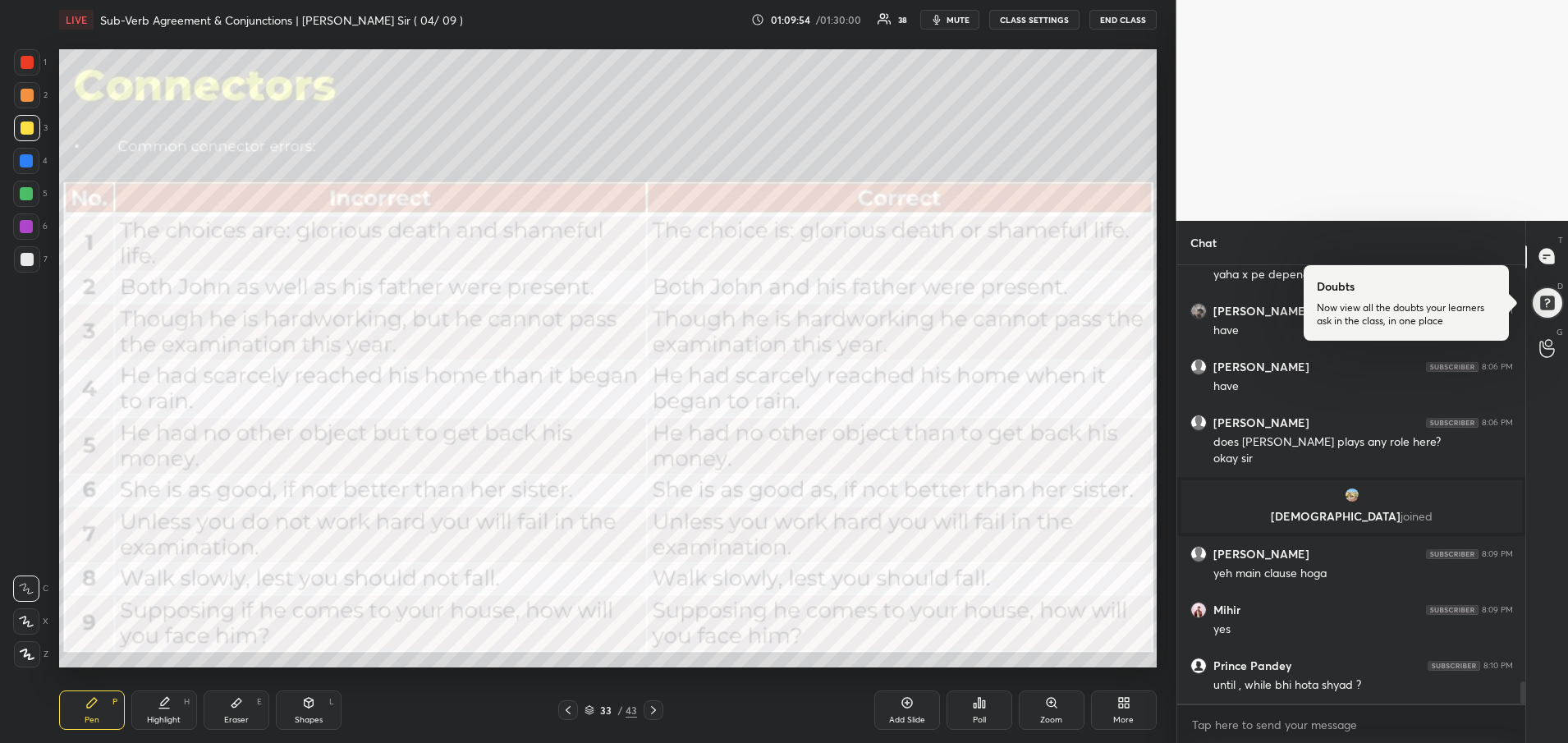
click at [33, 127] on div at bounding box center [26, 128] width 13 height 13
click at [28, 122] on div at bounding box center [26, 128] width 13 height 13
click at [25, 220] on div at bounding box center [26, 226] width 13 height 13
click at [31, 53] on div at bounding box center [27, 63] width 26 height 26
click at [29, 43] on div "1 2 3 4 5 6 7 R O A L C X Z Erase all C X Z LIVE Sub-Verb Agreement & Conjuncti…" at bounding box center [582, 372] width 1164 height 743
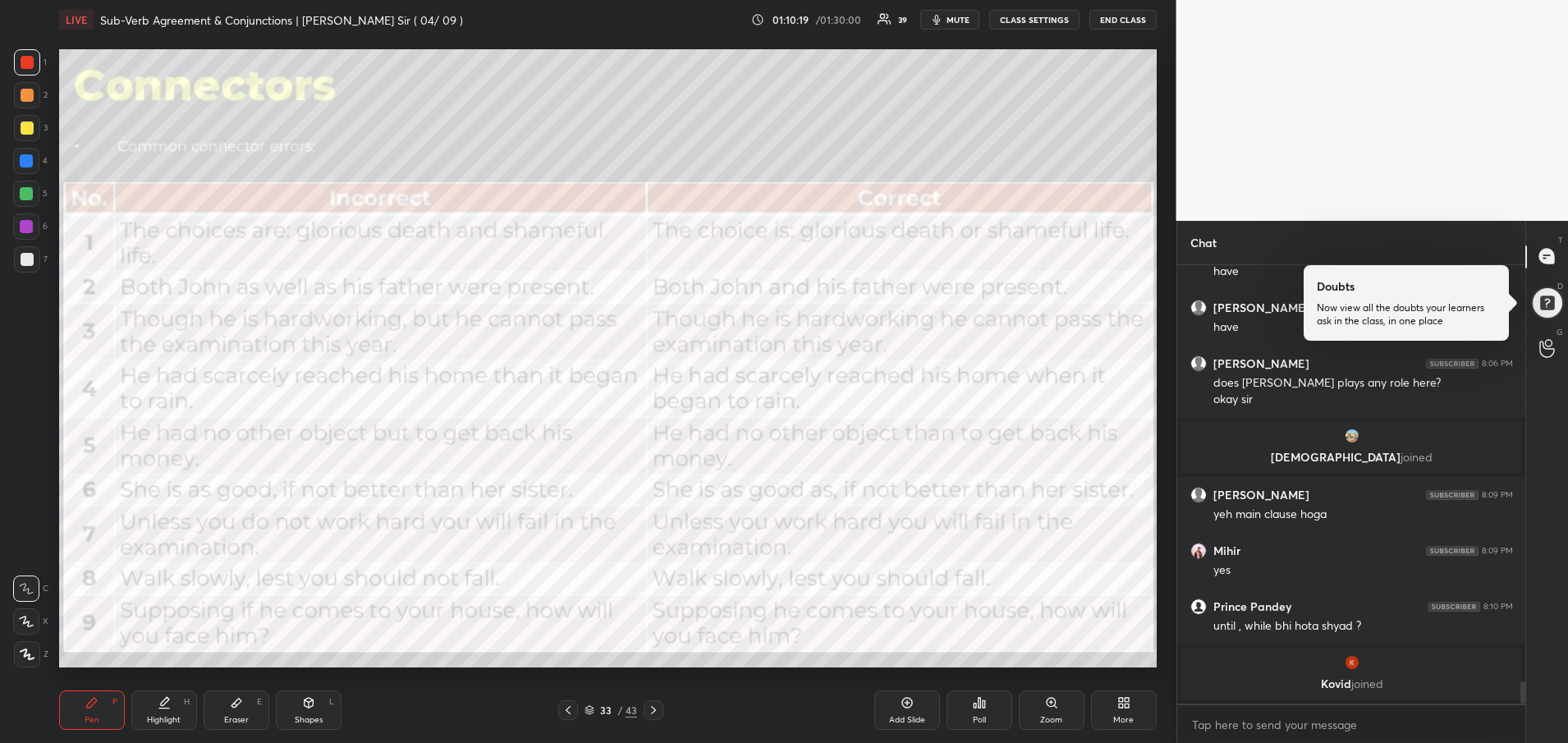
scroll to position [8252, 0]
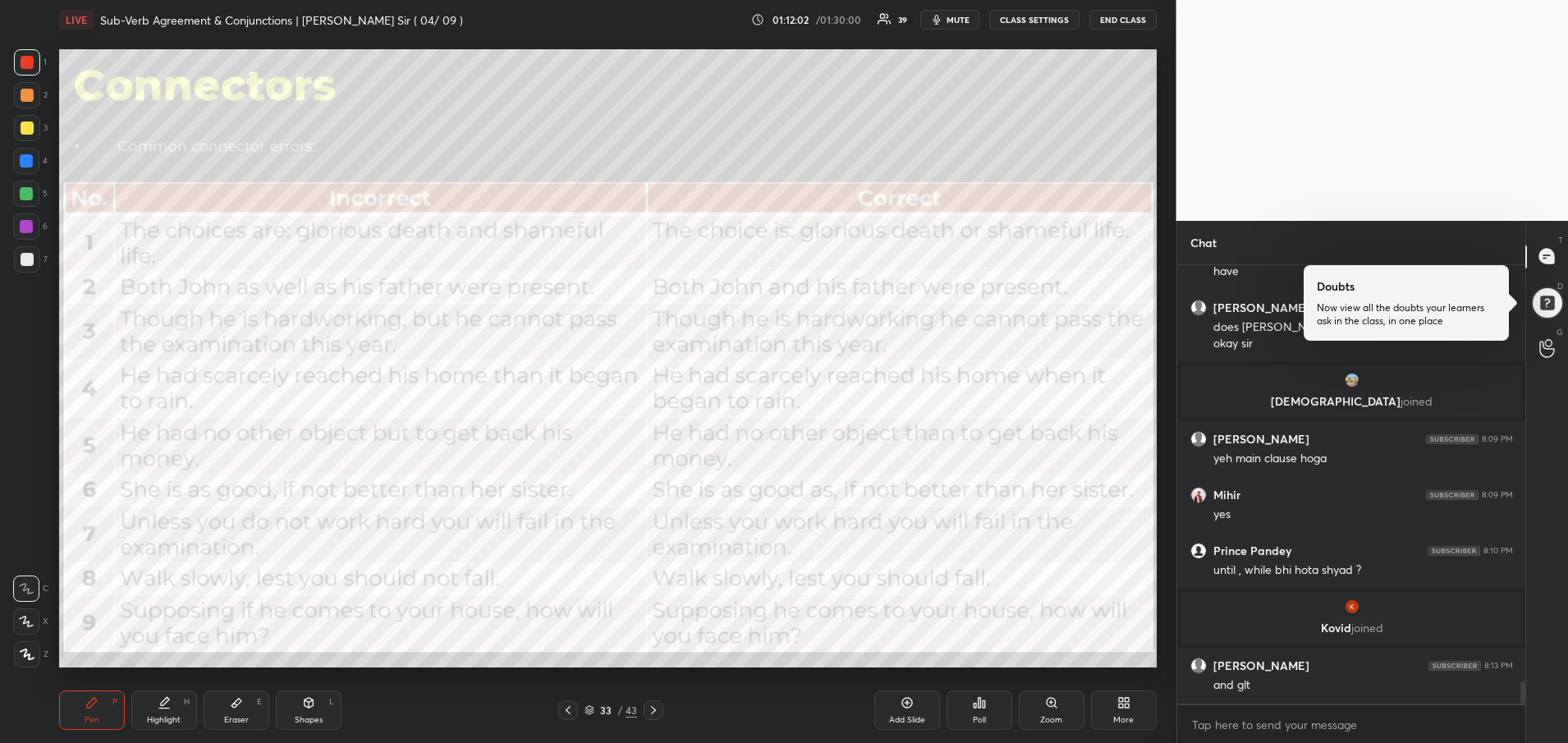
click at [916, 718] on div "Add Slide" at bounding box center [907, 719] width 36 height 8
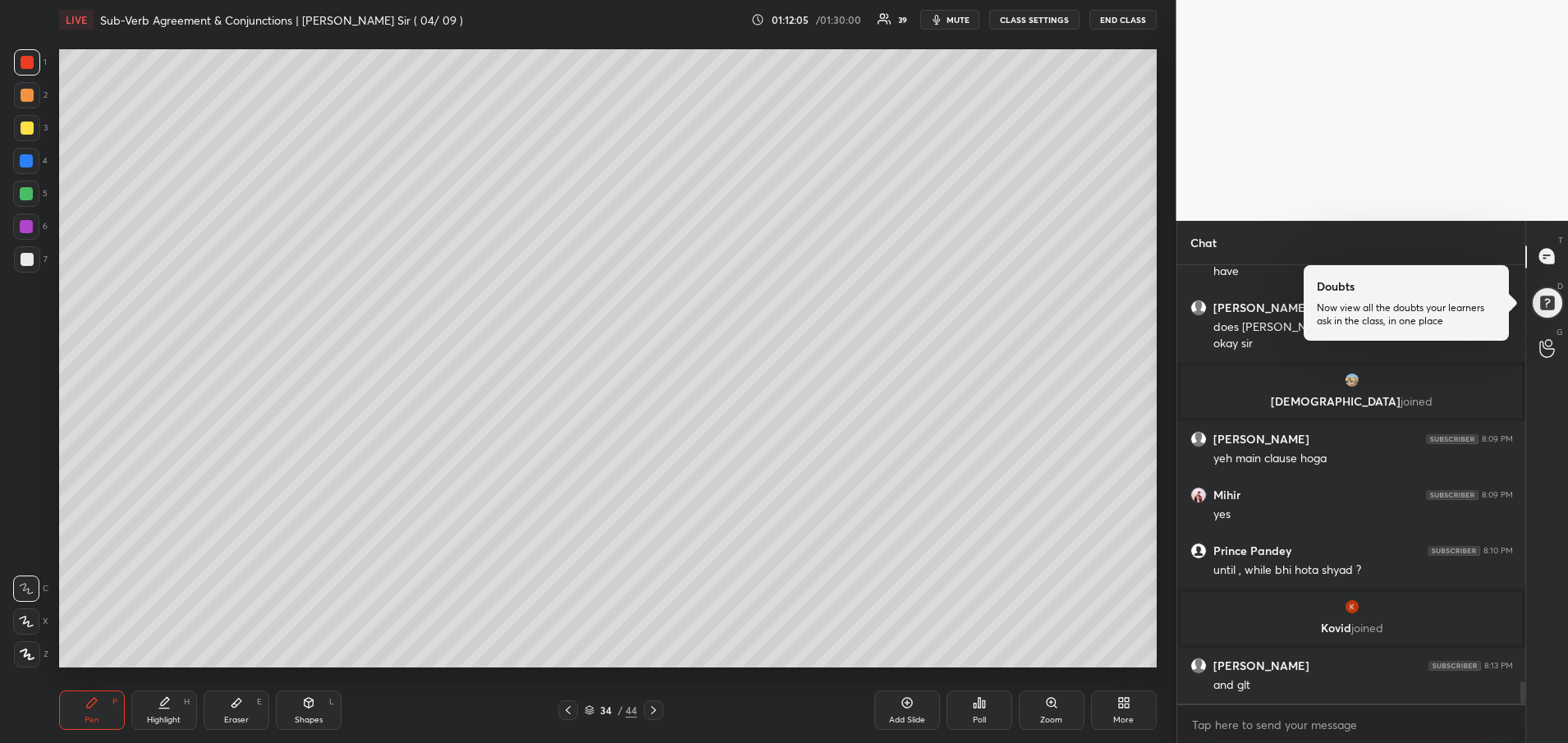
click at [26, 100] on div at bounding box center [26, 94] width 13 height 13
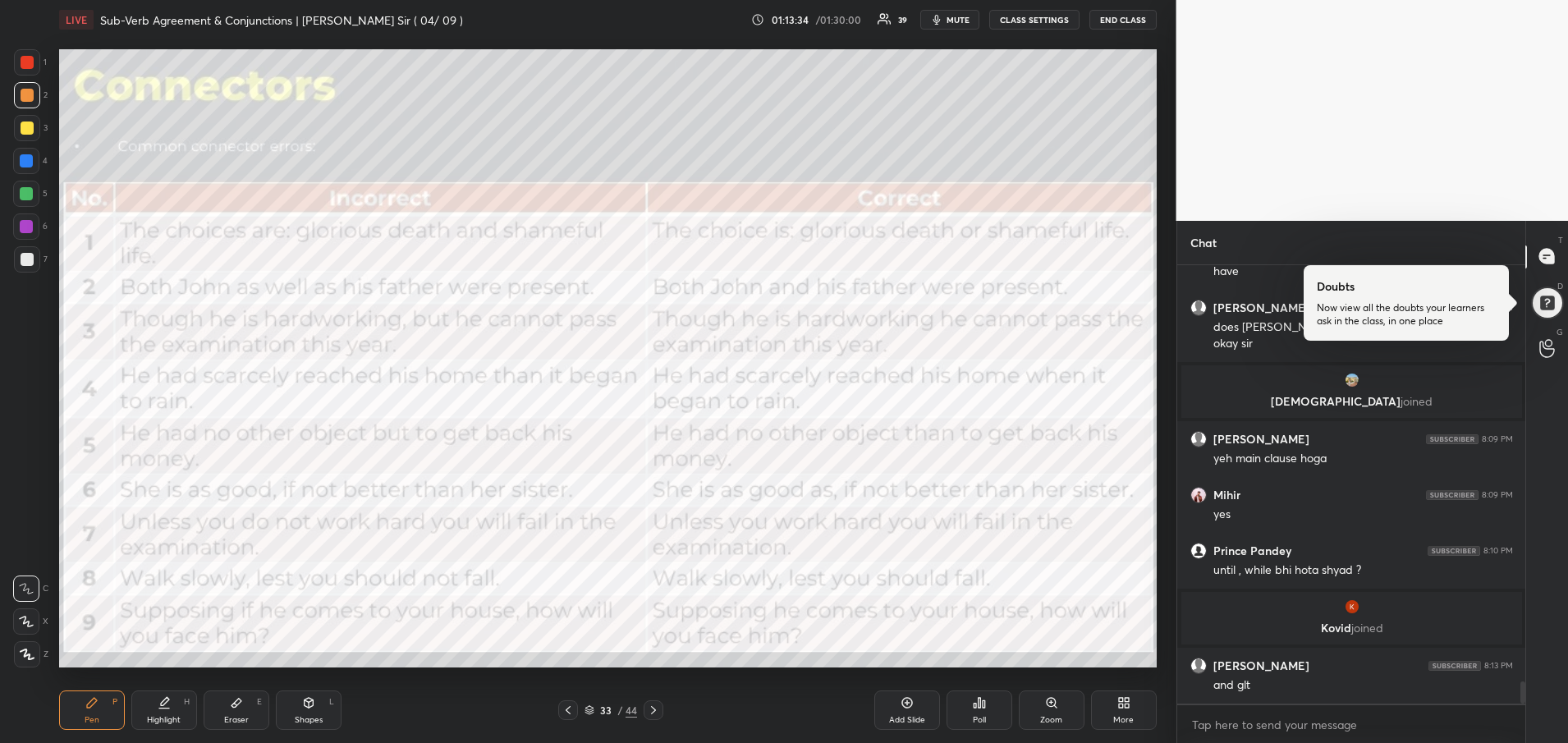
click at [22, 68] on div at bounding box center [26, 62] width 13 height 13
click at [11, 64] on div "1 2 3 4 5 6 7 R O A L C X Z Erase all C X Z" at bounding box center [26, 357] width 53 height 617
click at [908, 718] on div "Add Slide" at bounding box center [907, 719] width 36 height 8
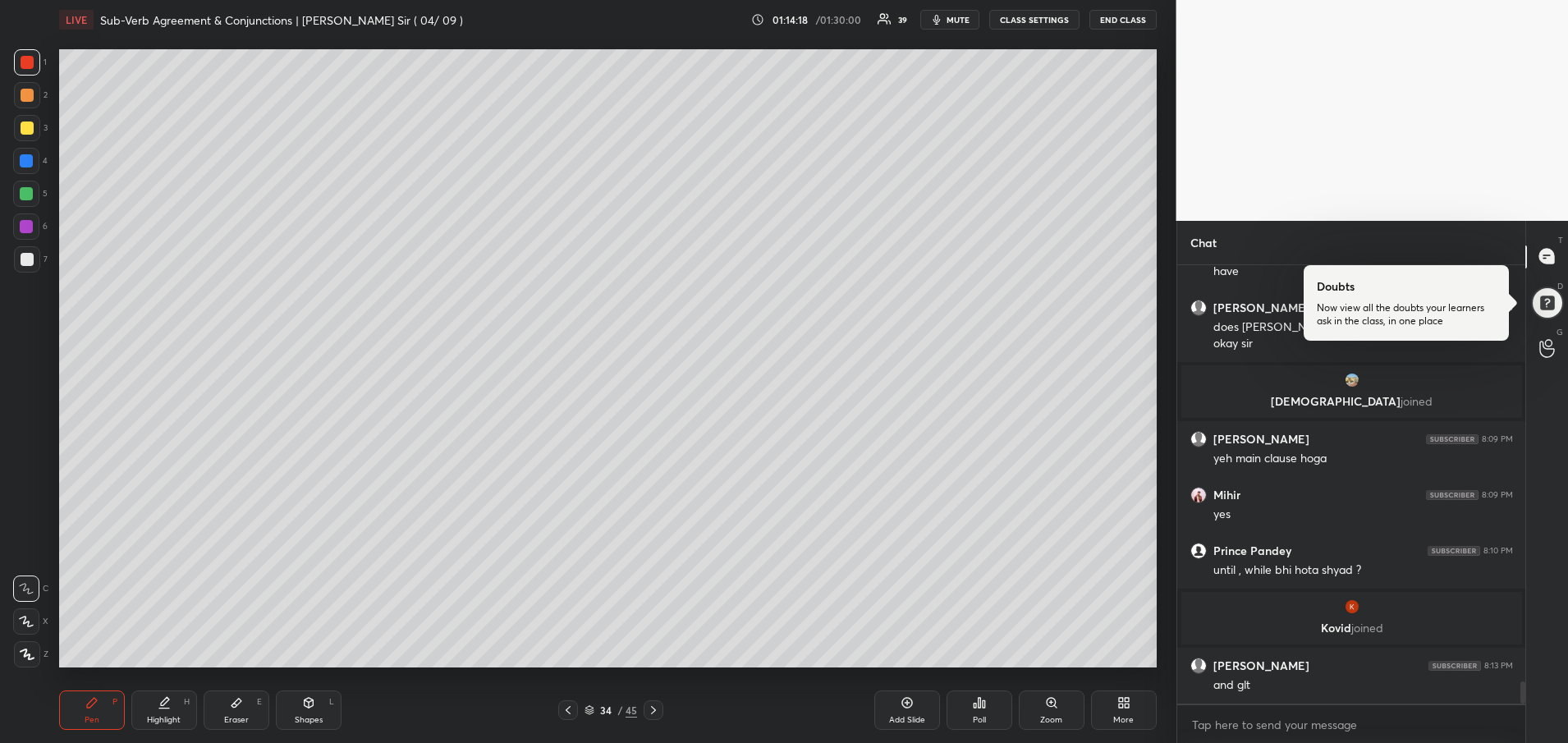
click at [27, 125] on div at bounding box center [26, 128] width 13 height 13
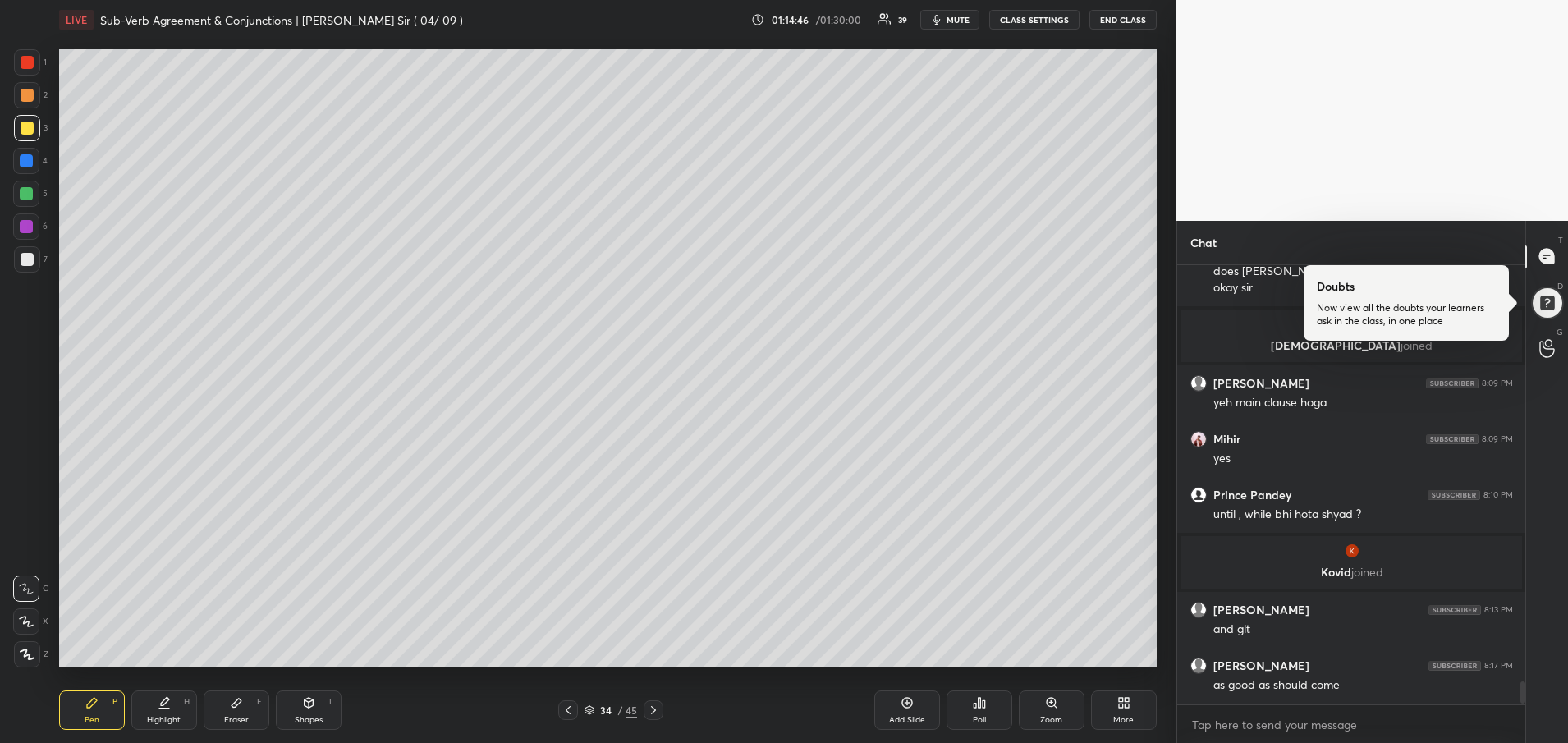
scroll to position [8363, 0]
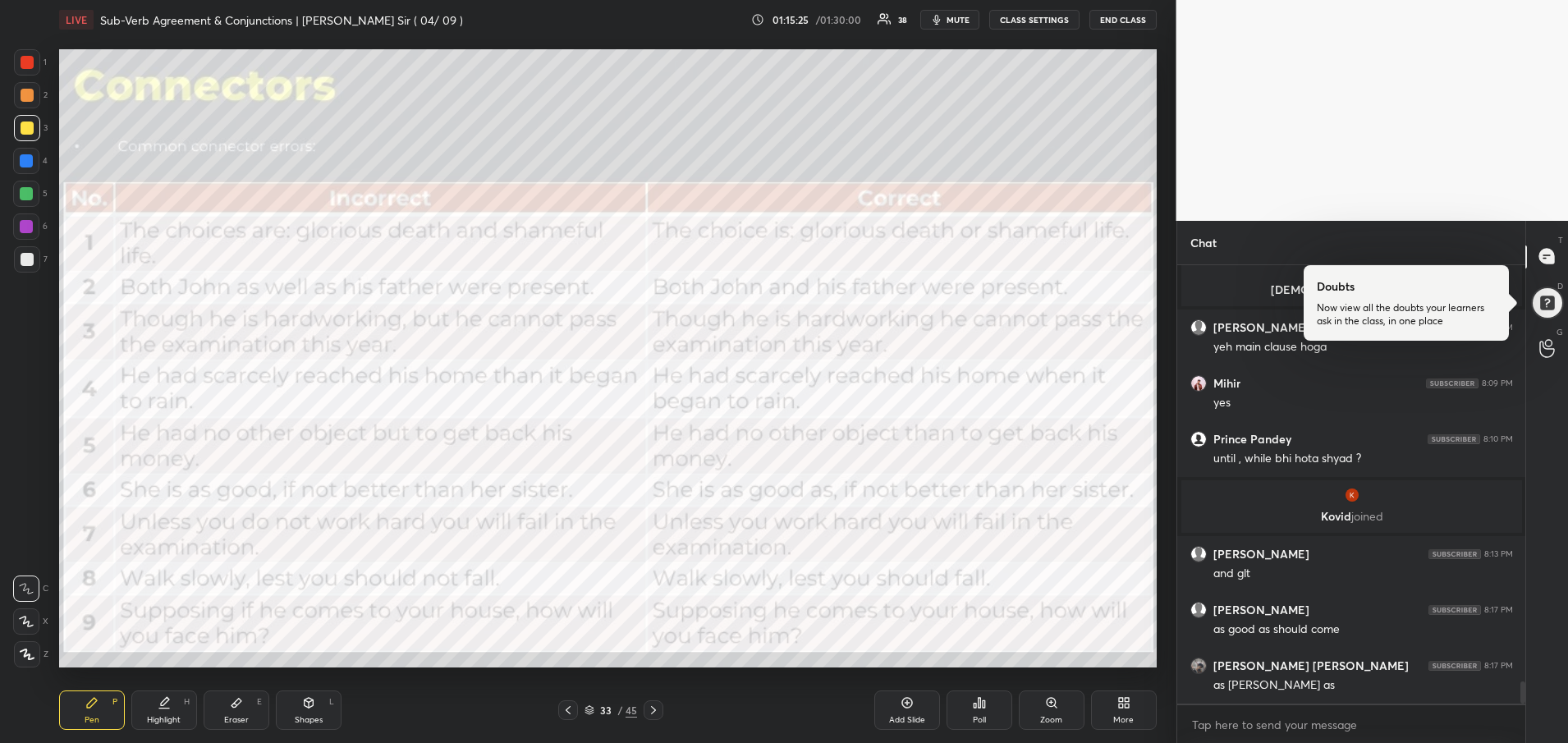
click at [36, 60] on div at bounding box center [27, 63] width 26 height 26
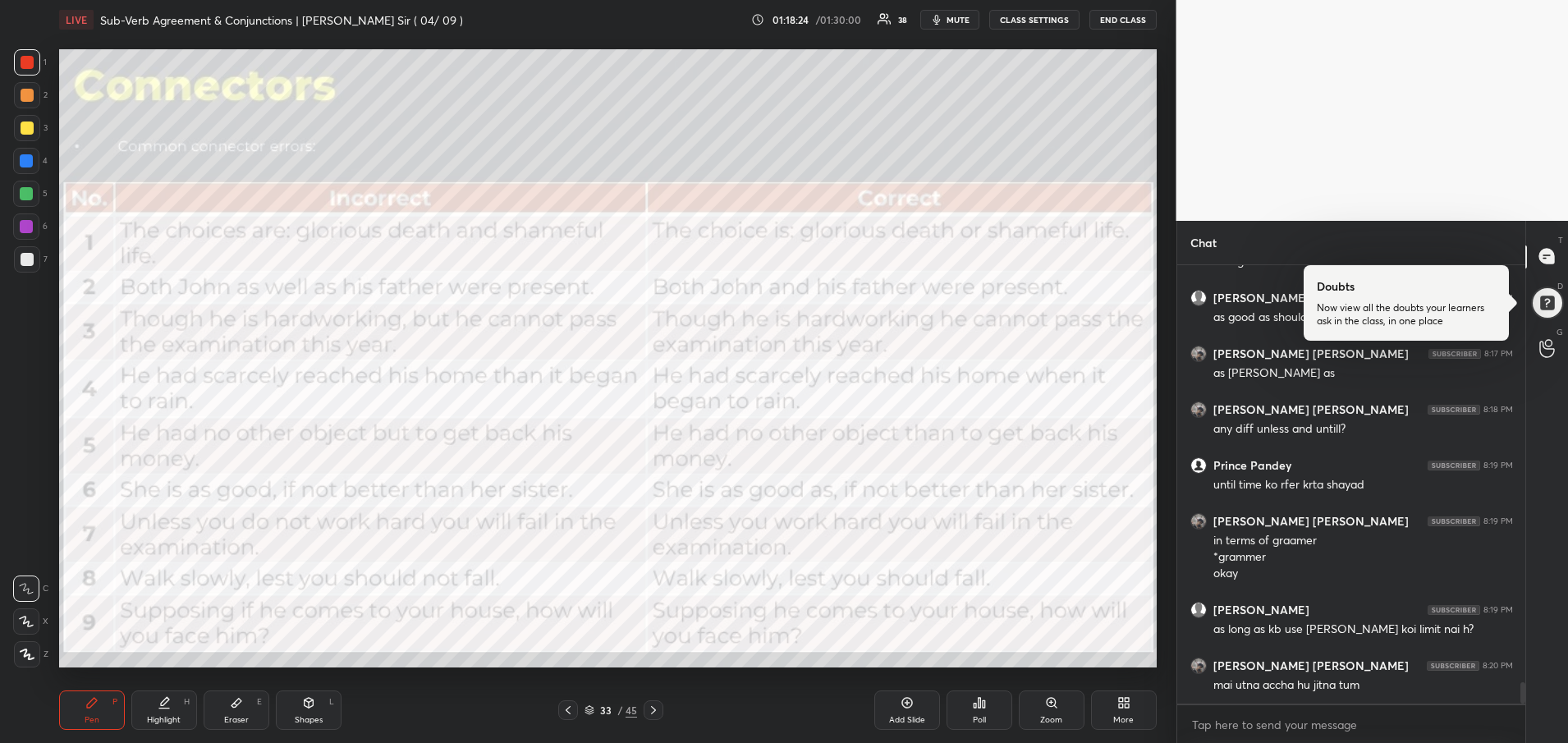
scroll to position [8731, 0]
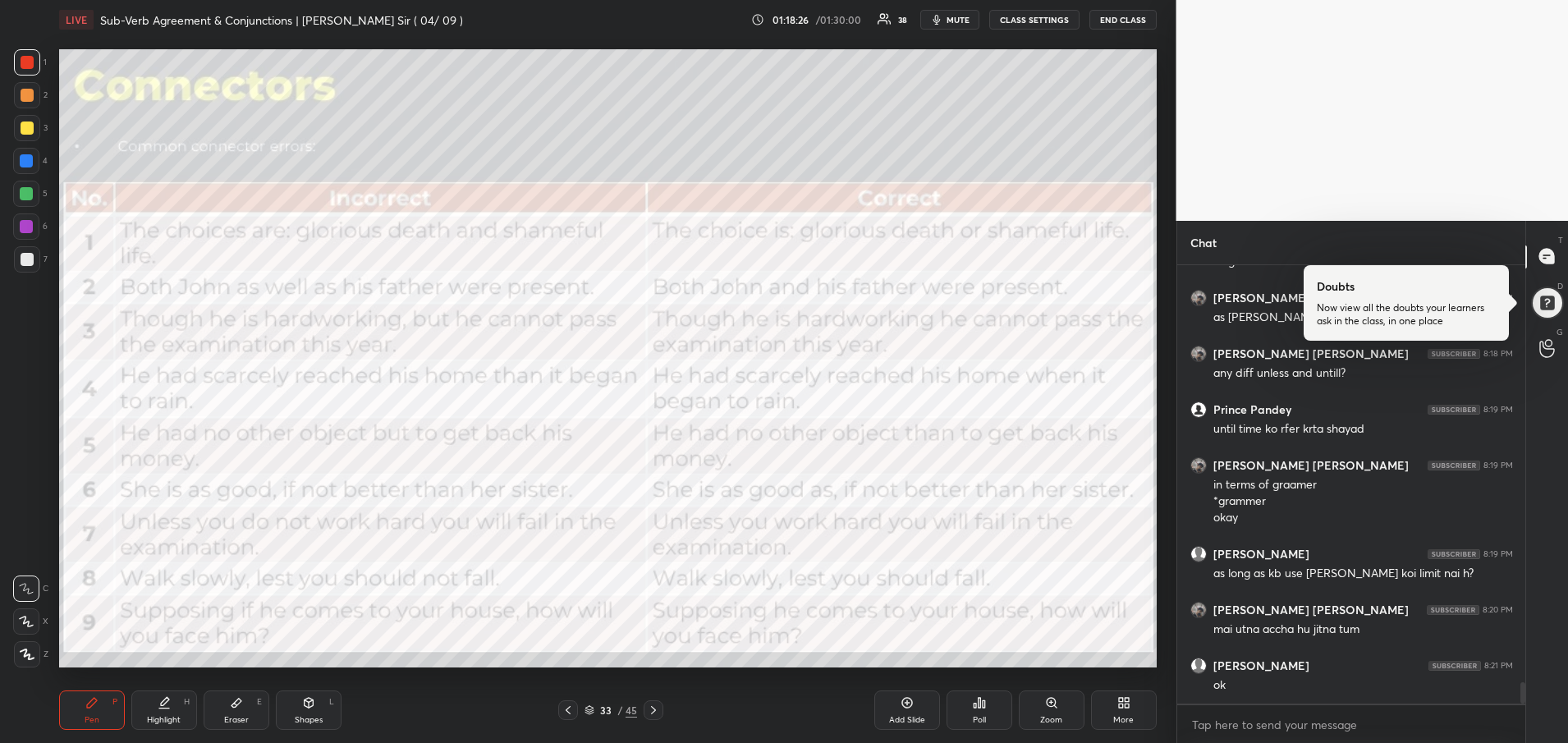
click at [26, 63] on div at bounding box center [26, 62] width 13 height 13
click at [890, 717] on div "Add Slide" at bounding box center [907, 719] width 36 height 8
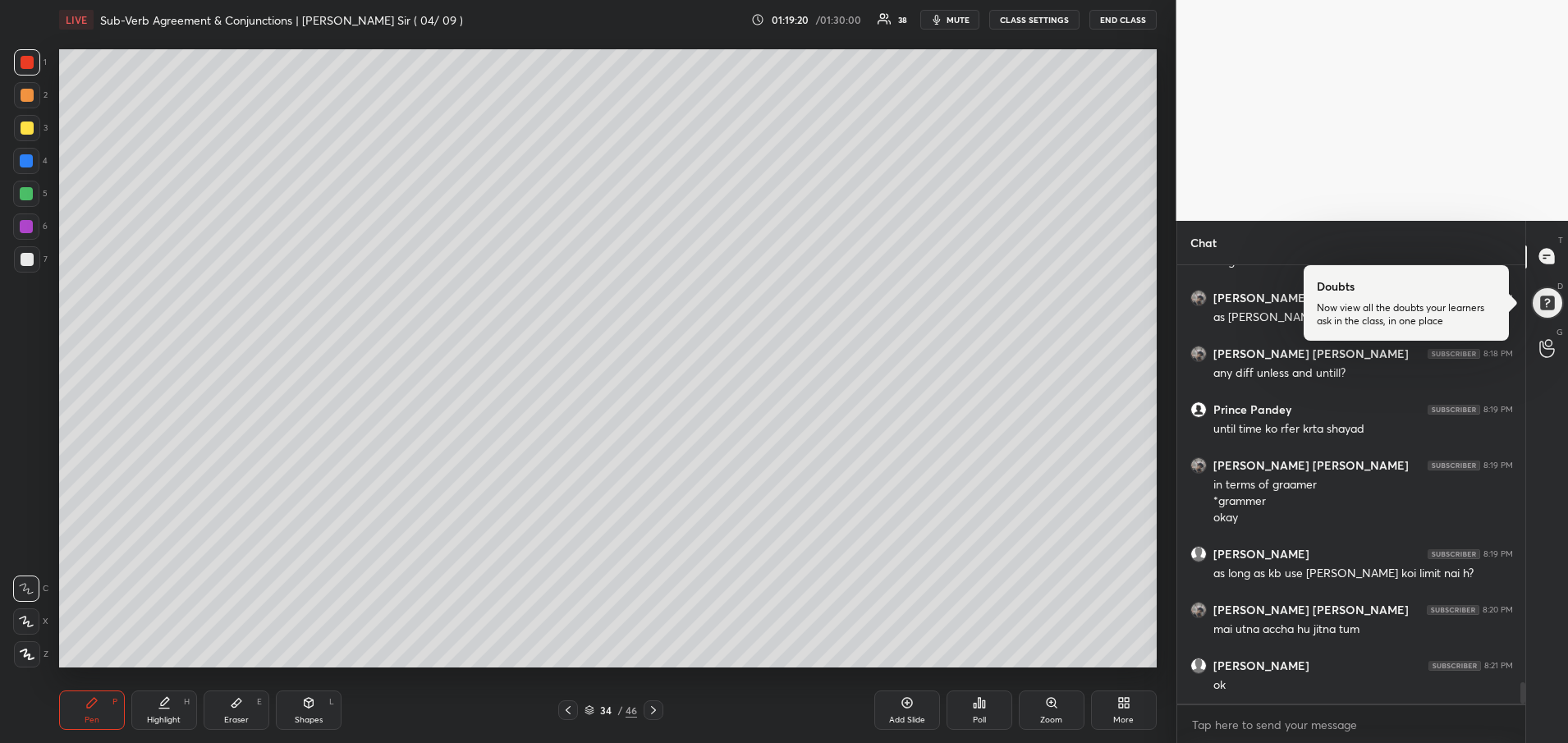
click at [27, 131] on div at bounding box center [26, 128] width 13 height 13
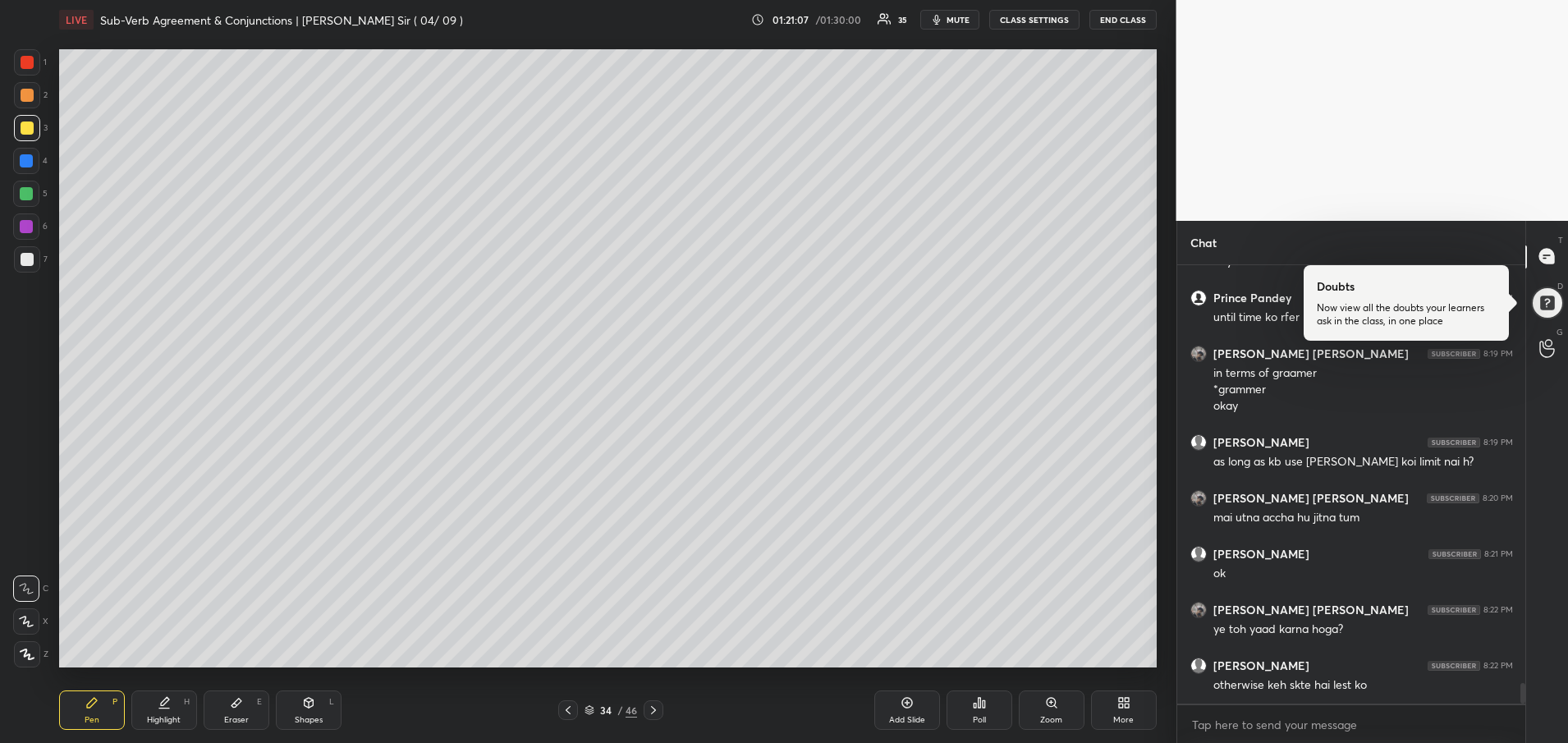
scroll to position [8897, 0]
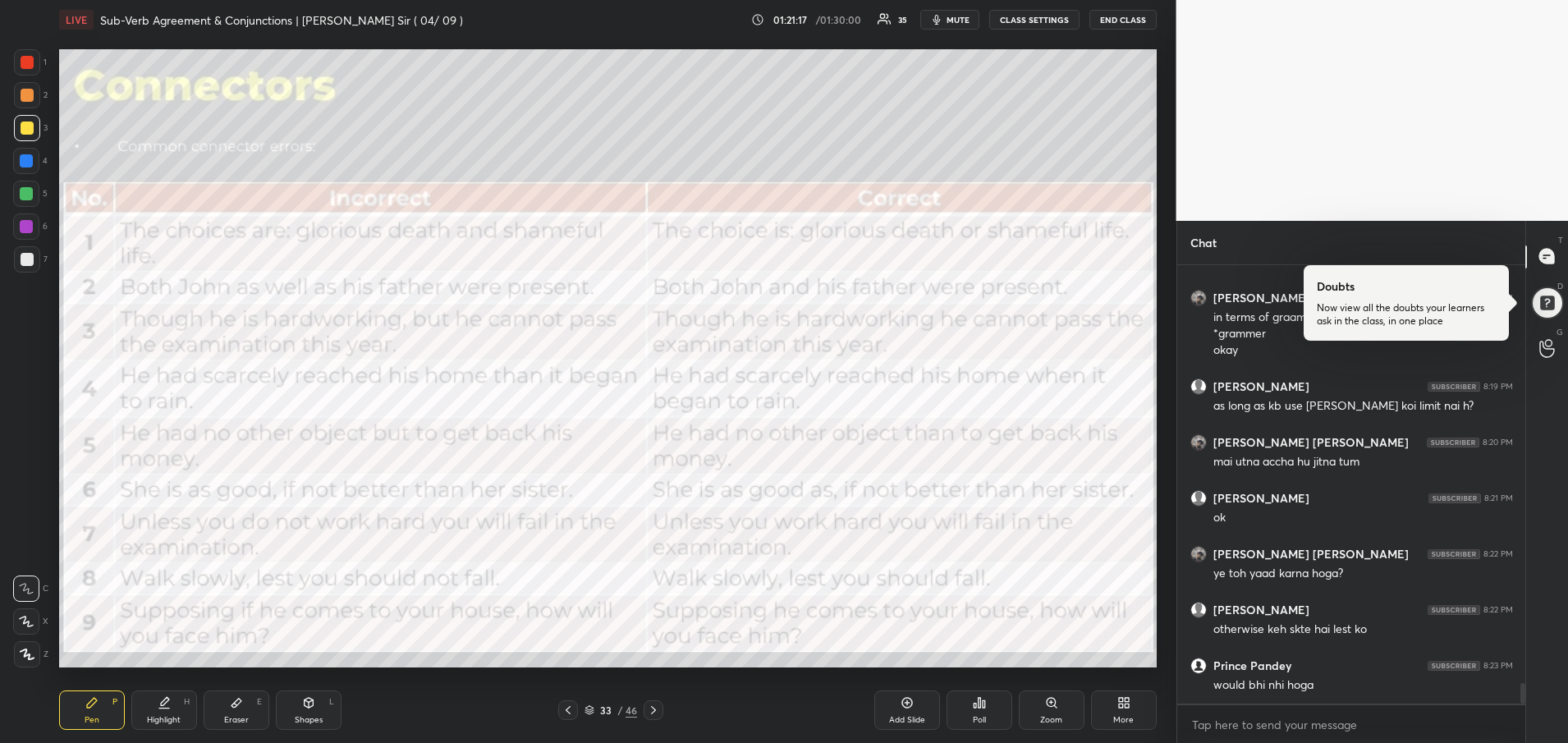
click at [13, 61] on div "1 2 3 4 5 6 7" at bounding box center [30, 164] width 34 height 229
click at [25, 64] on div at bounding box center [26, 62] width 13 height 13
click at [27, 66] on div at bounding box center [26, 62] width 13 height 13
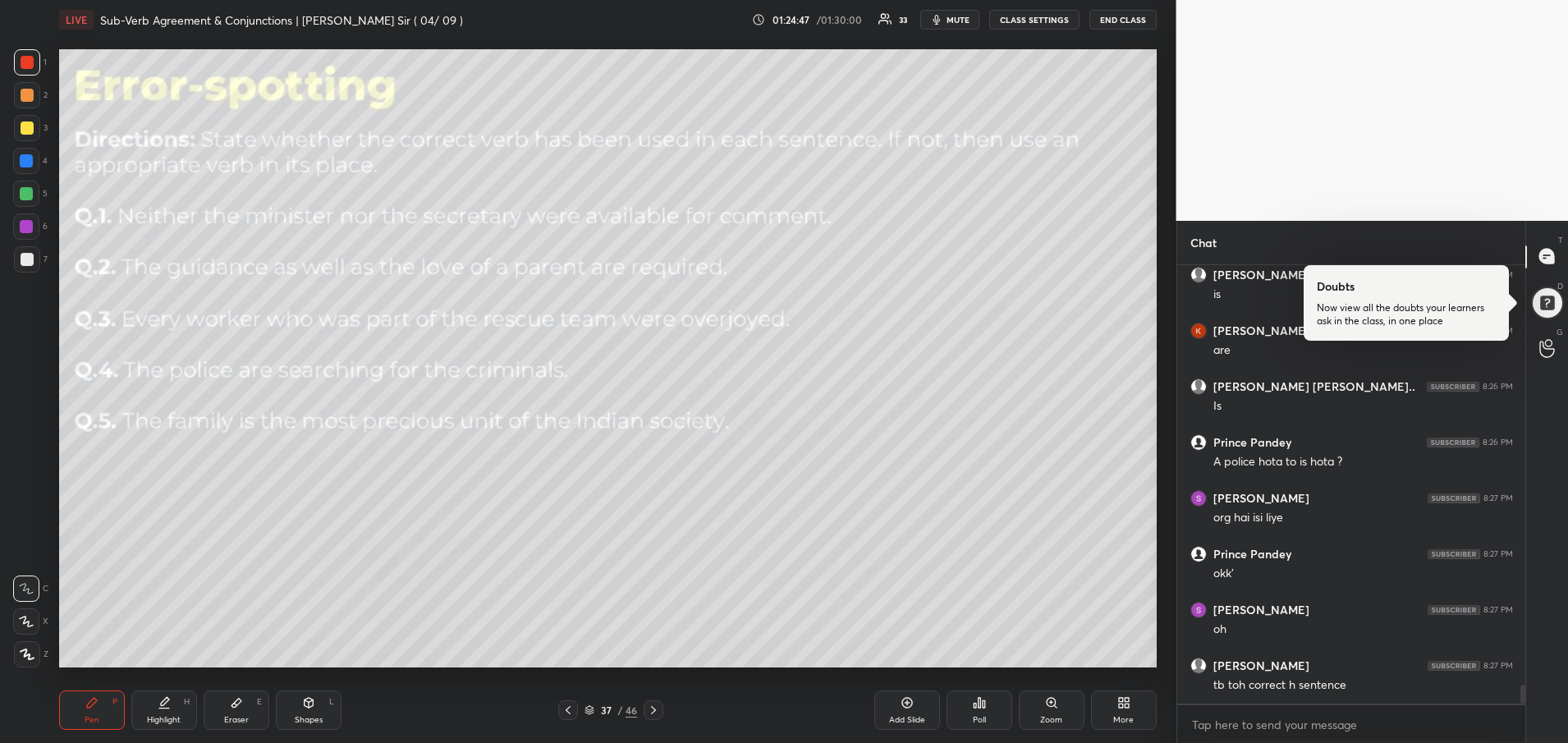
scroll to position [9975, 0]
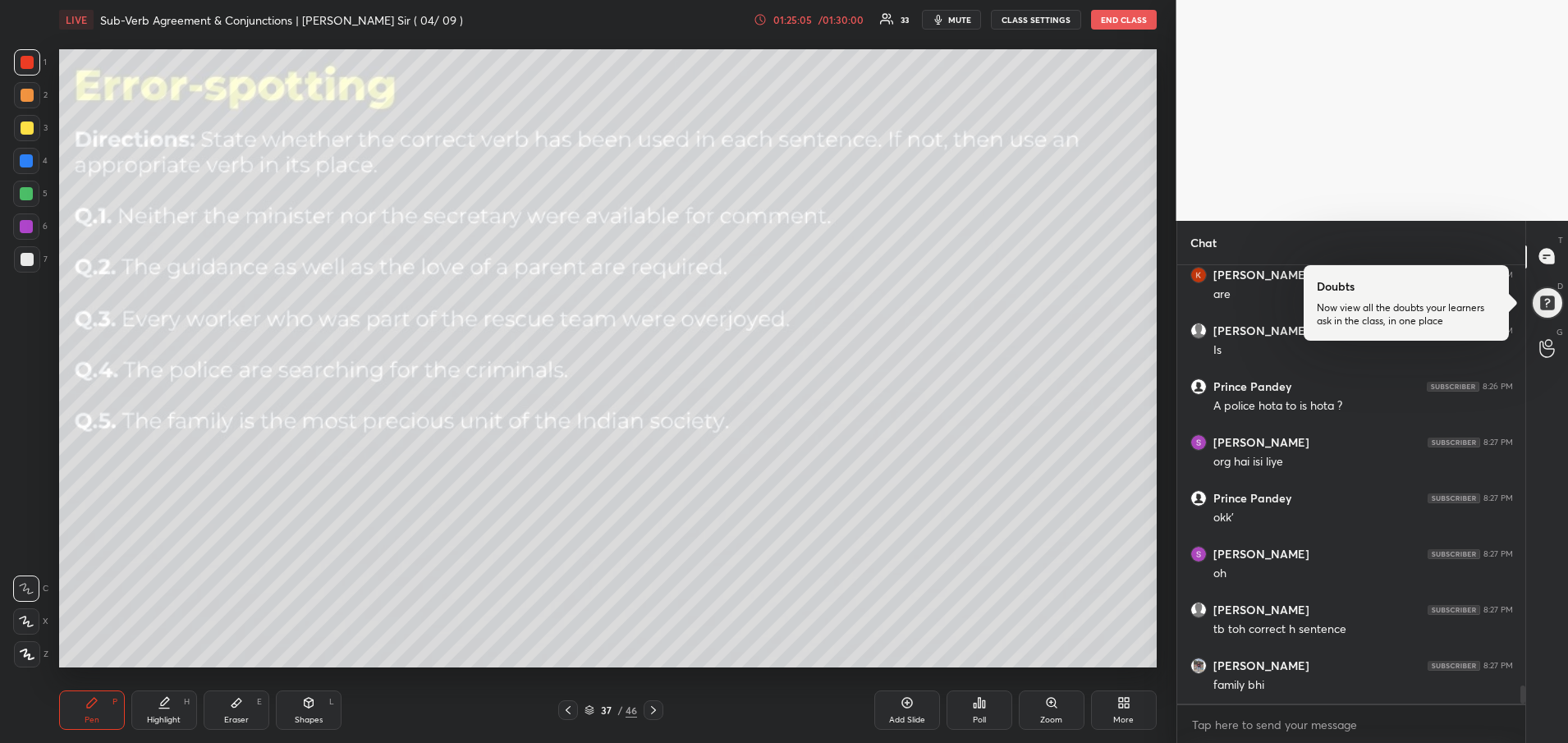
click at [792, 22] on div "01:25:05" at bounding box center [793, 19] width 46 height 10
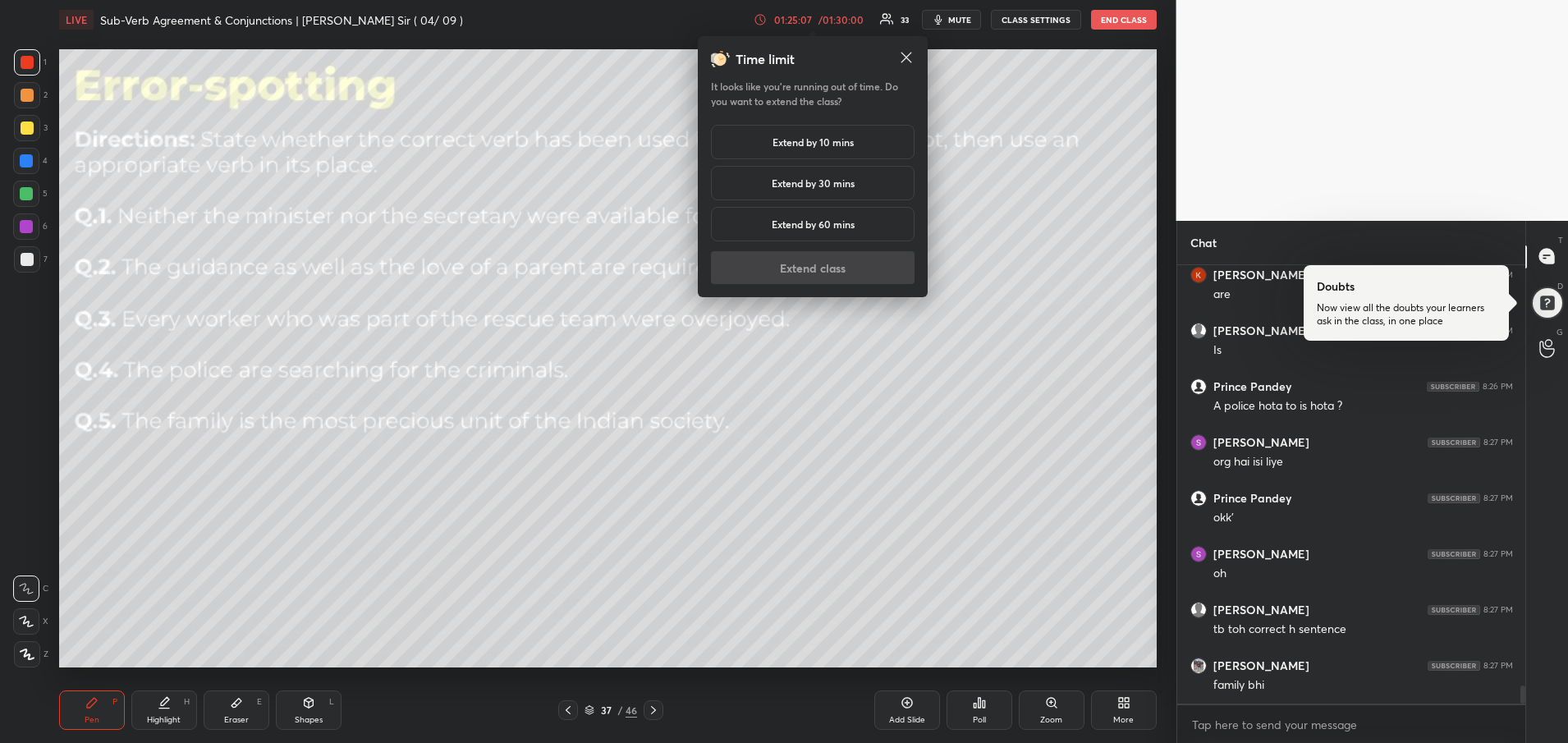
click at [809, 150] on div "Extend by 10 mins" at bounding box center [812, 141] width 204 height 34
click at [829, 268] on button "Extend class" at bounding box center [812, 267] width 204 height 33
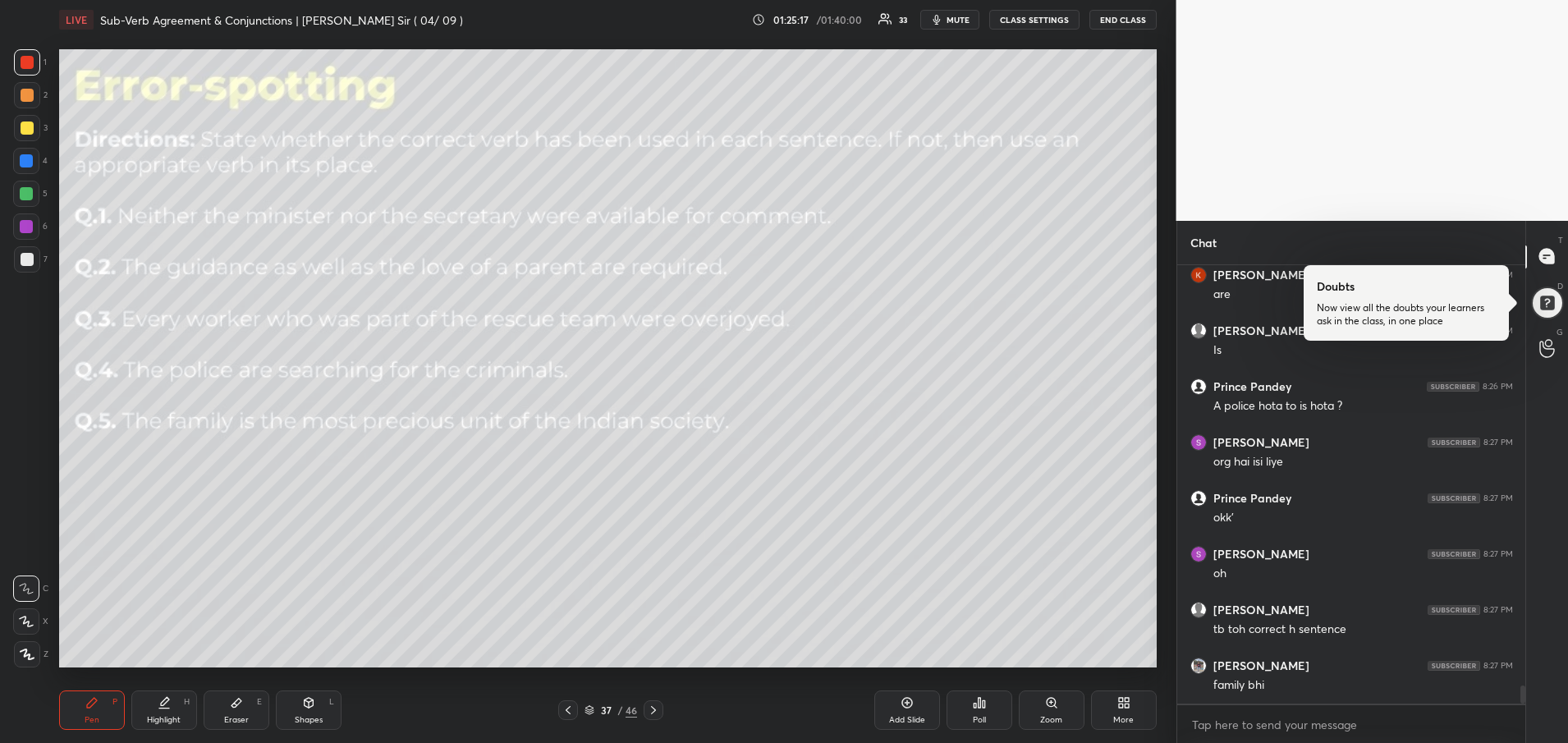
click at [914, 717] on div "Add Slide" at bounding box center [907, 719] width 36 height 8
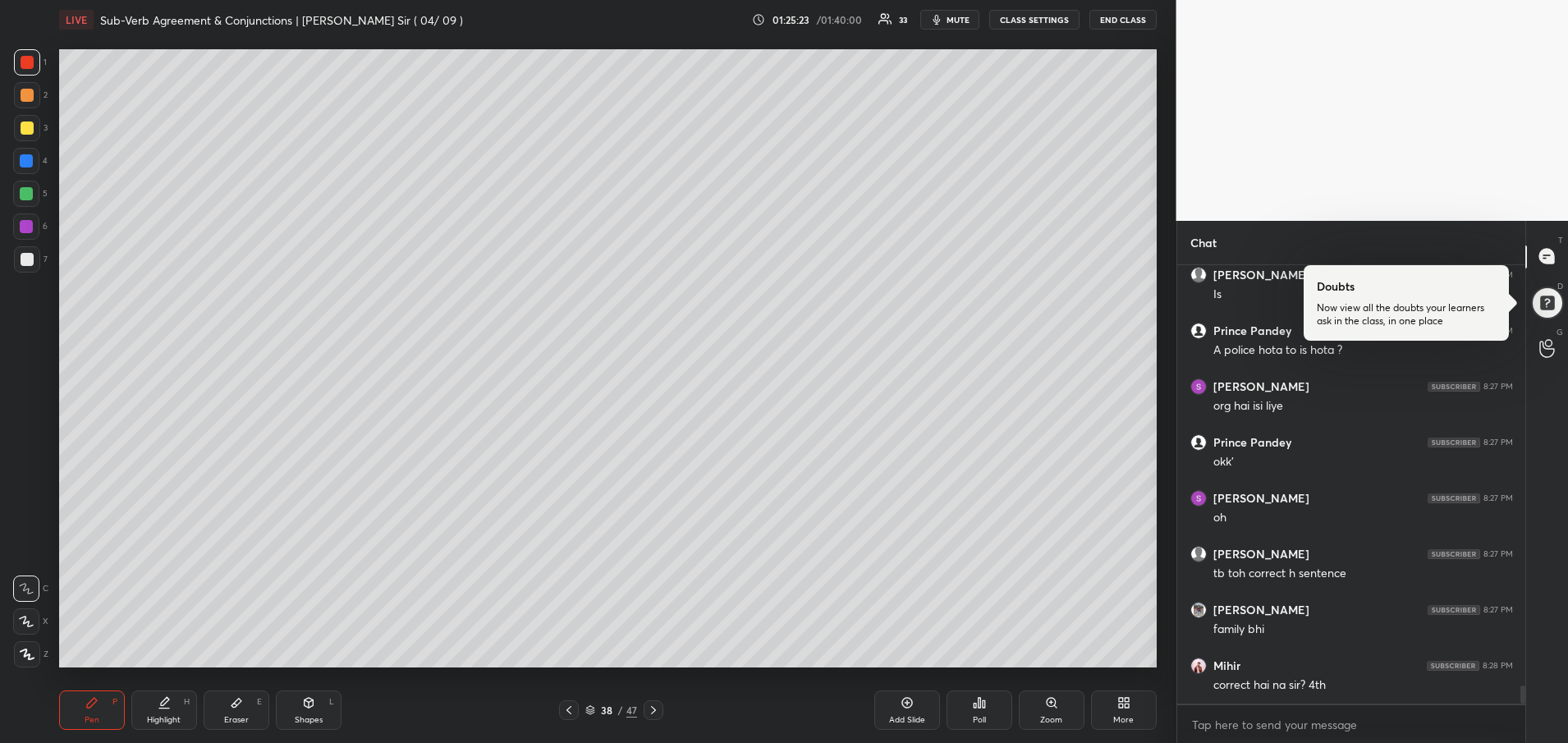
click at [31, 130] on div at bounding box center [26, 128] width 13 height 13
click at [32, 129] on div at bounding box center [26, 128] width 13 height 13
click at [571, 703] on icon at bounding box center [569, 709] width 13 height 13
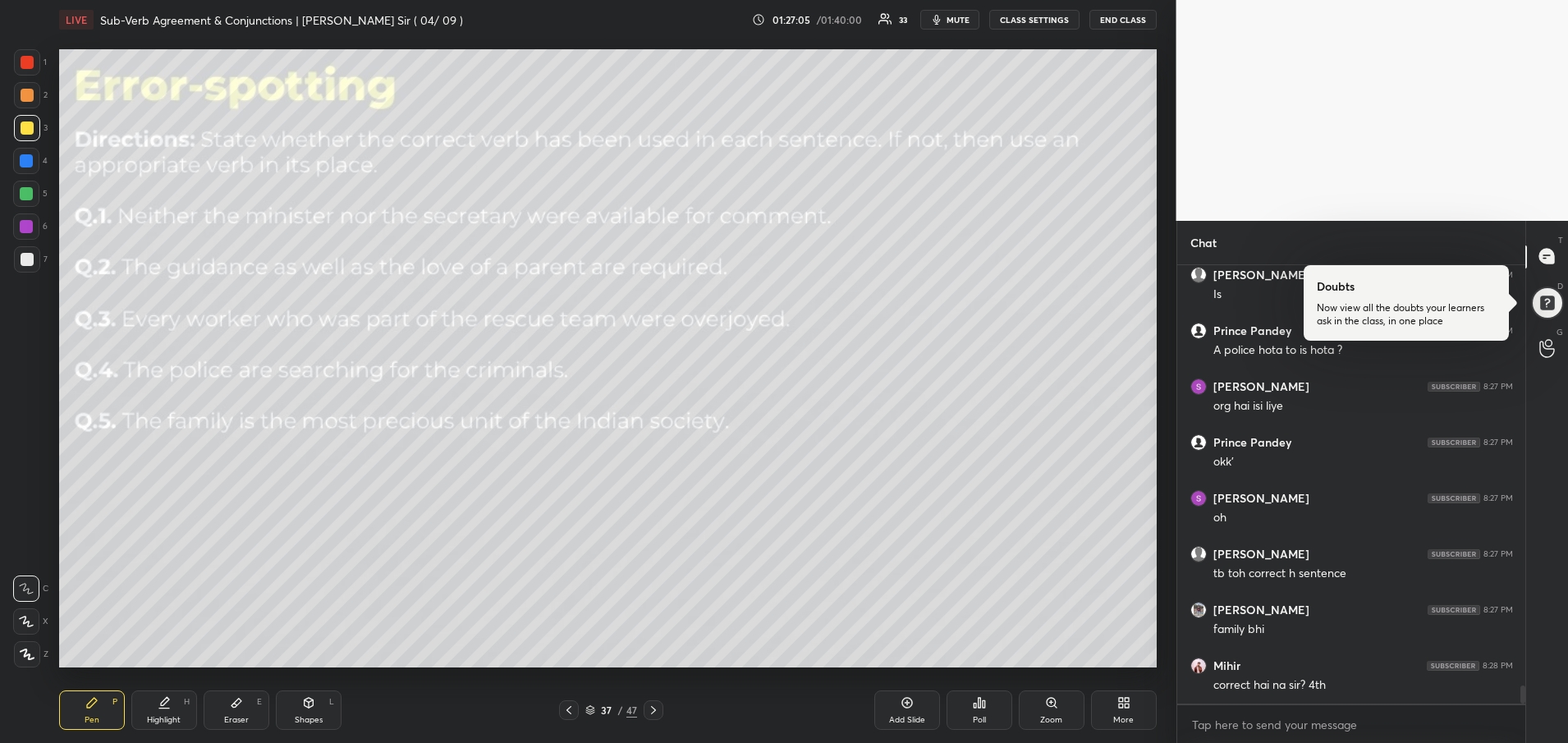
click at [652, 719] on div at bounding box center [653, 709] width 19 height 19
click at [991, 708] on div "Poll" at bounding box center [979, 709] width 65 height 40
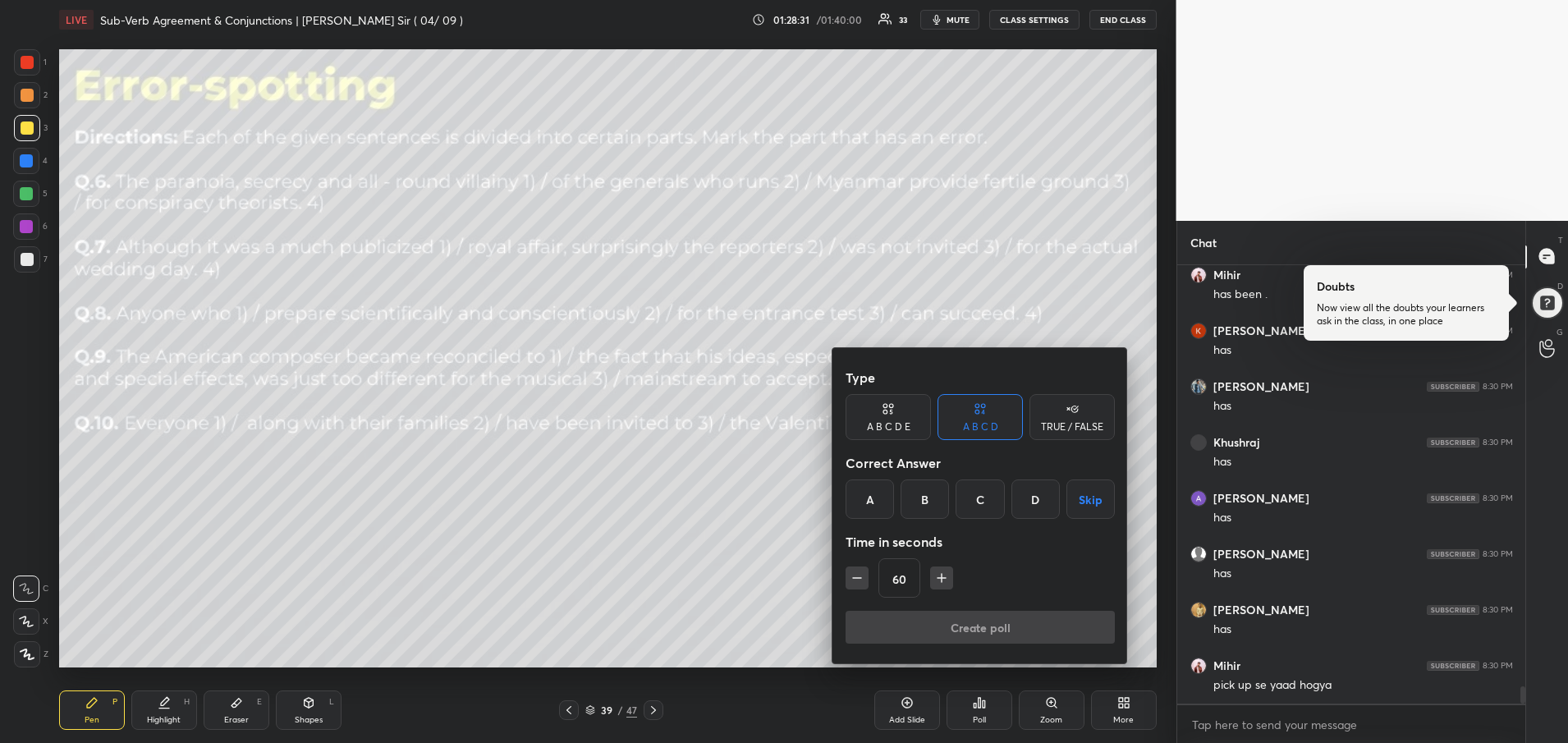
click at [856, 581] on icon "button" at bounding box center [857, 577] width 17 height 17
type input "30"
click at [929, 492] on div "B" at bounding box center [924, 499] width 49 height 40
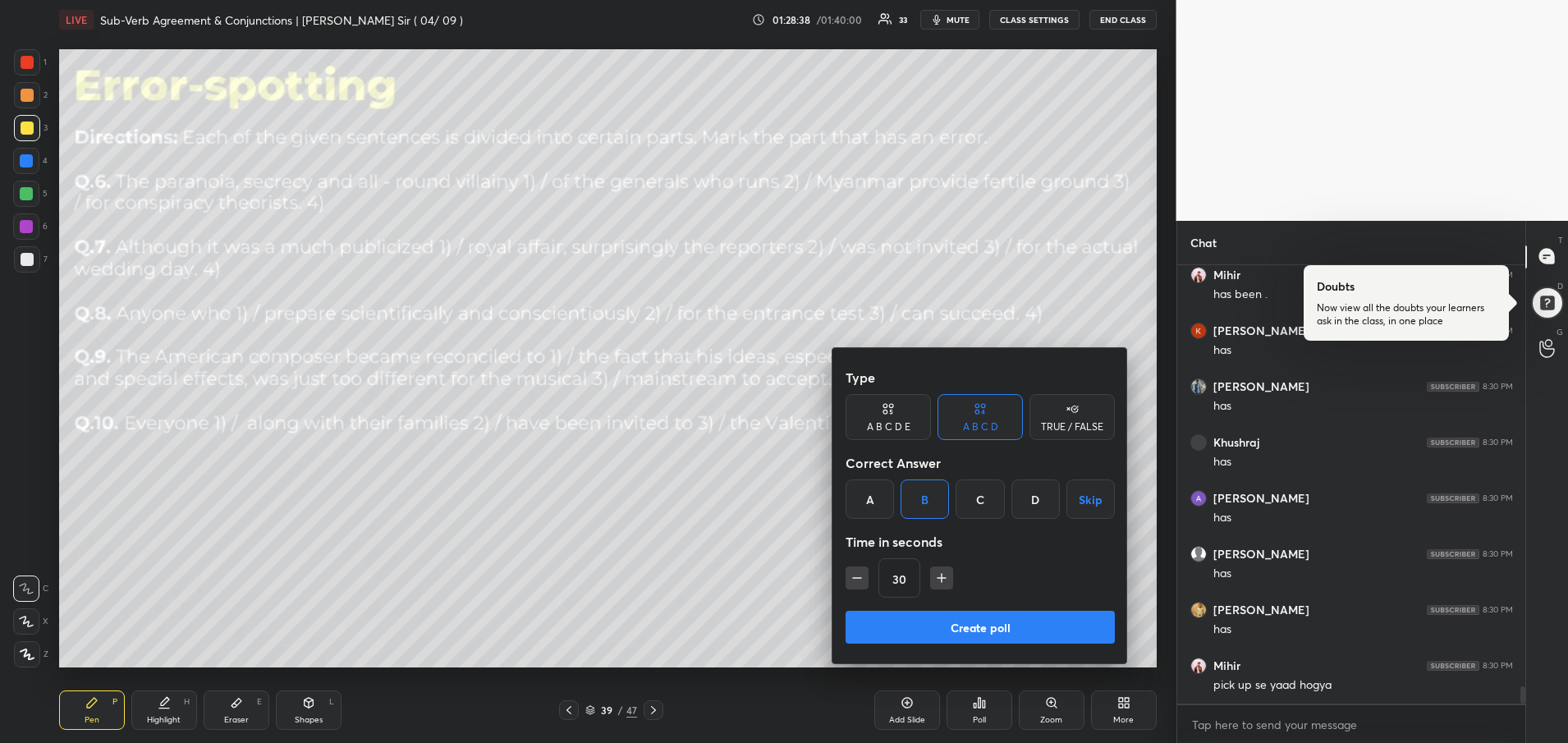
click at [932, 628] on button "Create poll" at bounding box center [980, 627] width 269 height 33
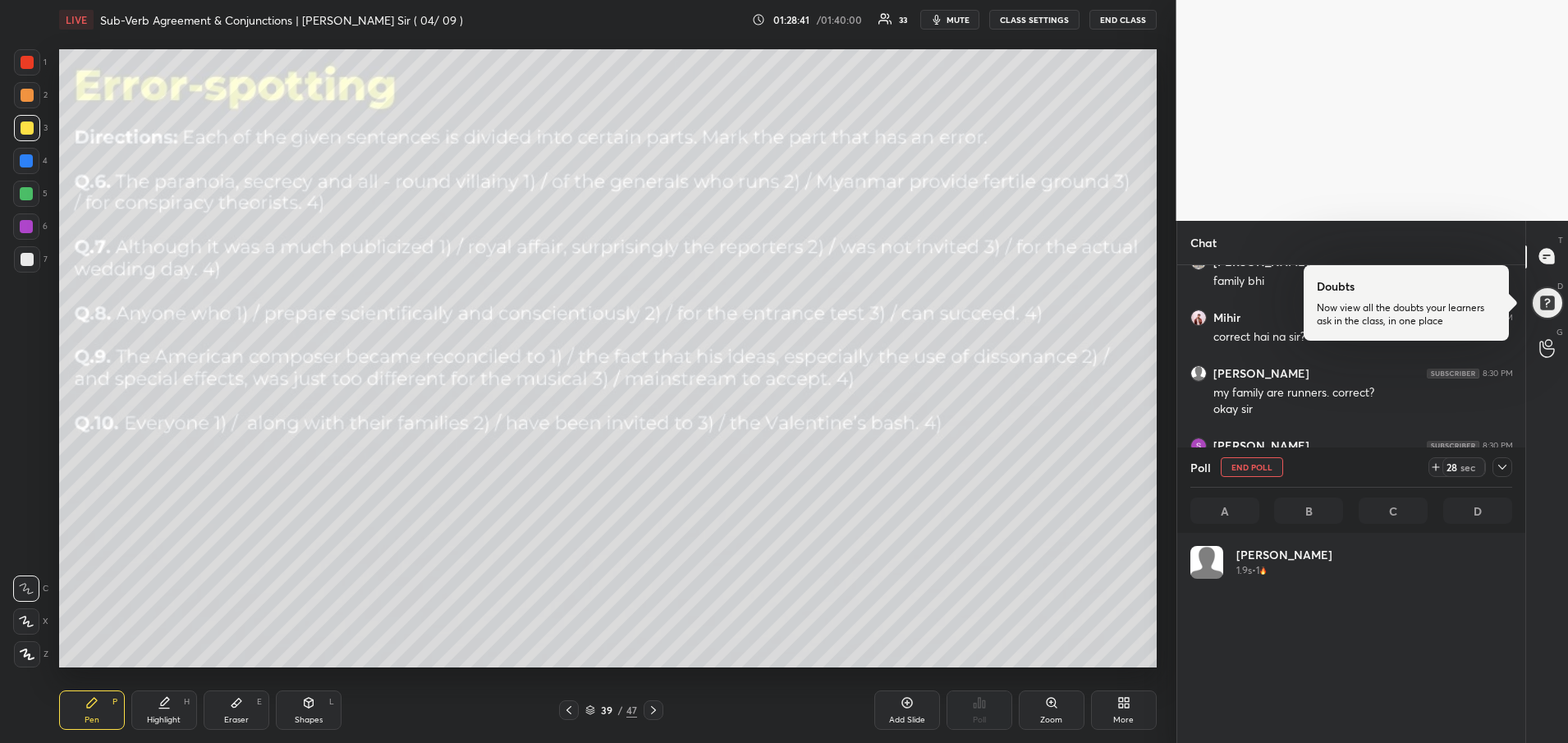
scroll to position [192, 317]
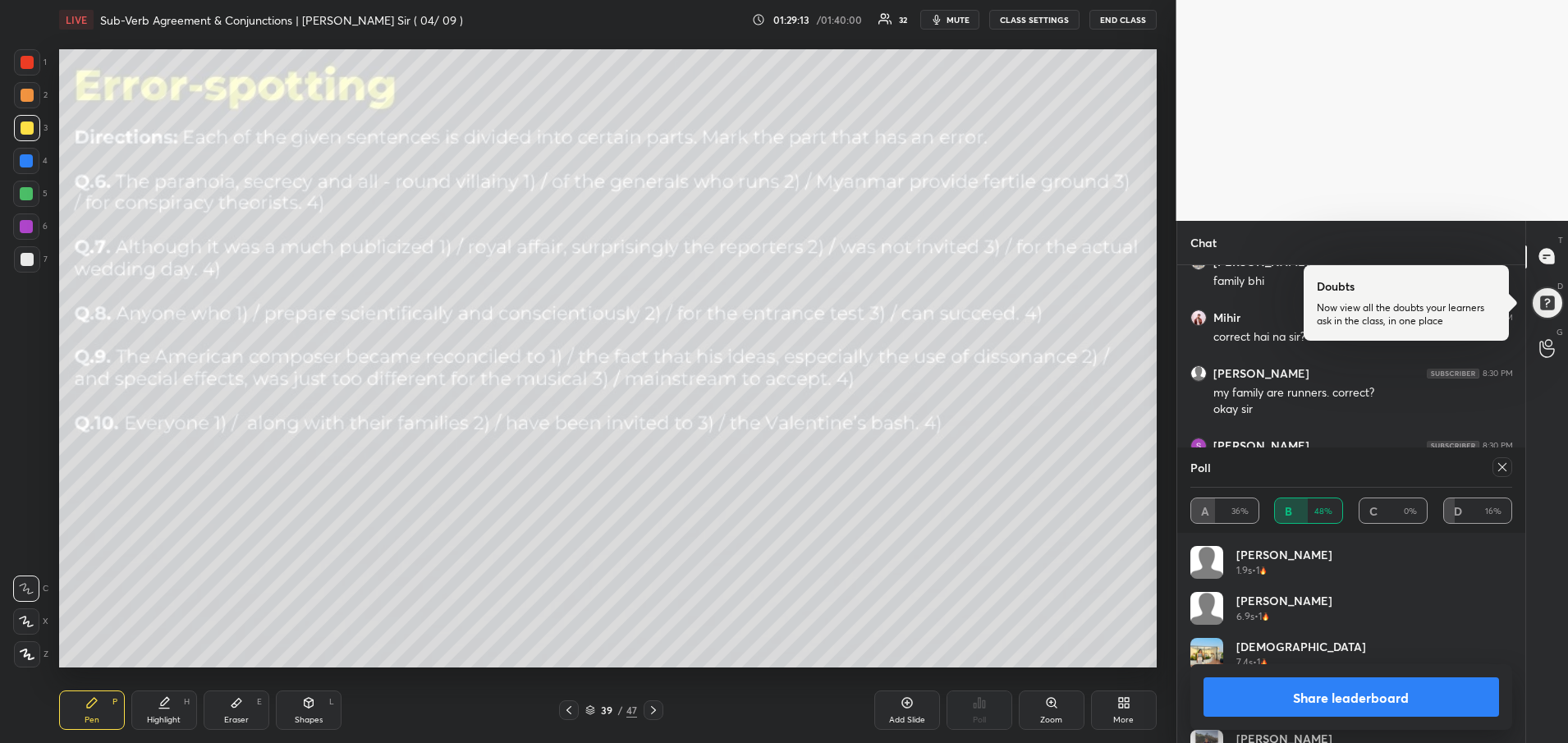
click at [1504, 472] on icon at bounding box center [1503, 467] width 13 height 13
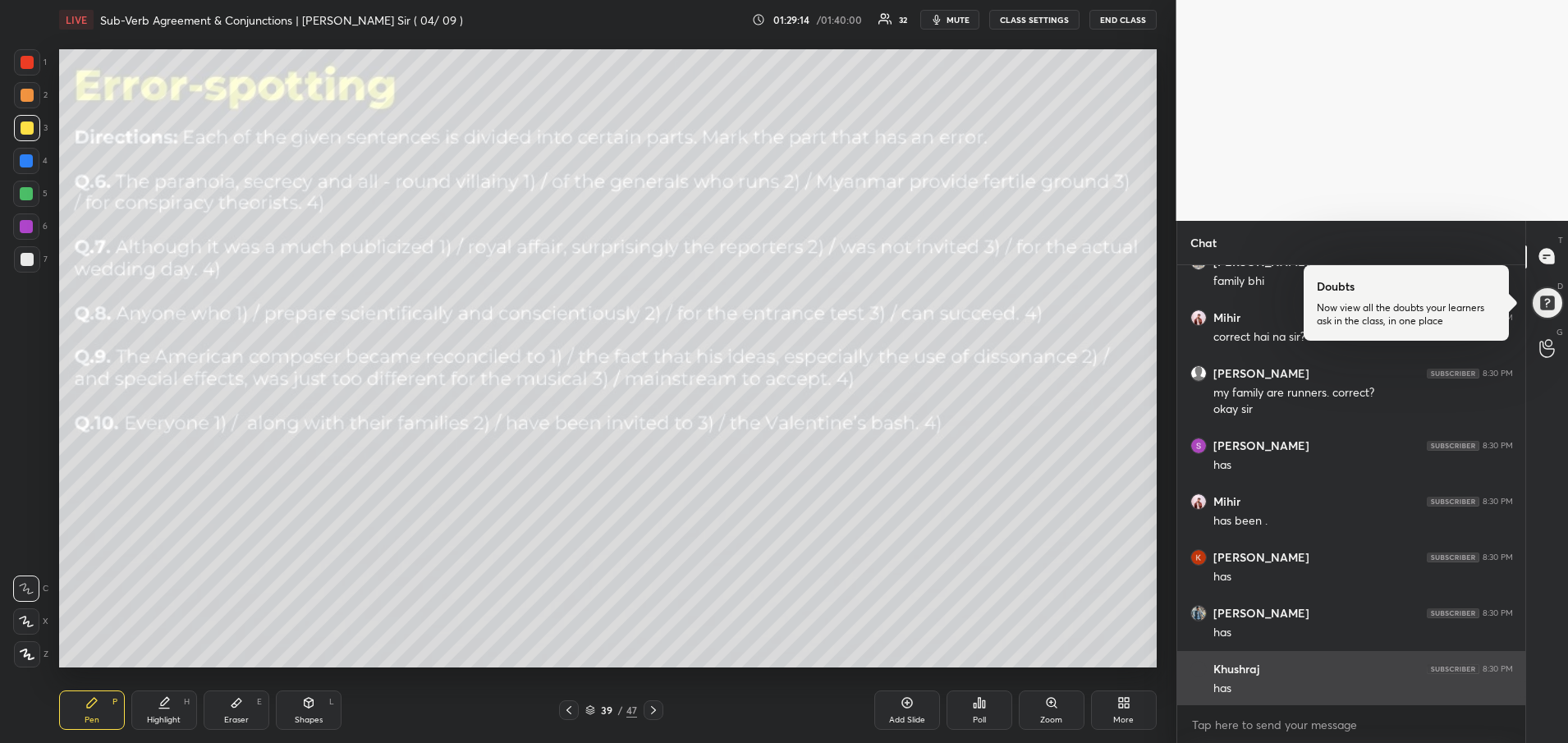
scroll to position [475, 343]
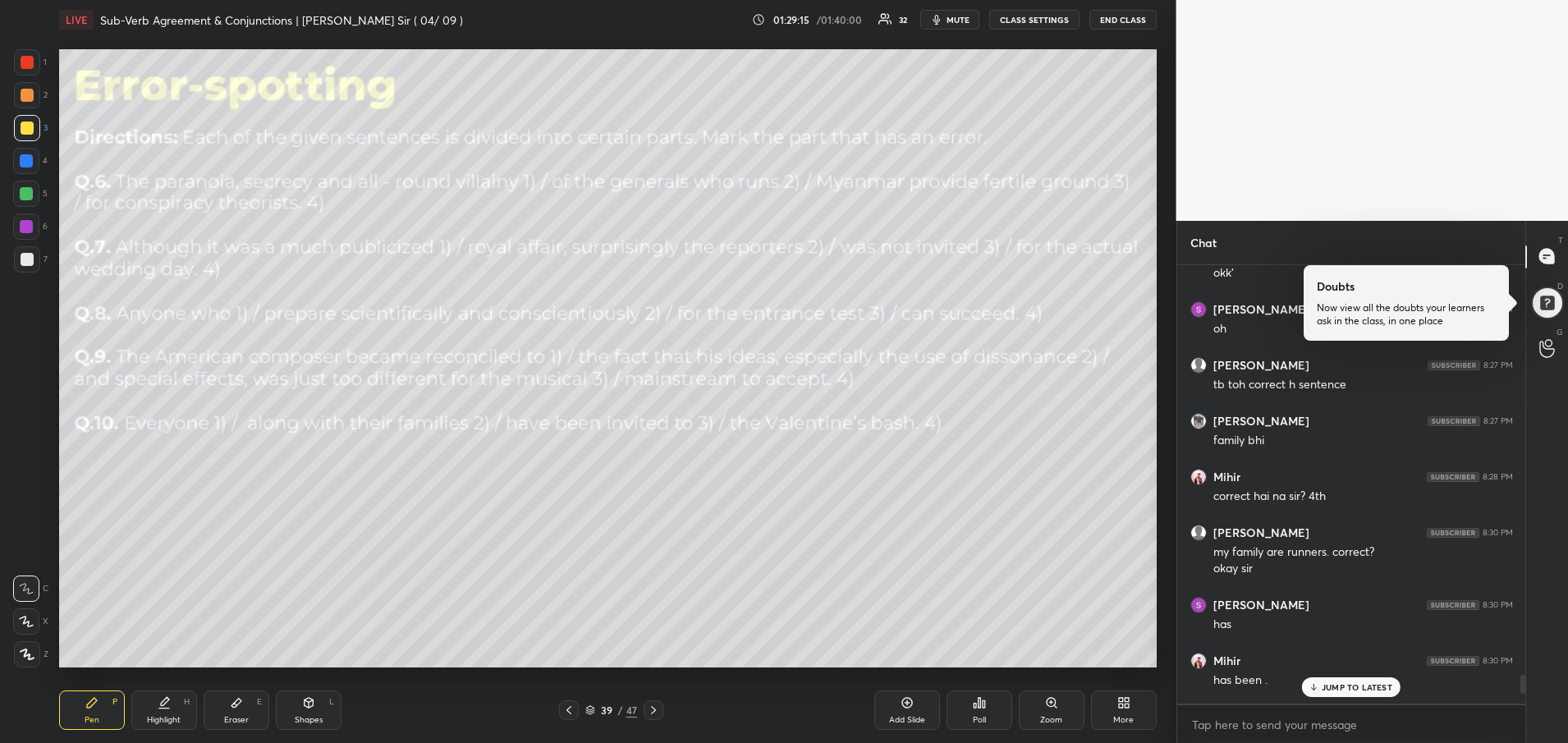
click at [1361, 690] on p "JUMP TO LATEST" at bounding box center [1357, 687] width 71 height 10
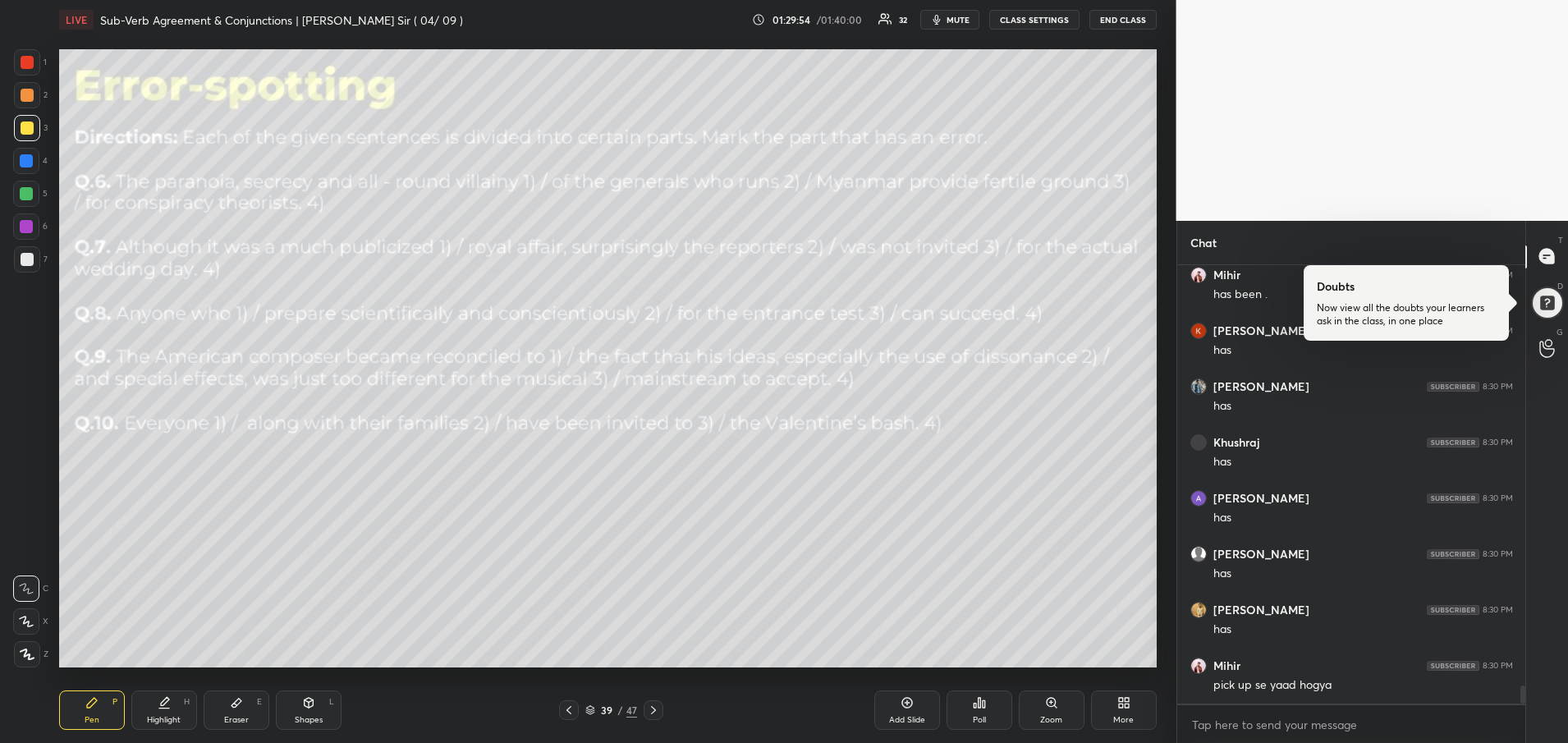
scroll to position [10057, 0]
click at [653, 707] on icon at bounding box center [653, 709] width 13 height 13
click at [999, 705] on div "Poll" at bounding box center [979, 709] width 65 height 40
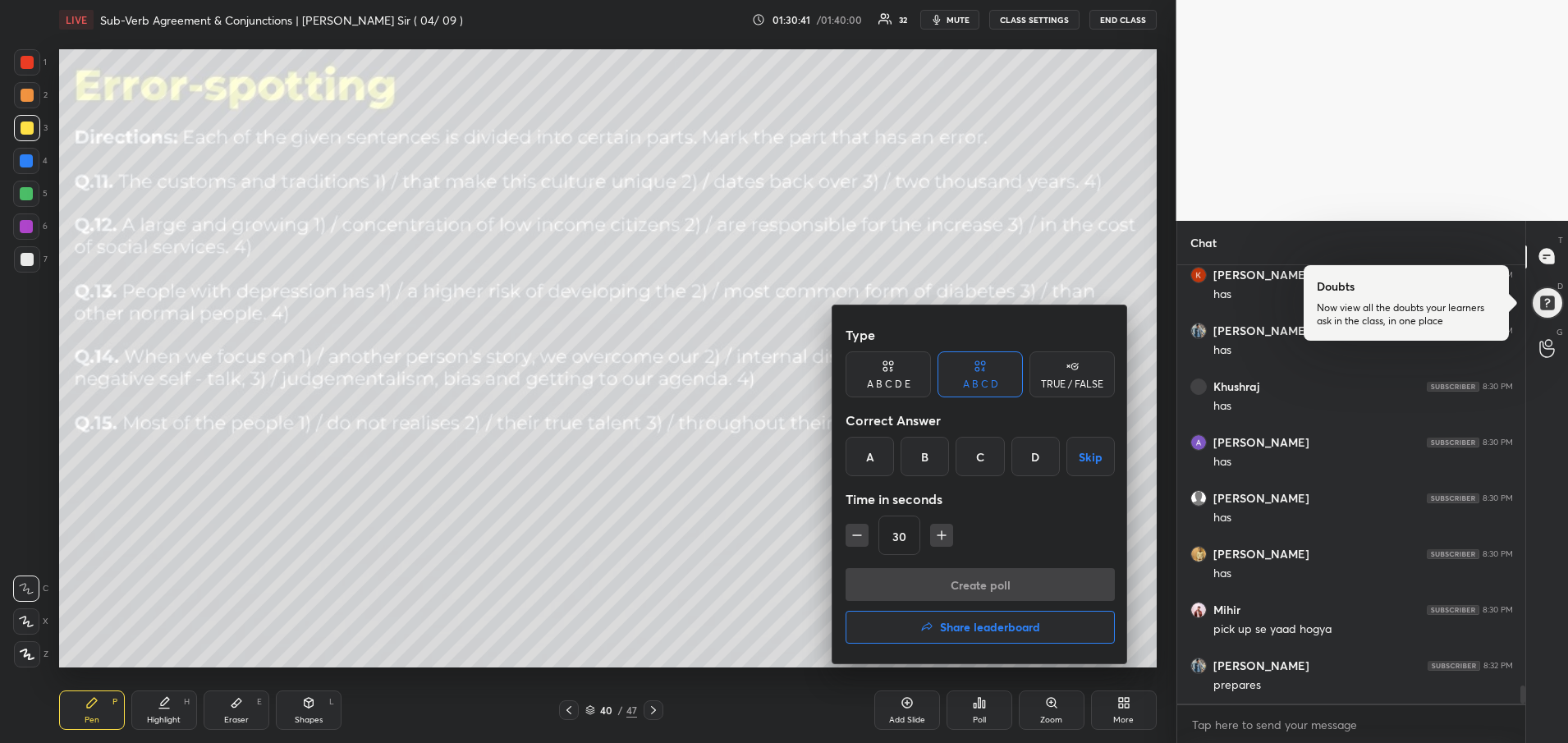
click at [997, 453] on div "C" at bounding box center [980, 456] width 49 height 40
click at [969, 584] on button "Create poll" at bounding box center [980, 584] width 269 height 33
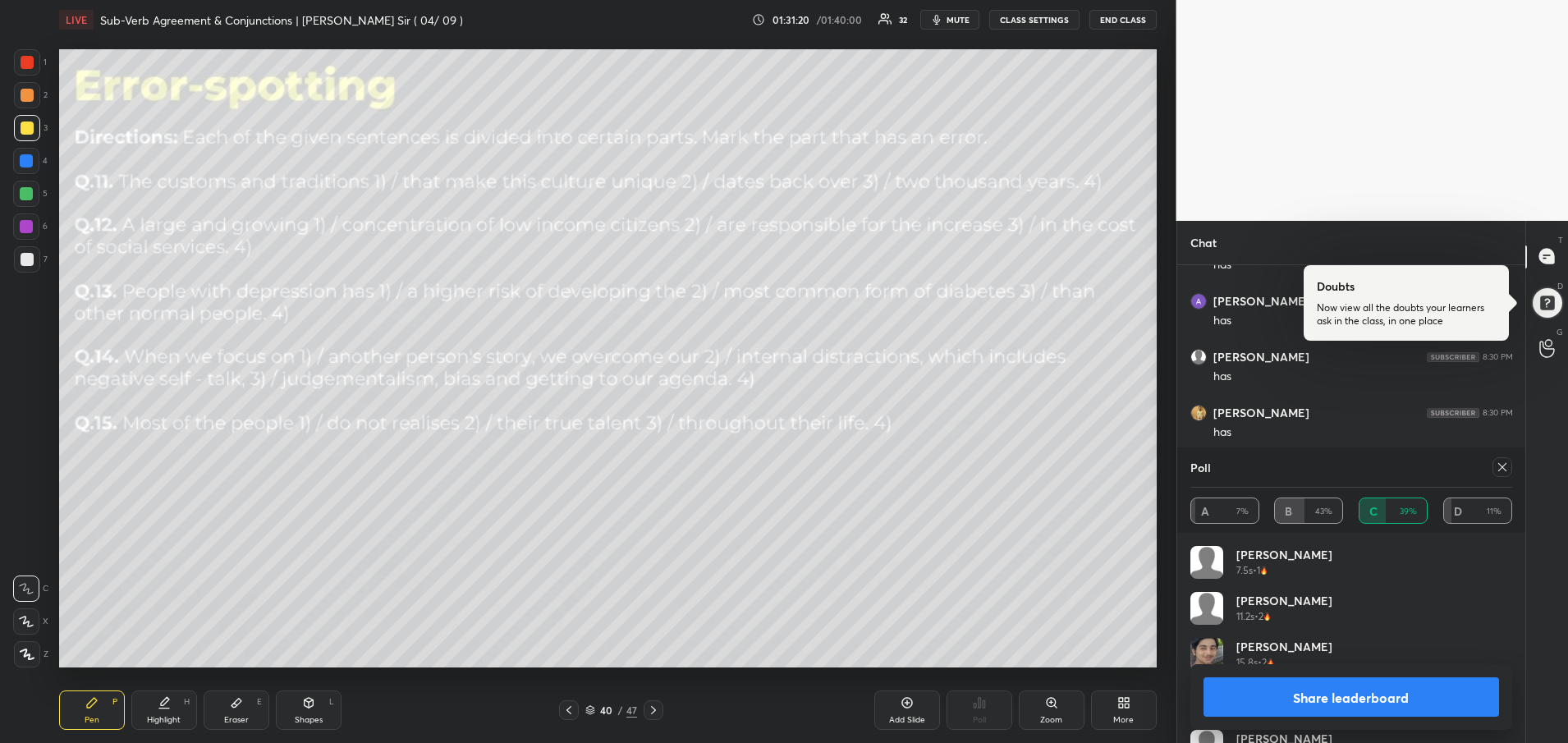
scroll to position [10155, 0]
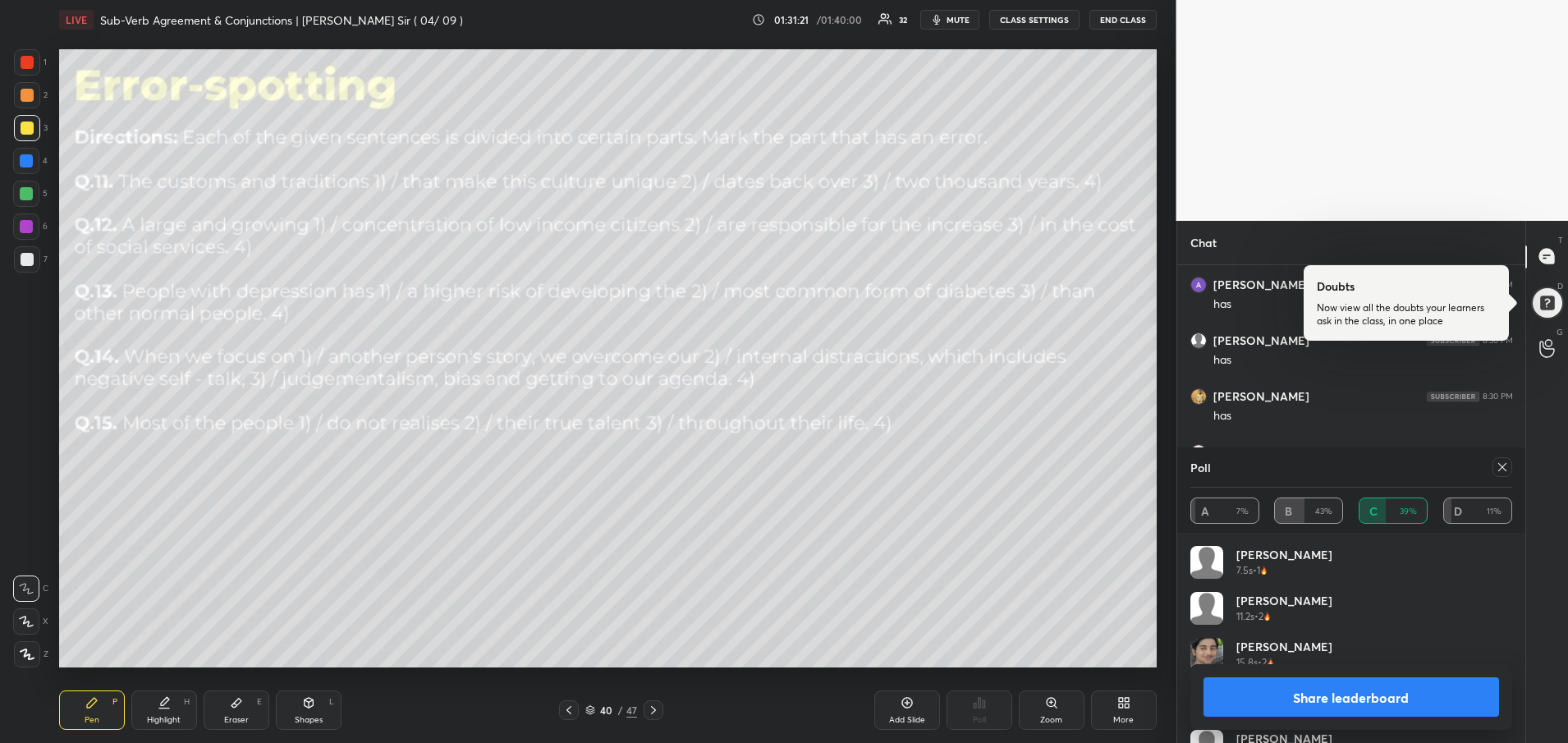
click at [1504, 473] on icon at bounding box center [1503, 467] width 13 height 13
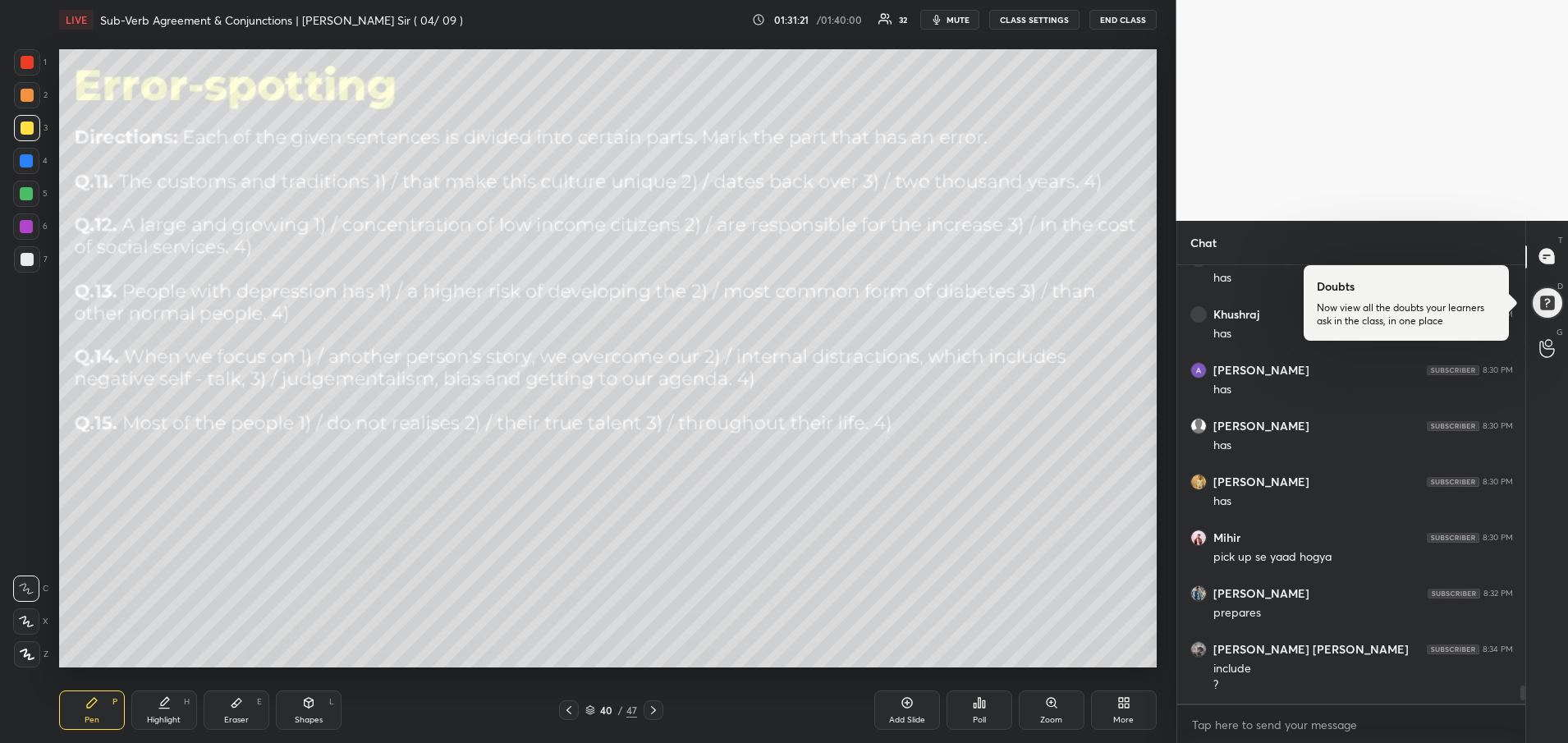
scroll to position [434, 343]
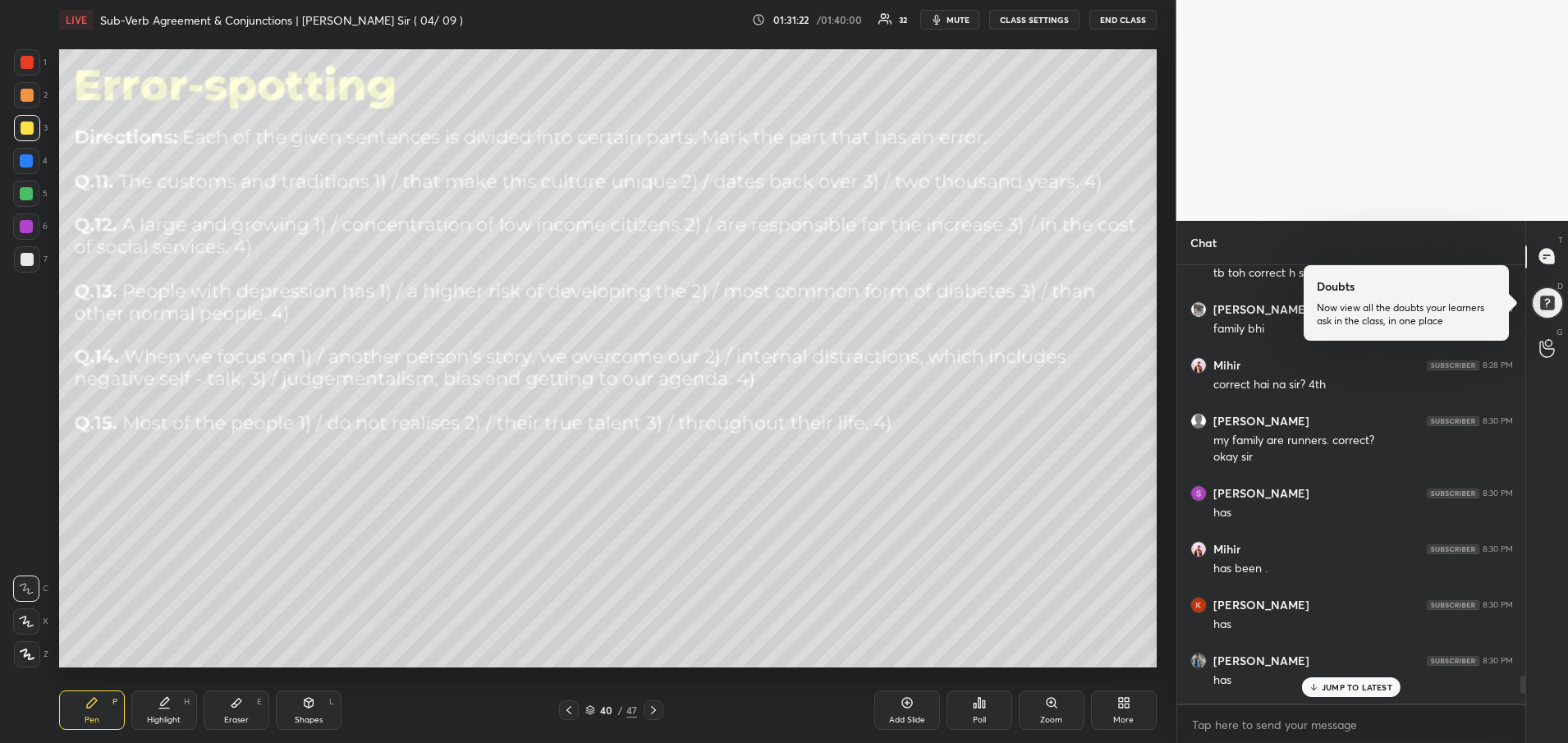
click at [1360, 695] on div "JUMP TO LATEST" at bounding box center [1352, 687] width 99 height 19
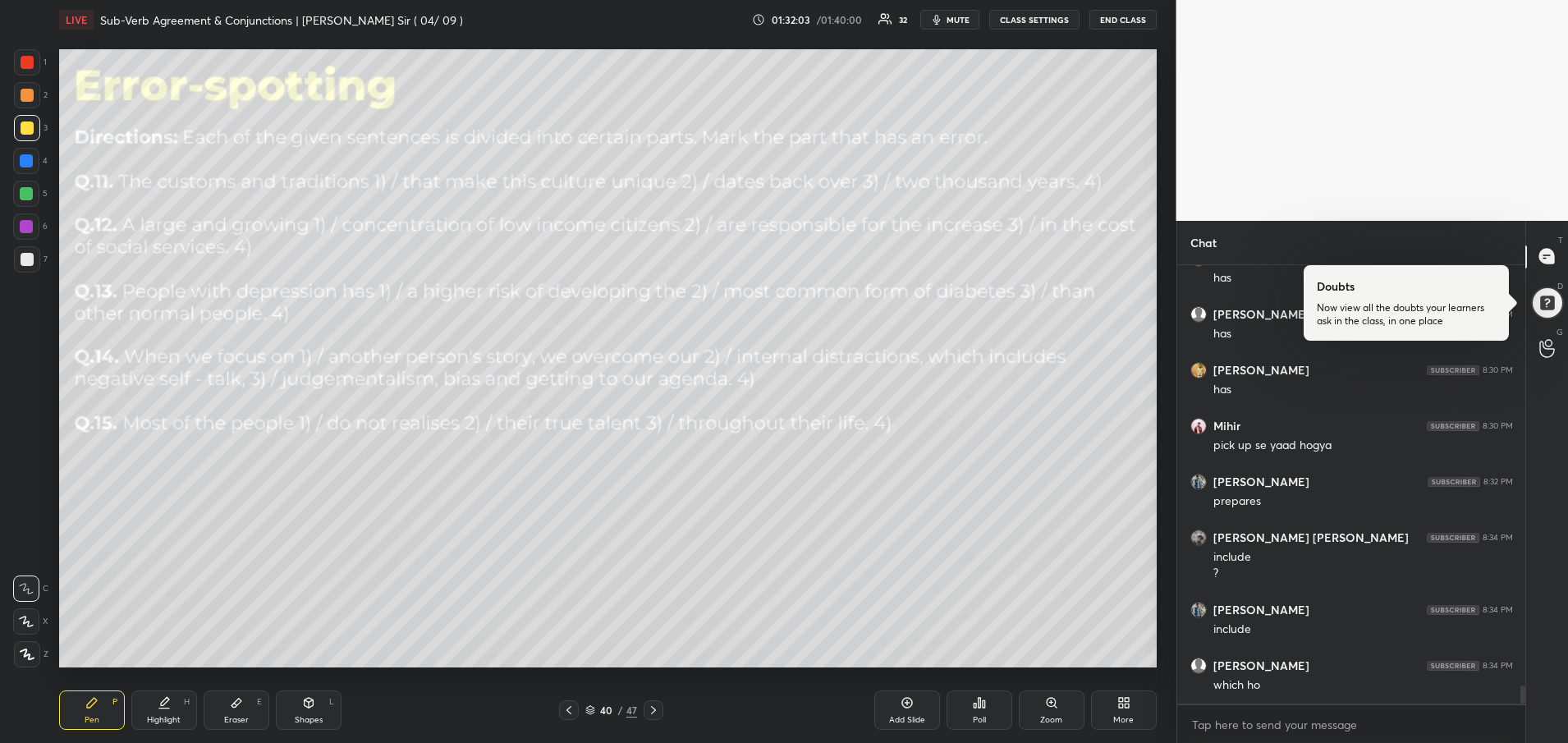
scroll to position [10267, 0]
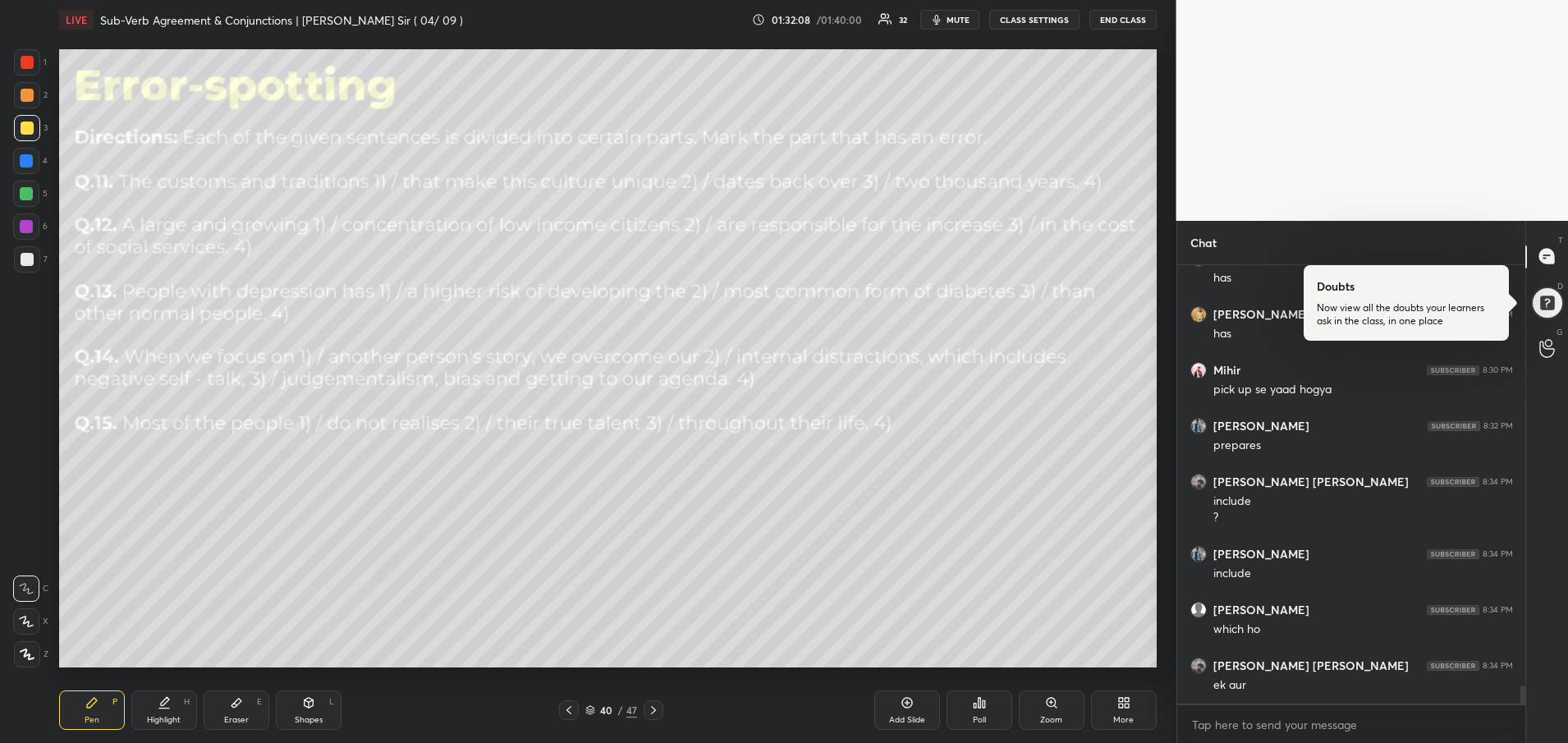
click at [657, 711] on icon at bounding box center [653, 709] width 13 height 13
click at [991, 713] on div "Poll" at bounding box center [979, 709] width 65 height 40
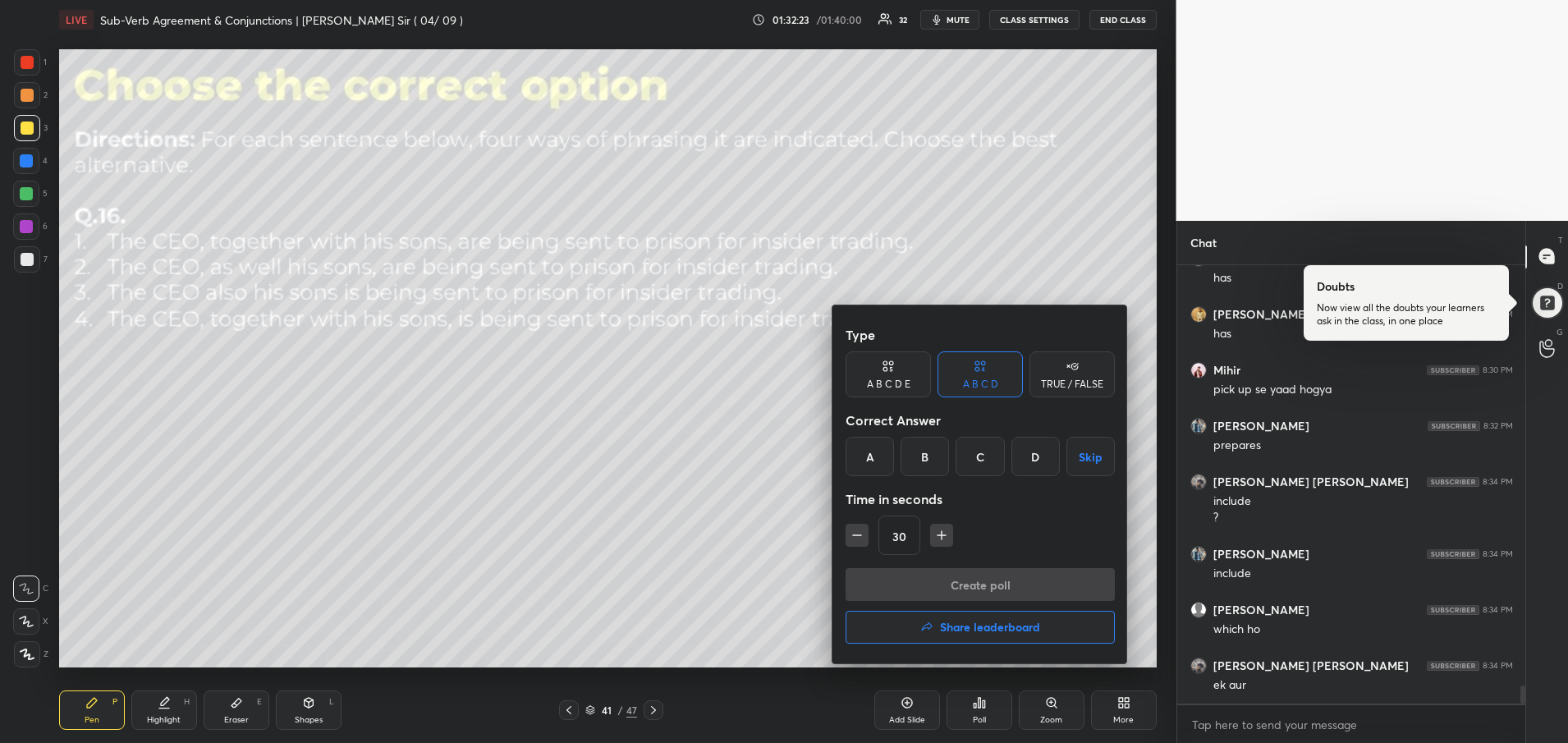
click at [1037, 463] on div "D" at bounding box center [1036, 456] width 49 height 40
click at [924, 600] on button "Create poll" at bounding box center [980, 584] width 269 height 33
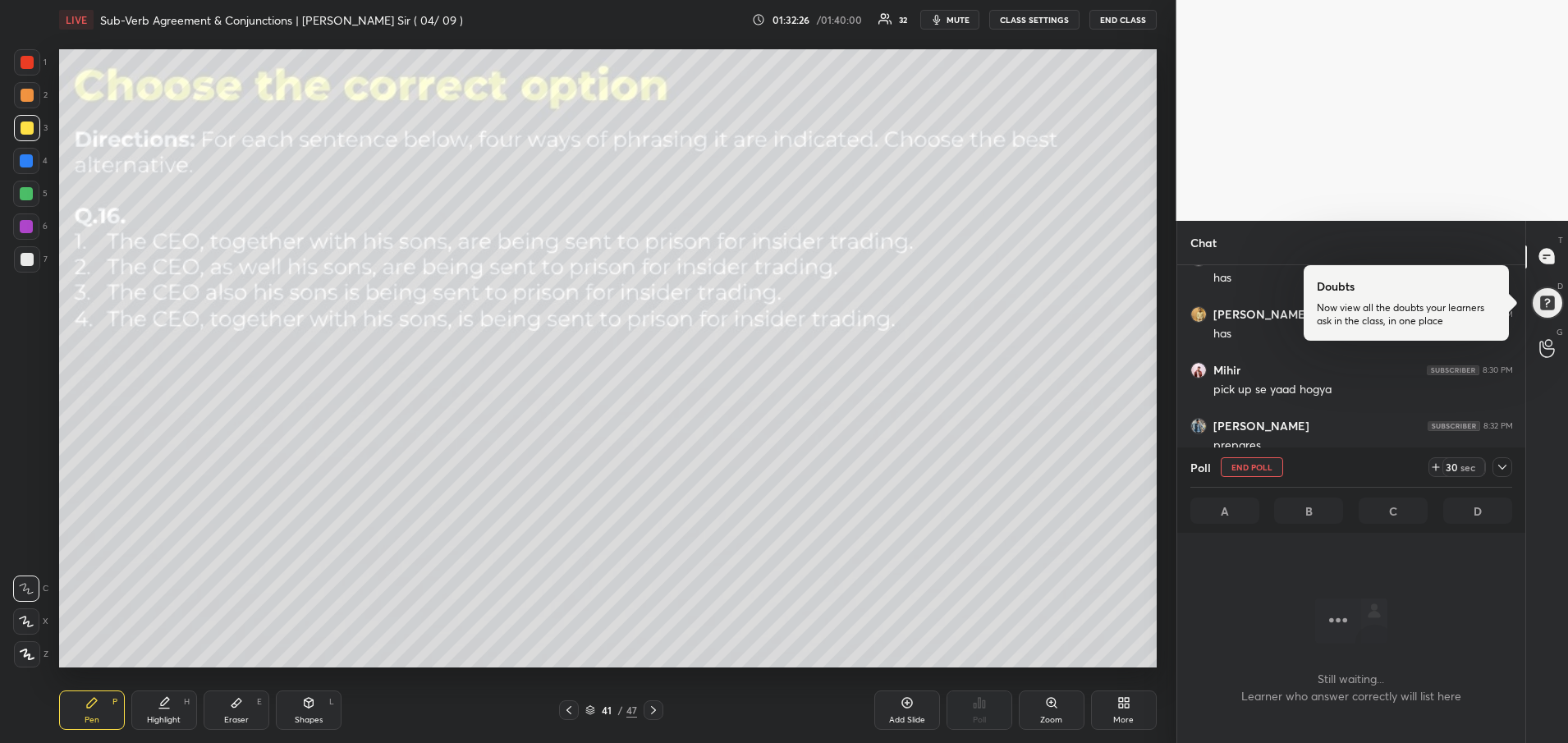
scroll to position [6, 6]
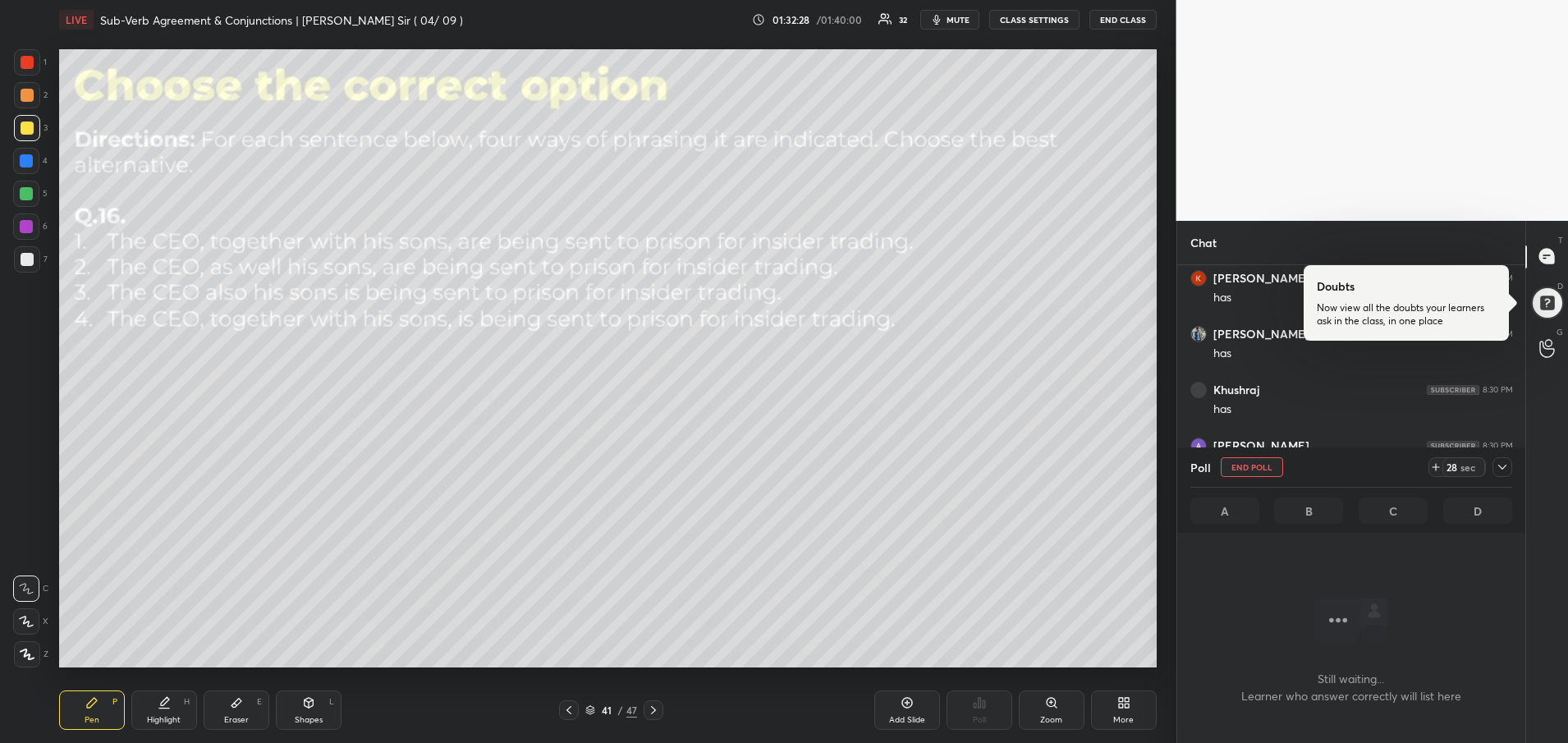
click at [1501, 463] on icon at bounding box center [1503, 467] width 13 height 13
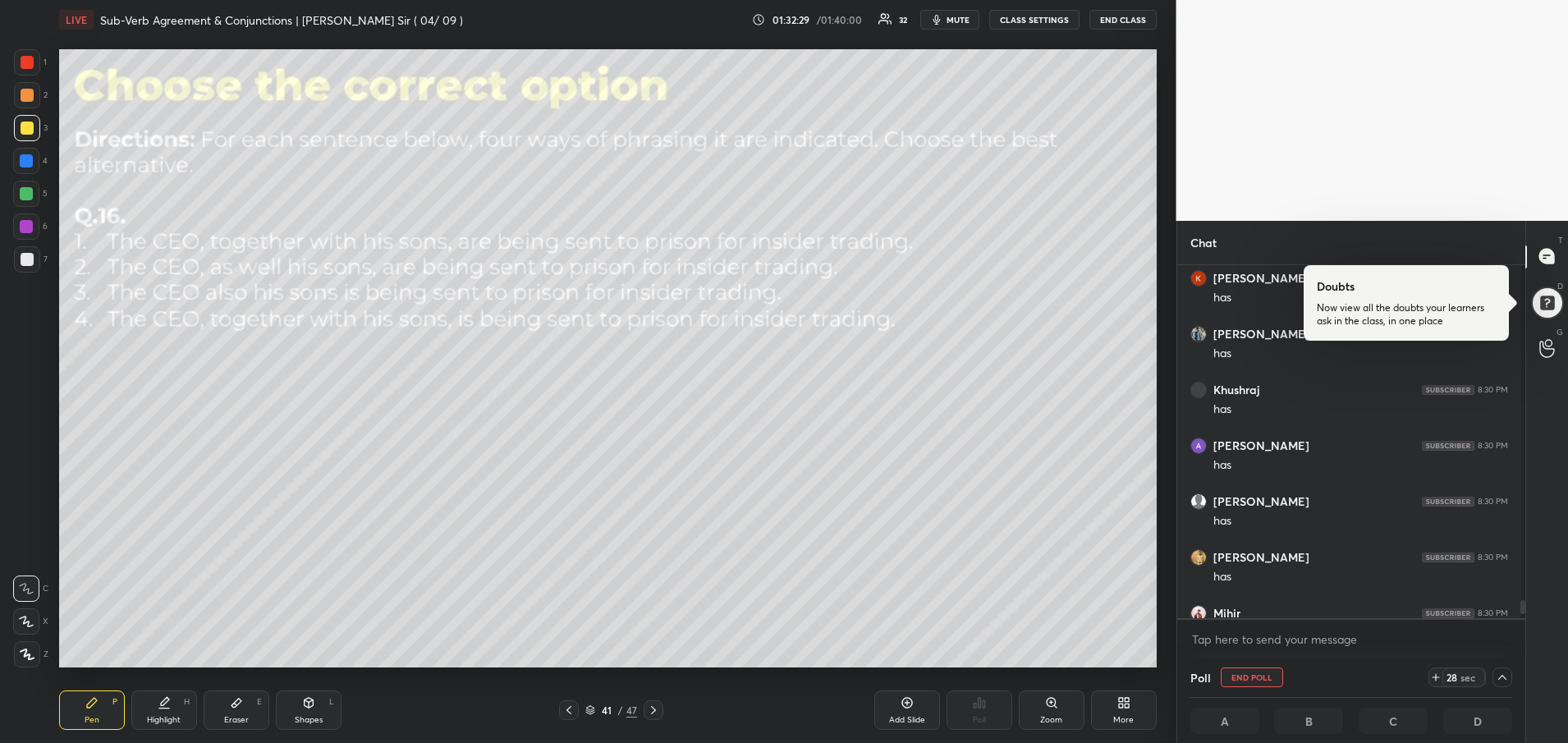
scroll to position [9905, 0]
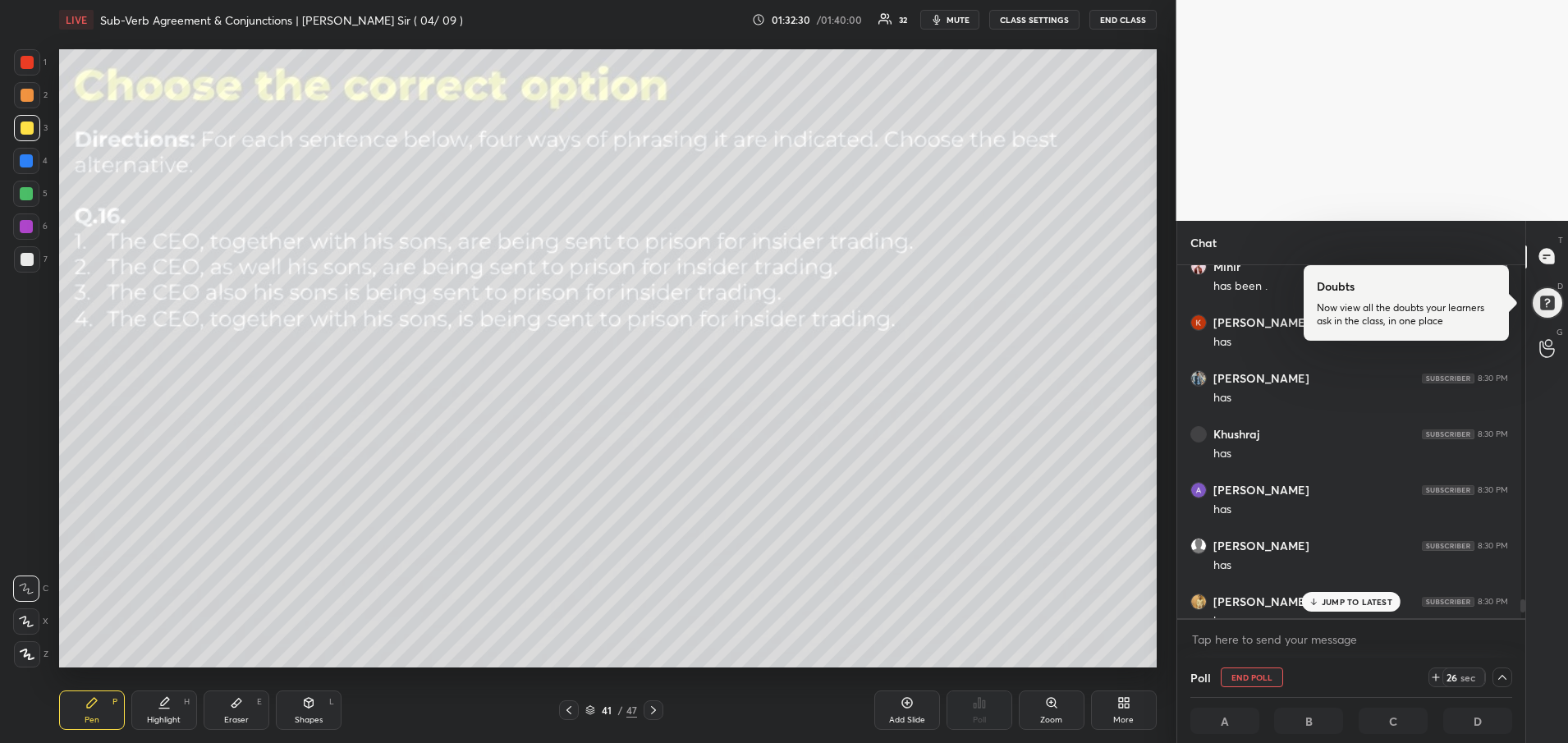
click at [1353, 602] on p "JUMP TO LATEST" at bounding box center [1357, 601] width 71 height 10
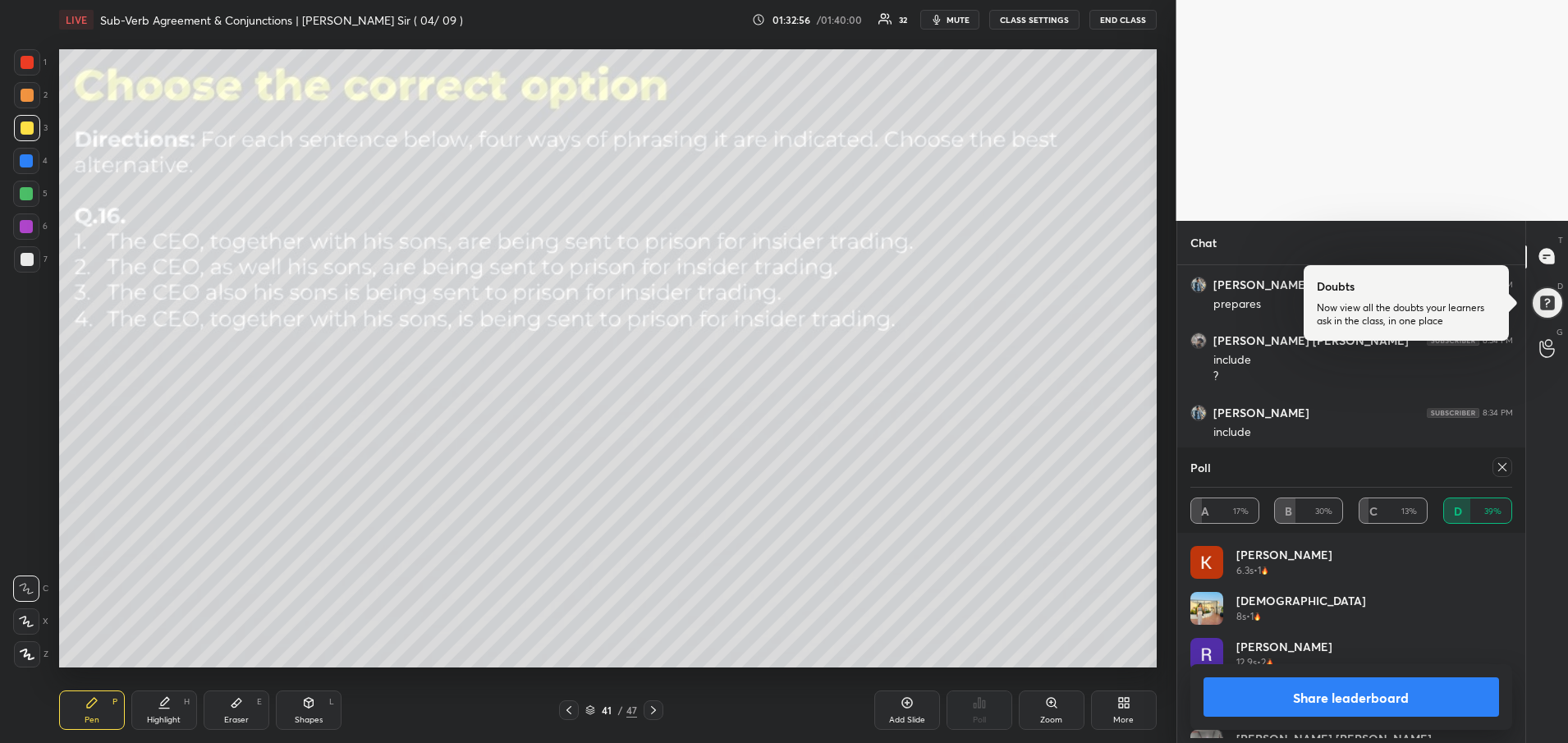
scroll to position [389, 343]
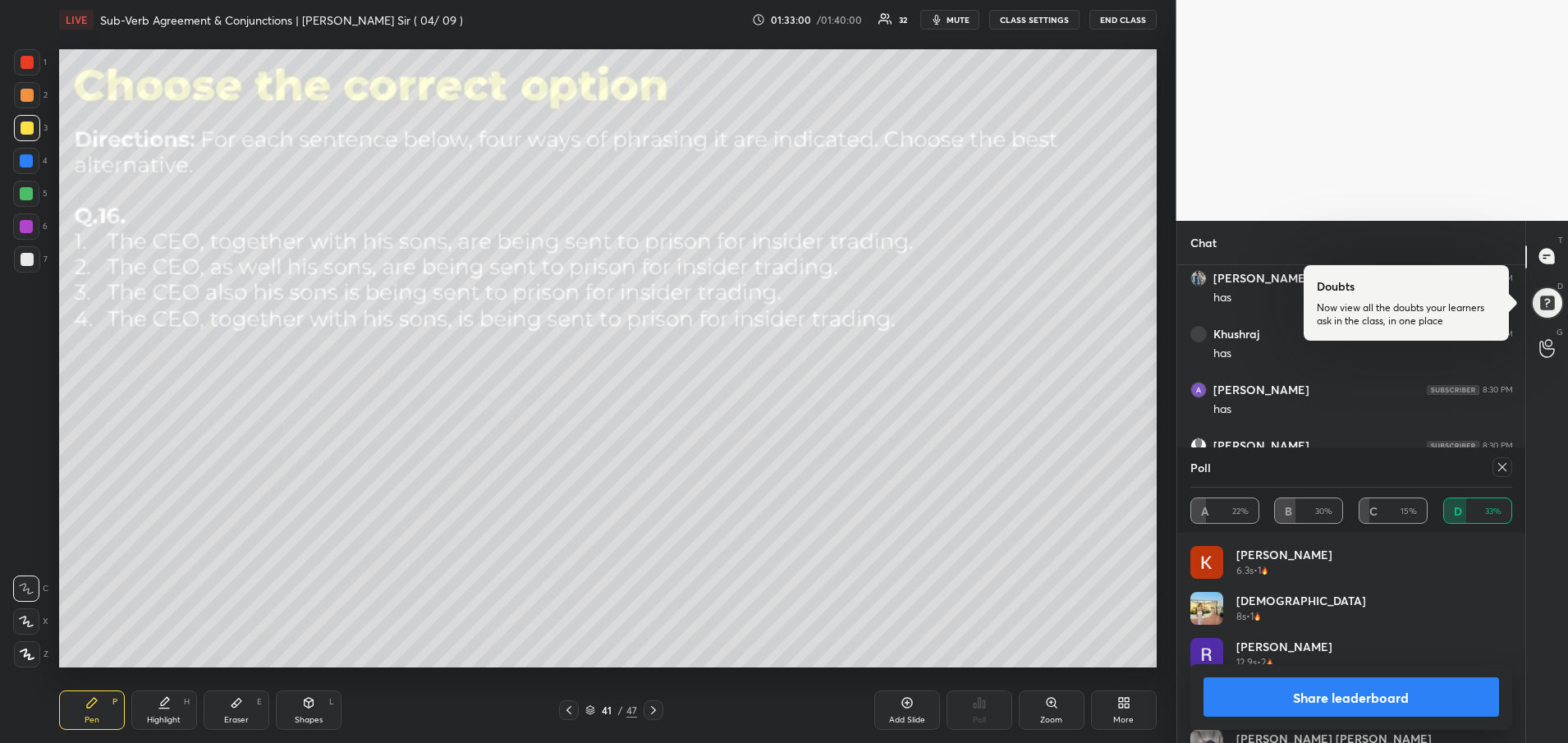
click at [1501, 468] on icon at bounding box center [1503, 467] width 13 height 13
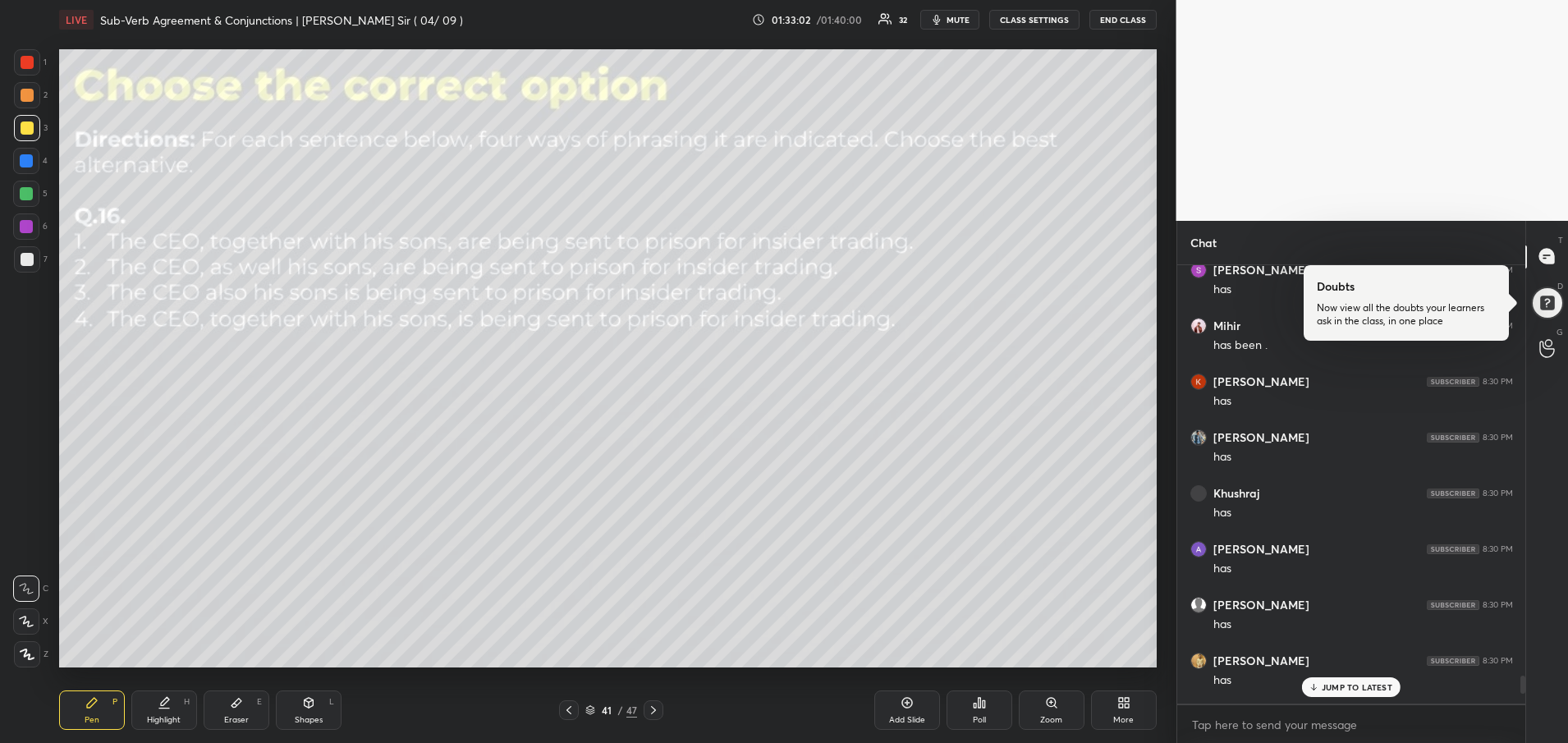
click at [1381, 683] on p "JUMP TO LATEST" at bounding box center [1357, 687] width 71 height 10
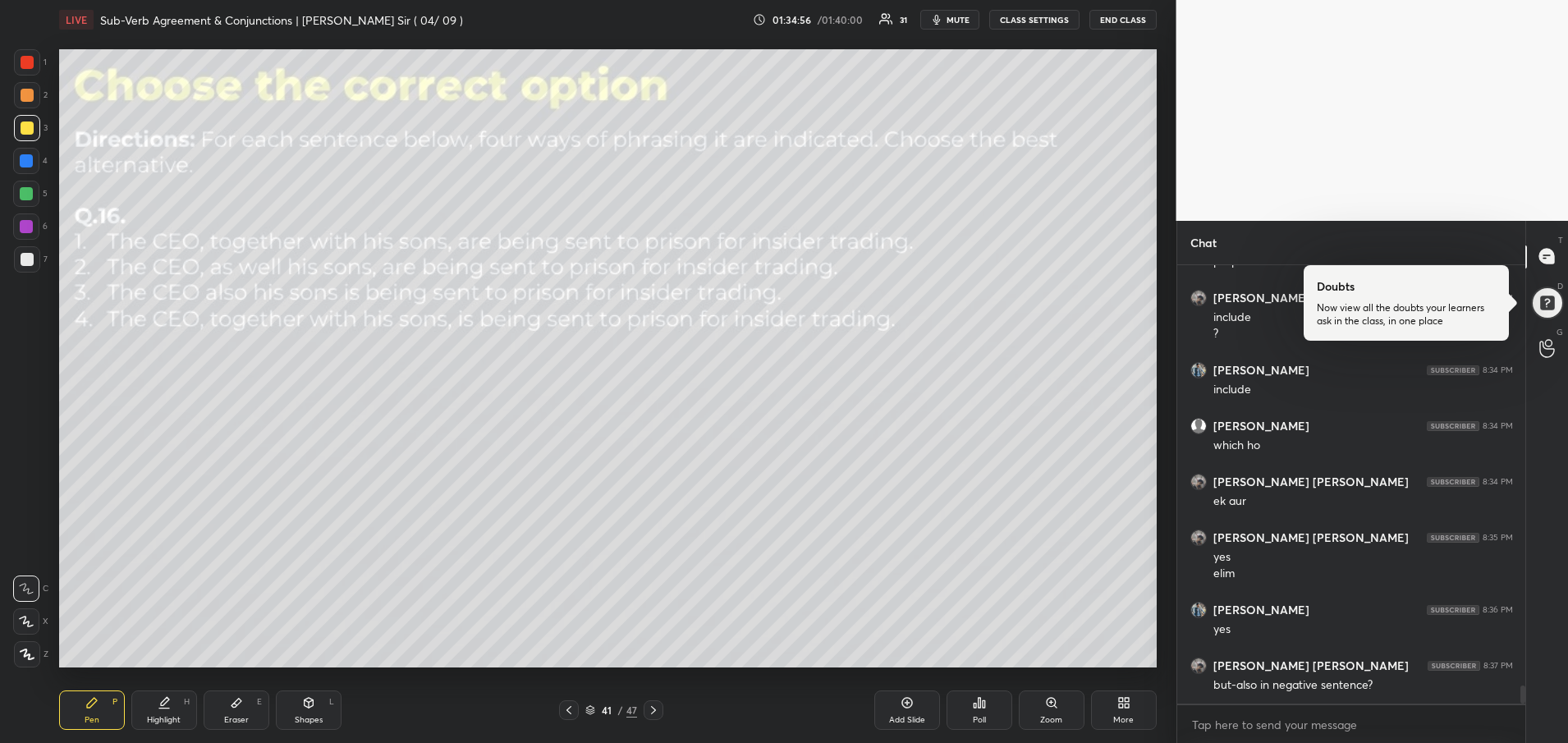
scroll to position [10408, 0]
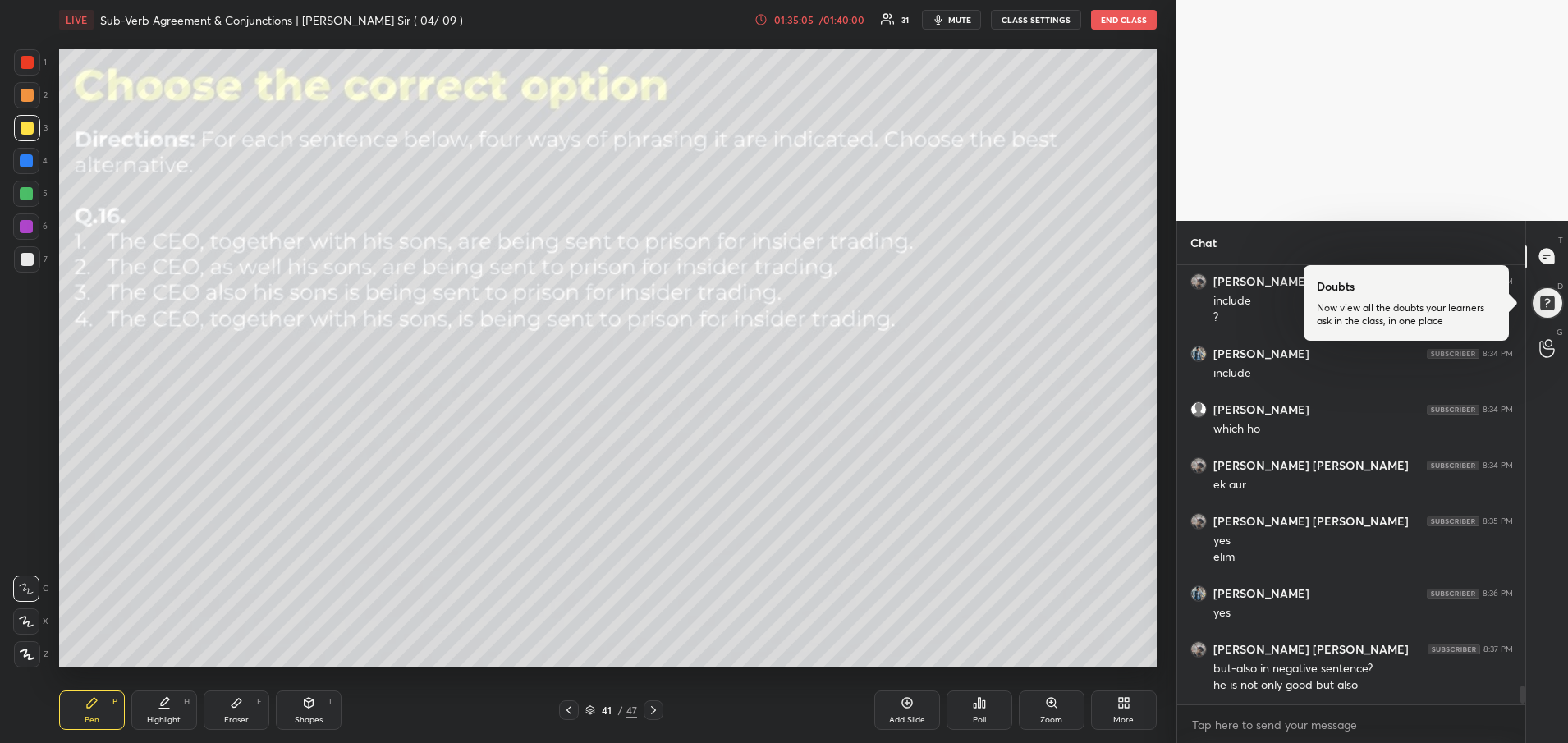
click at [825, 25] on div "01:35:05 / 01:40:00" at bounding box center [811, 19] width 113 height 13
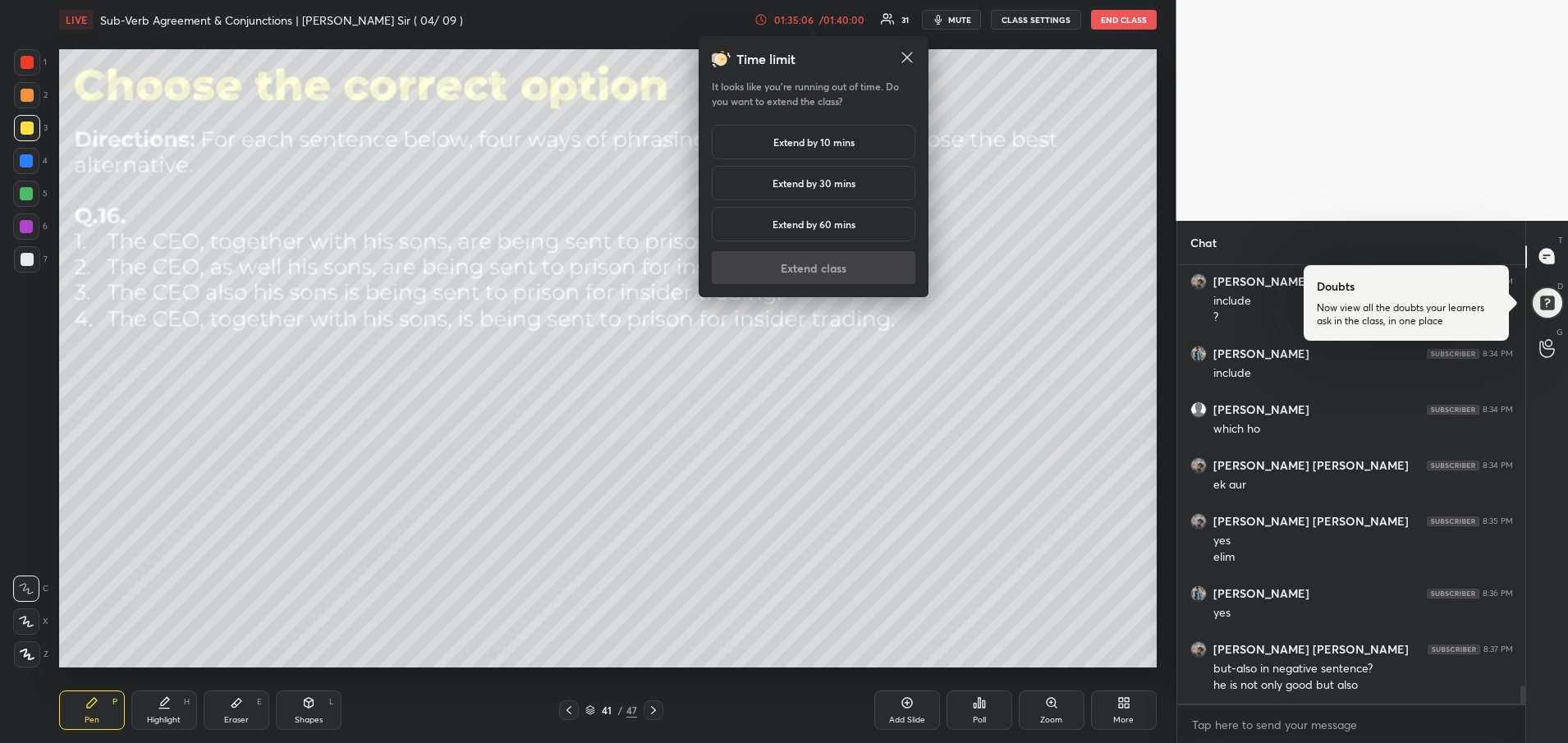
click at [799, 149] on div "Extend by 10 mins" at bounding box center [813, 141] width 204 height 34
click at [819, 275] on button "Extend class" at bounding box center [813, 267] width 204 height 33
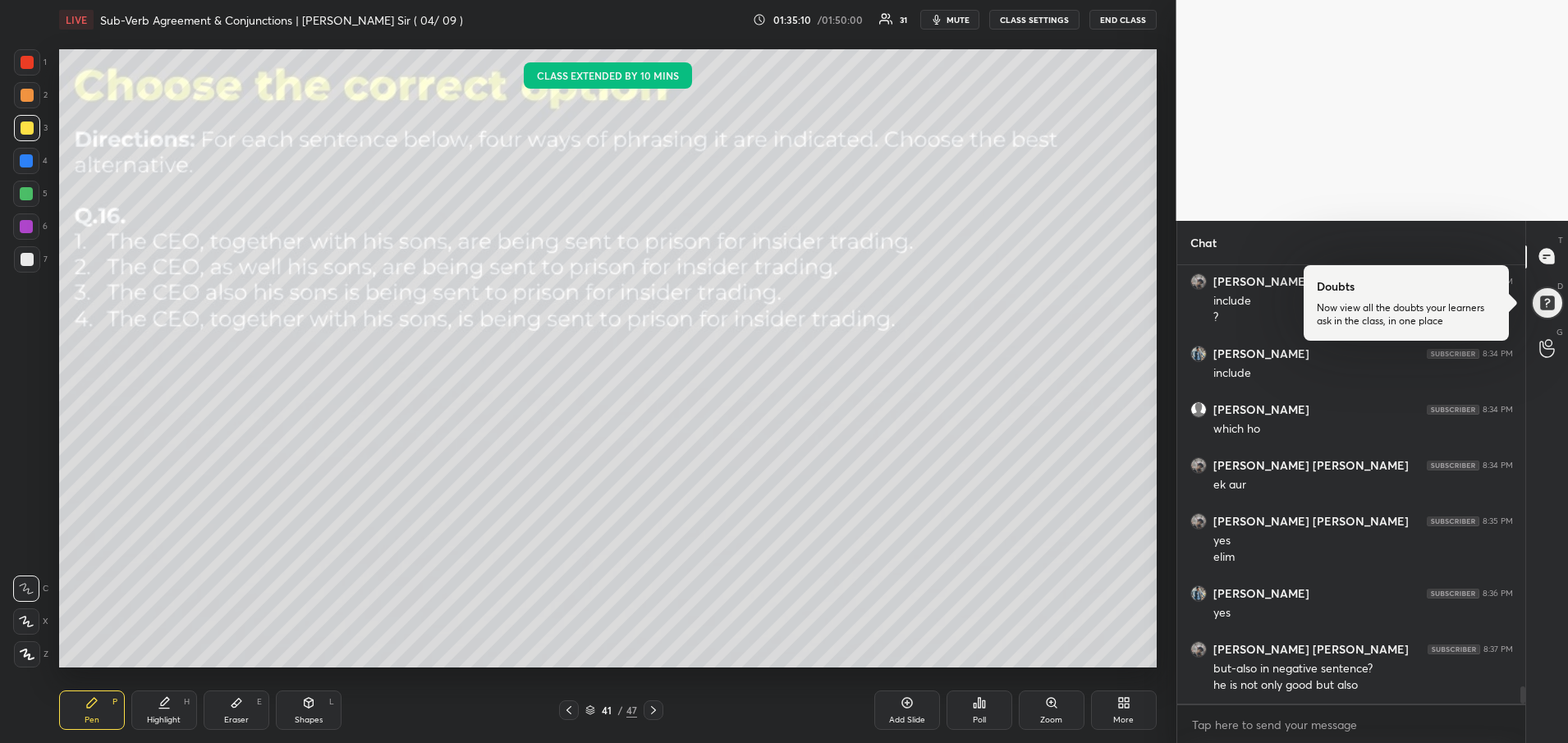
scroll to position [10464, 0]
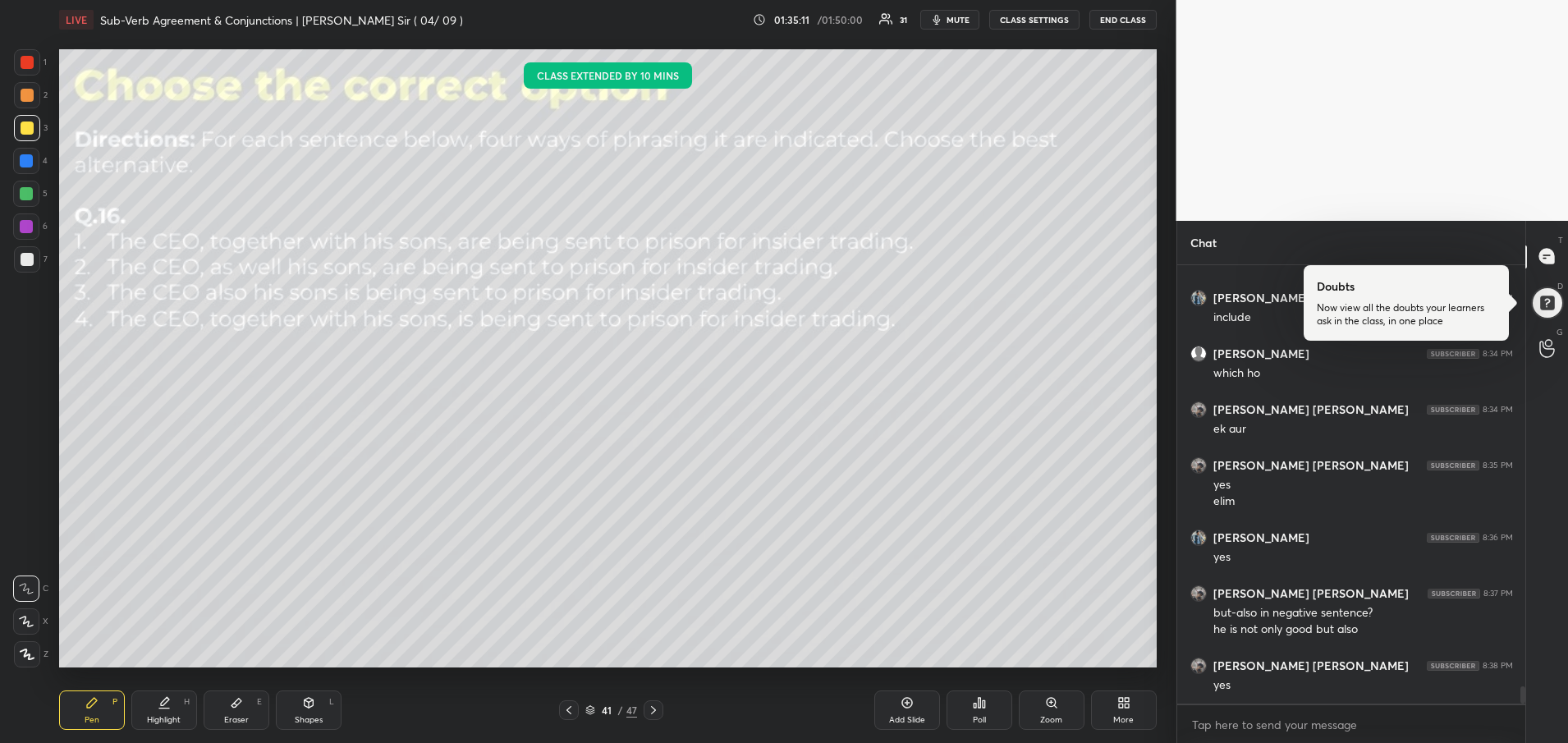
click at [898, 721] on div "Add Slide" at bounding box center [907, 719] width 36 height 8
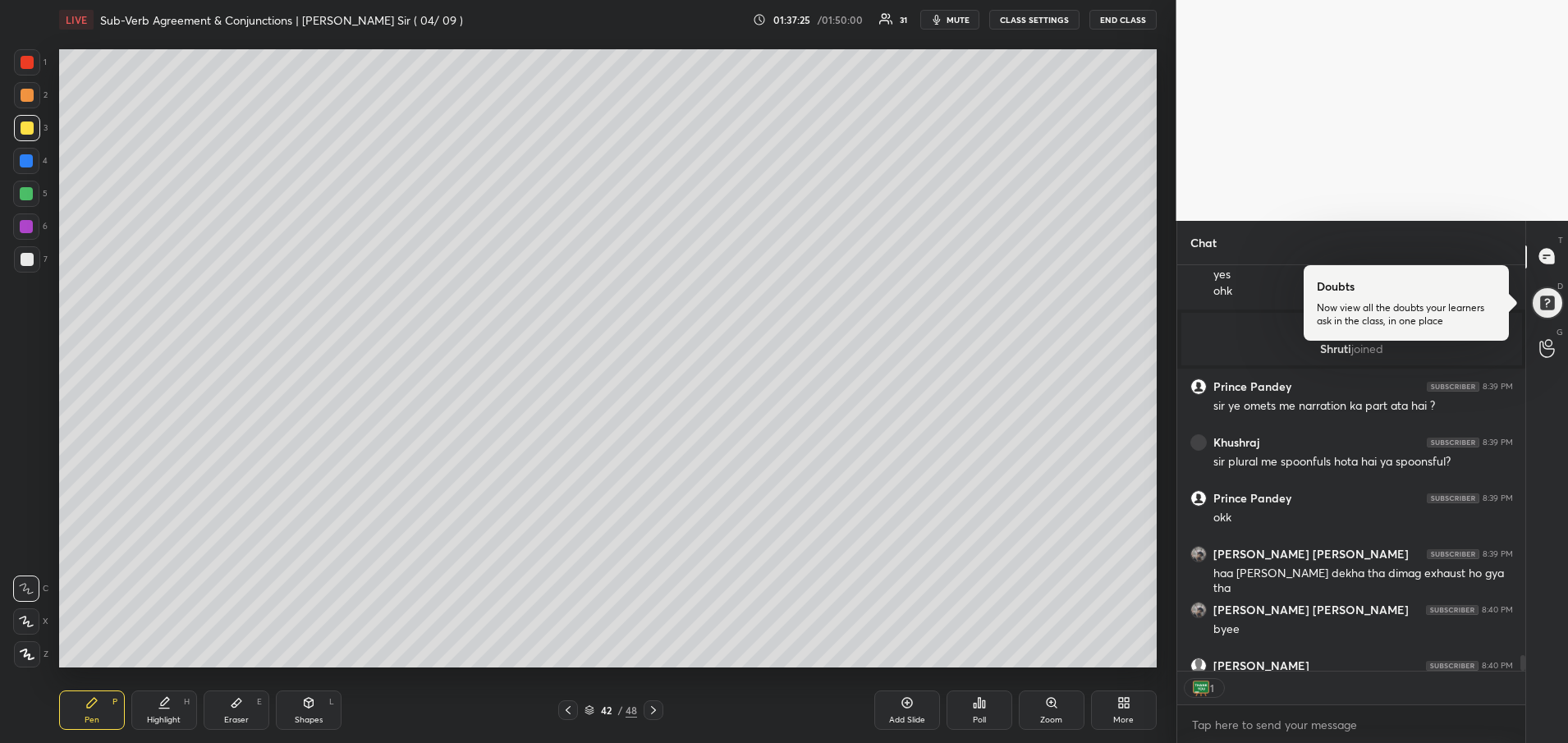
scroll to position [402, 343]
click at [1116, 26] on button "END CLASS" at bounding box center [1123, 19] width 67 height 19
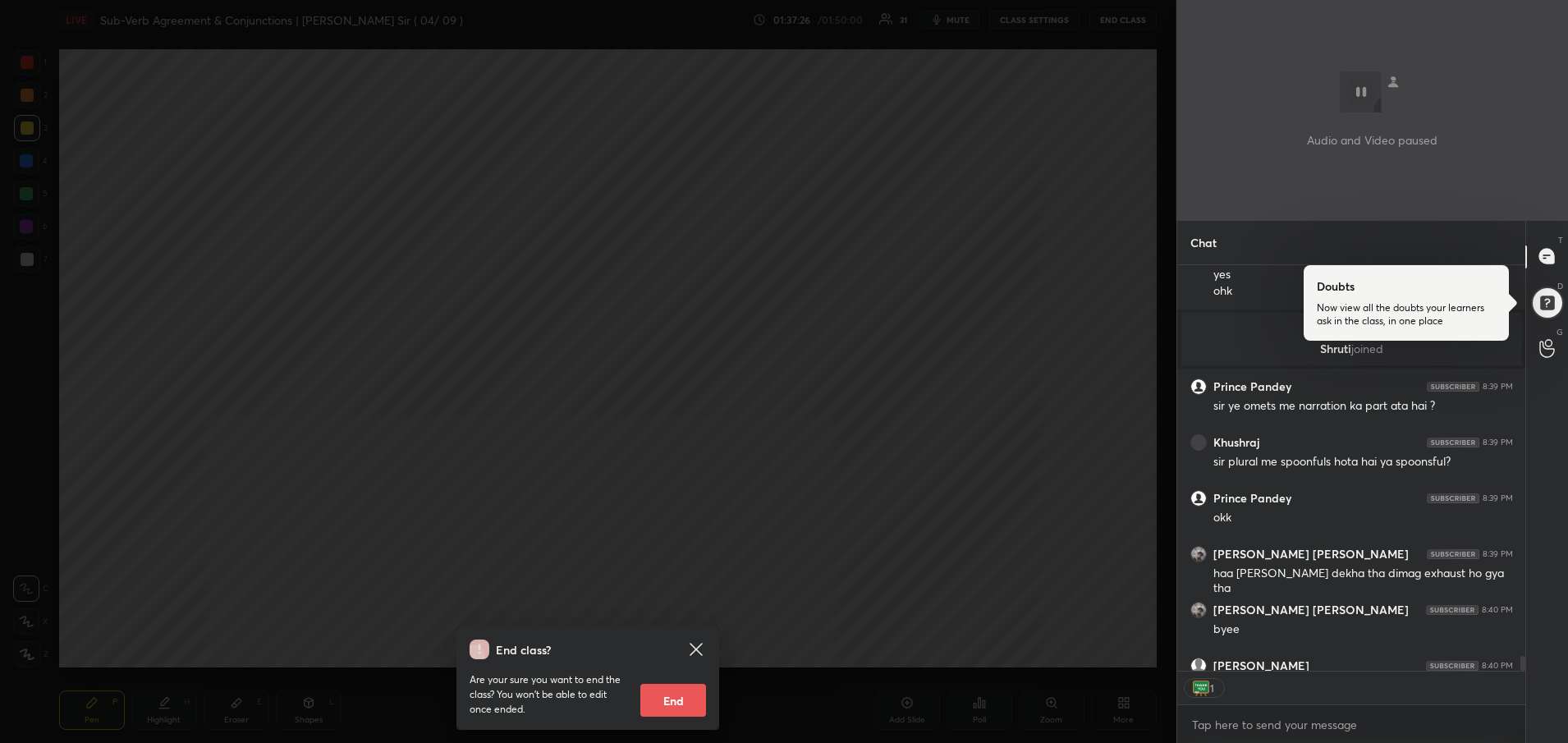
scroll to position [10798, 0]
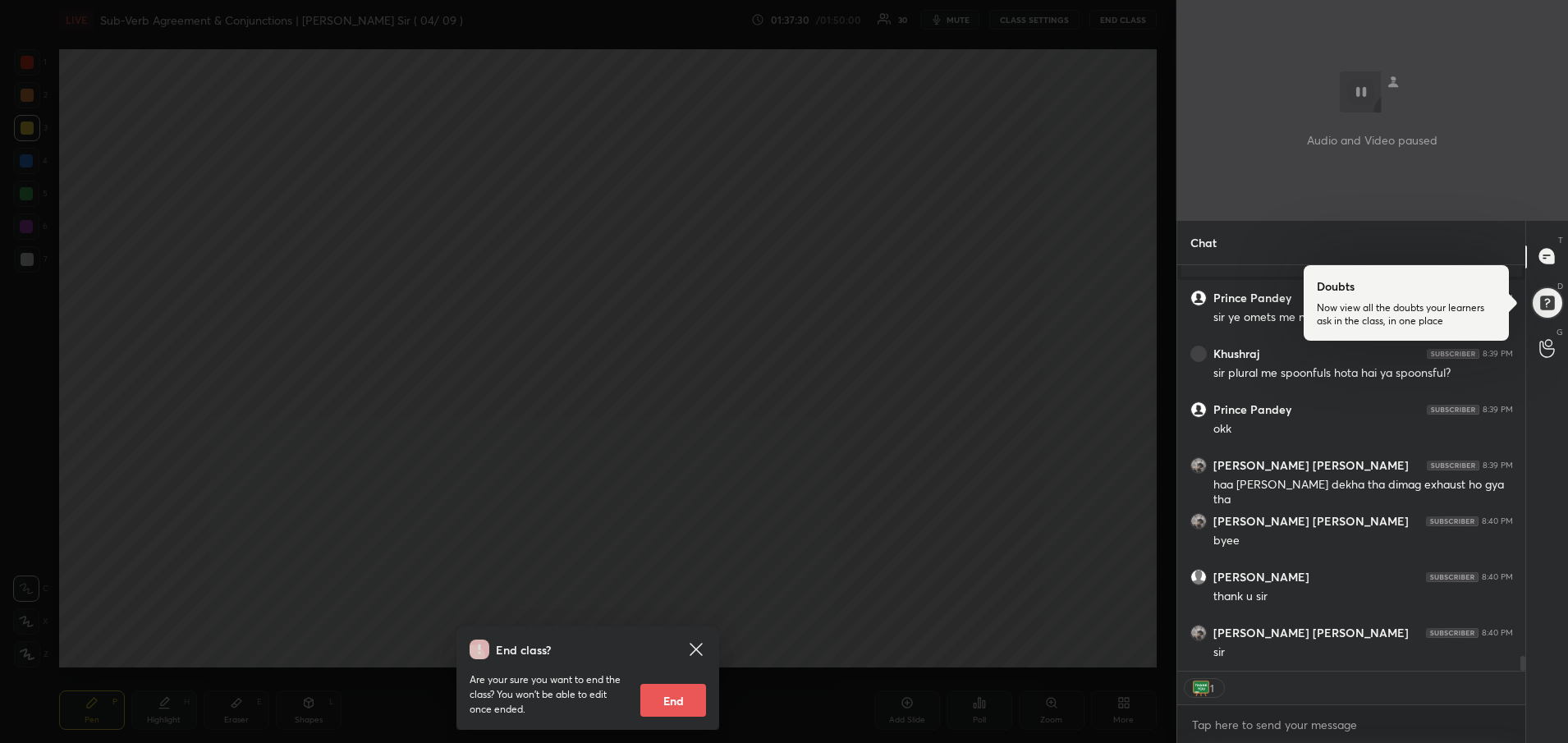
click at [674, 707] on button "End" at bounding box center [673, 700] width 65 height 33
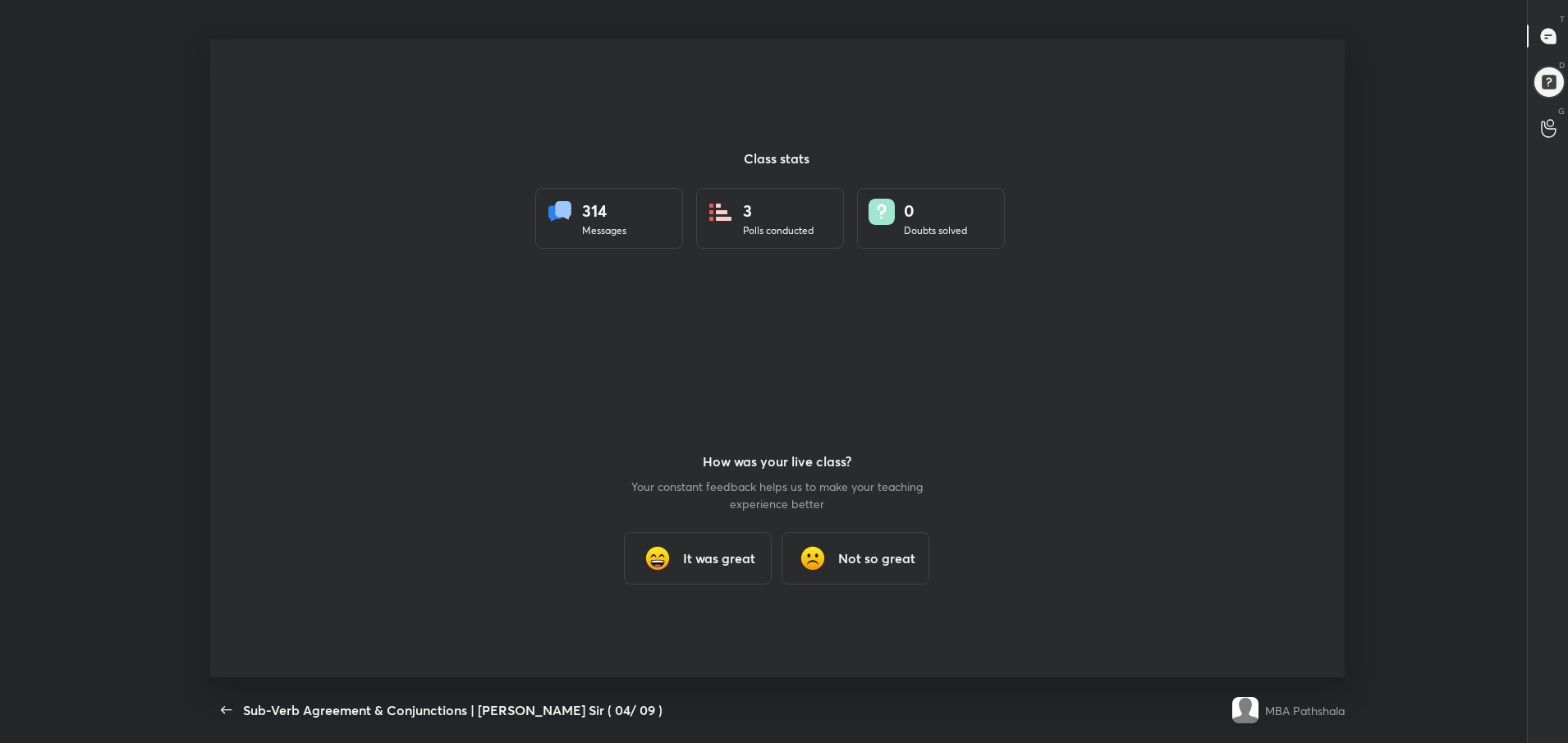
scroll to position [0, 0]
type textarea "x"
